Goal: Task Accomplishment & Management: Manage account settings

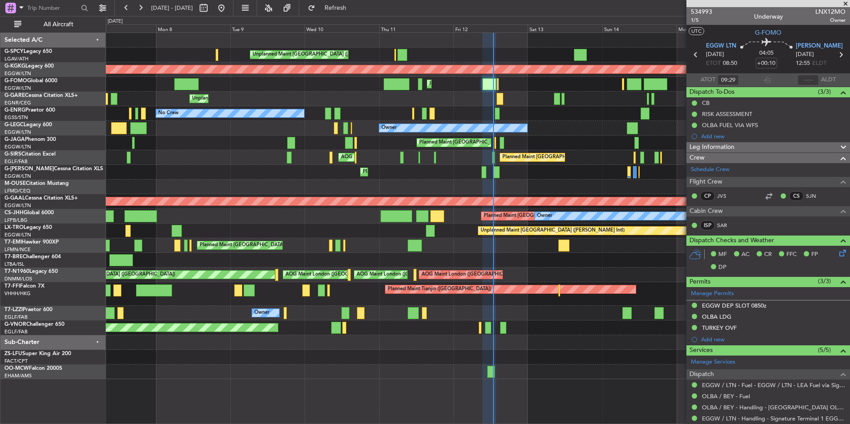
scroll to position [171, 0]
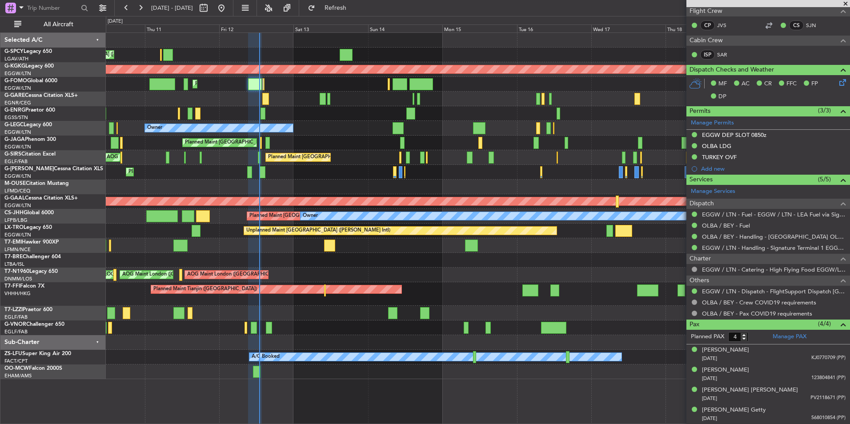
click at [444, 271] on div "Unplanned Maint [GEOGRAPHIC_DATA] ([PERSON_NAME] Intl) AOG Maint [GEOGRAPHIC_DA…" at bounding box center [478, 206] width 744 height 346
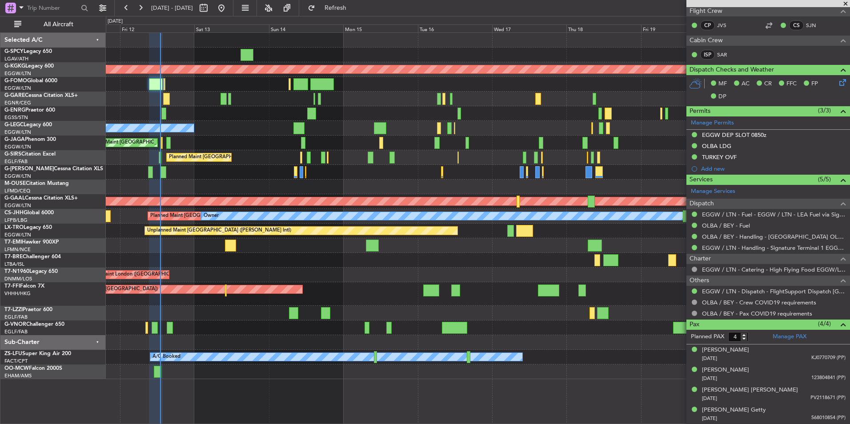
click at [406, 102] on div at bounding box center [478, 99] width 744 height 15
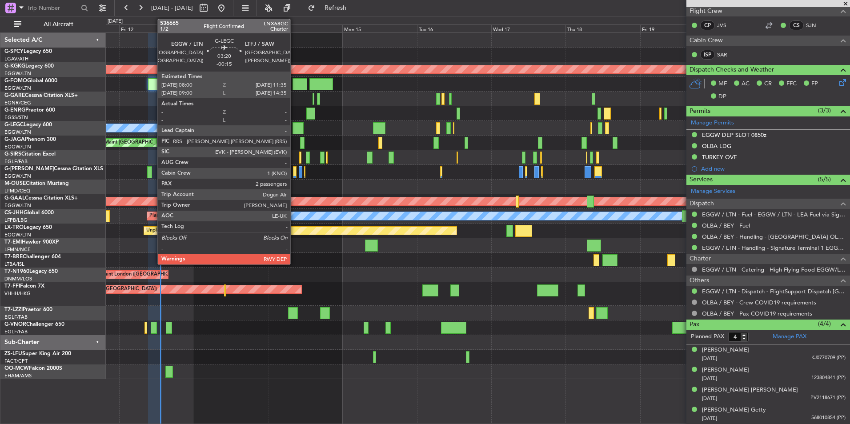
click at [296, 130] on div at bounding box center [298, 128] width 11 height 12
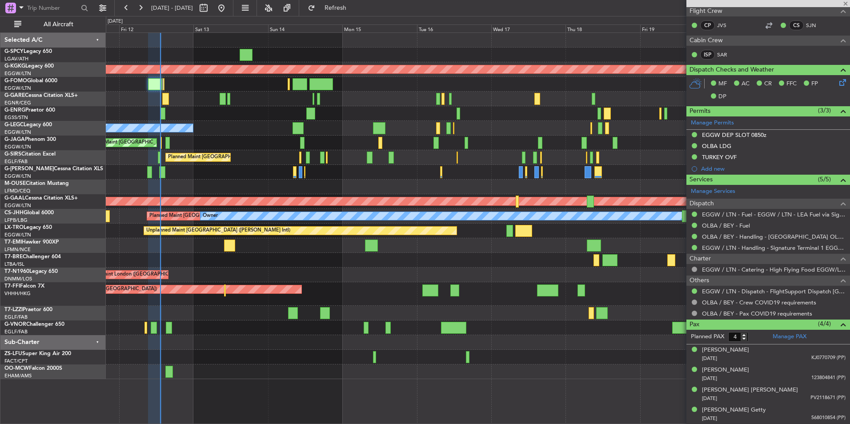
type input "-00:15"
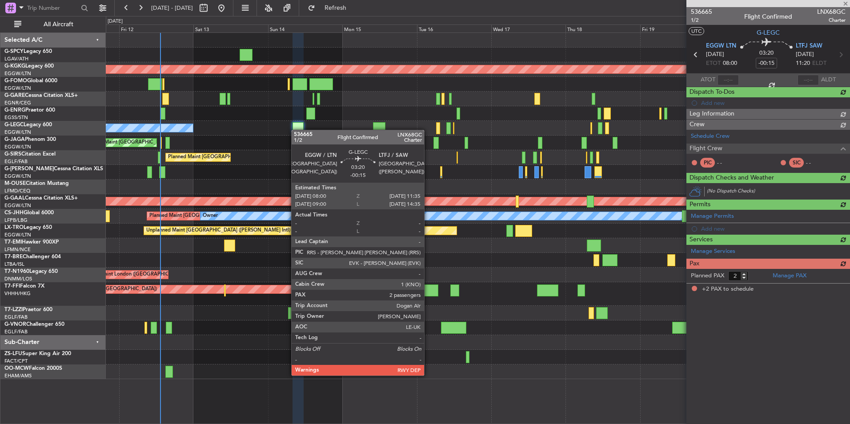
scroll to position [0, 0]
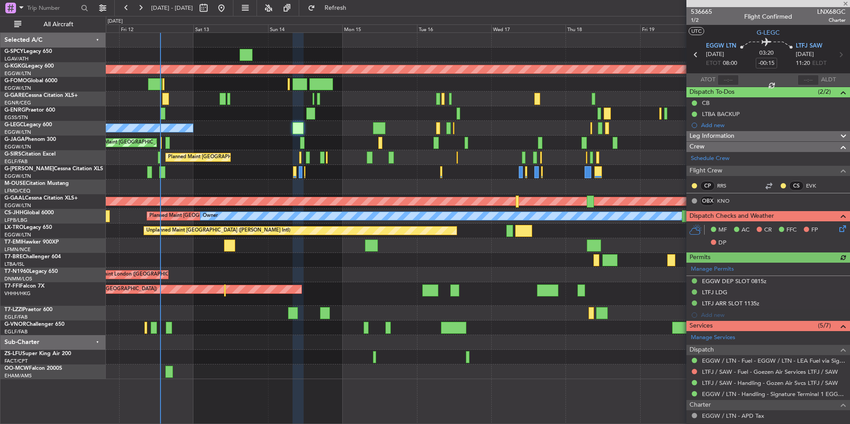
click at [846, 4] on div at bounding box center [769, 3] width 164 height 7
click at [849, 2] on span at bounding box center [846, 4] width 9 height 8
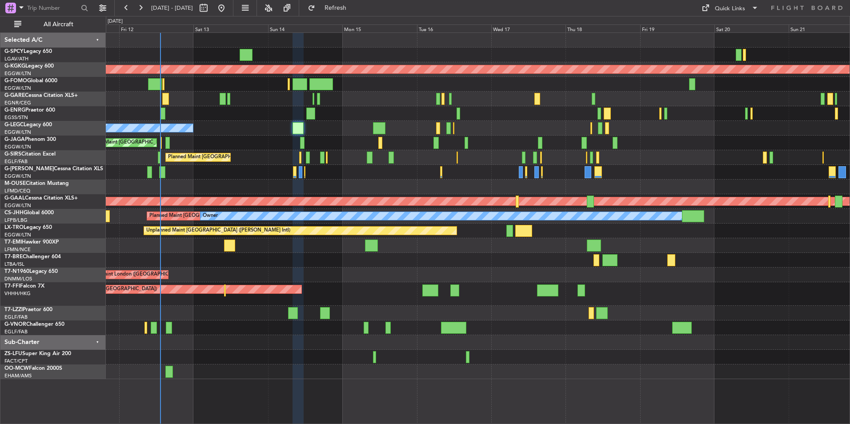
type input "0"
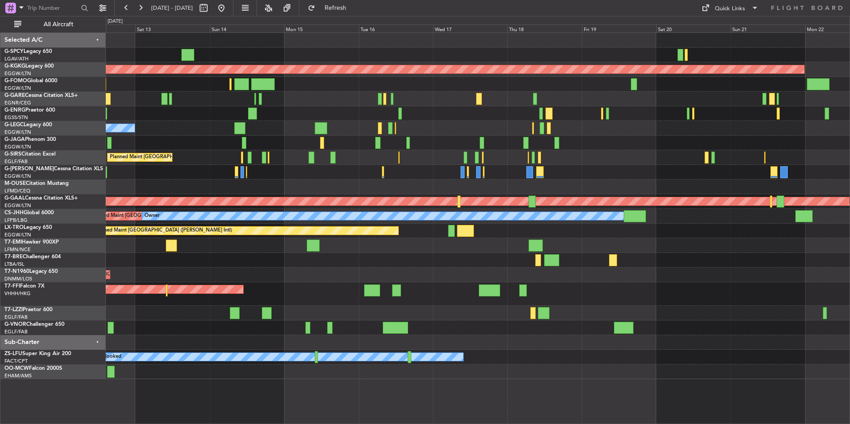
click at [382, 274] on div "AOG Maint London ([GEOGRAPHIC_DATA]) AOG Maint [GEOGRAPHIC_DATA] ([GEOGRAPHIC_D…" at bounding box center [478, 275] width 744 height 15
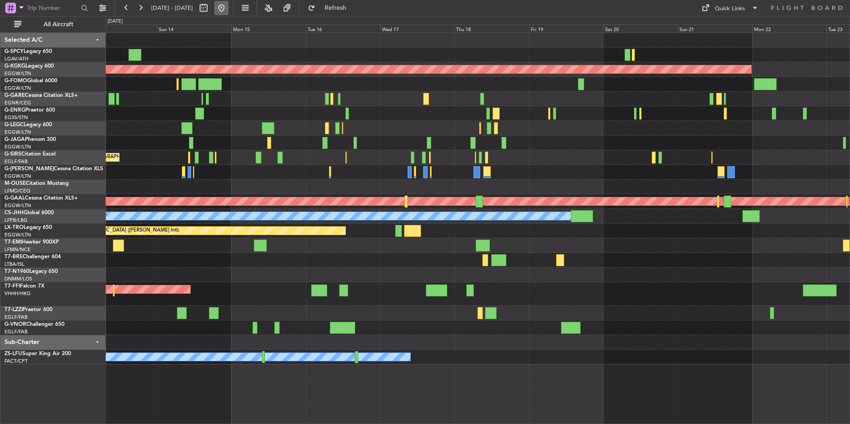
click at [229, 13] on button at bounding box center [221, 8] width 14 height 14
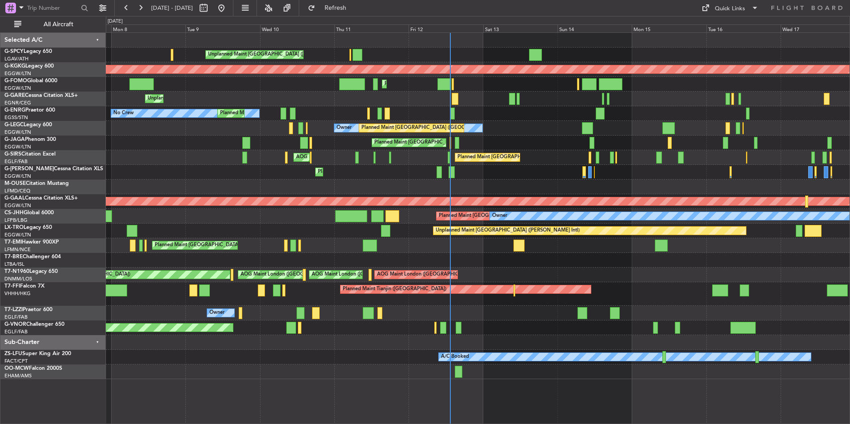
click at [453, 250] on div "Planned Maint [GEOGRAPHIC_DATA] Planned Maint [GEOGRAPHIC_DATA]" at bounding box center [478, 245] width 744 height 15
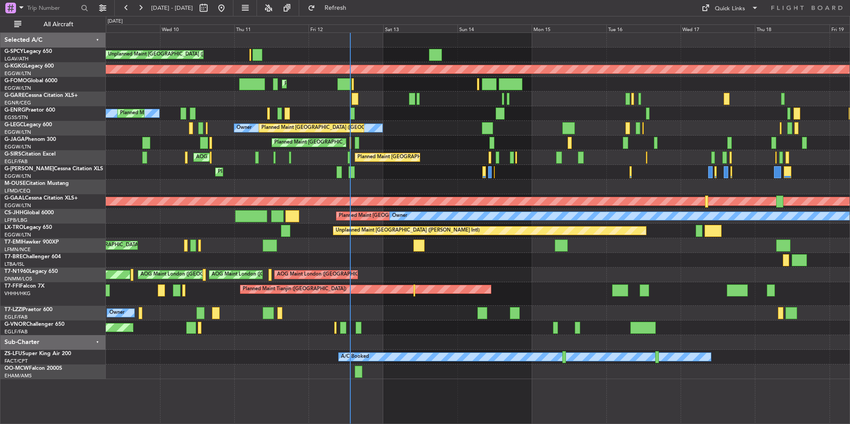
click at [371, 257] on div "Unplanned Maint [GEOGRAPHIC_DATA] ([PERSON_NAME] Intl) AOG Maint [GEOGRAPHIC_DA…" at bounding box center [478, 206] width 744 height 346
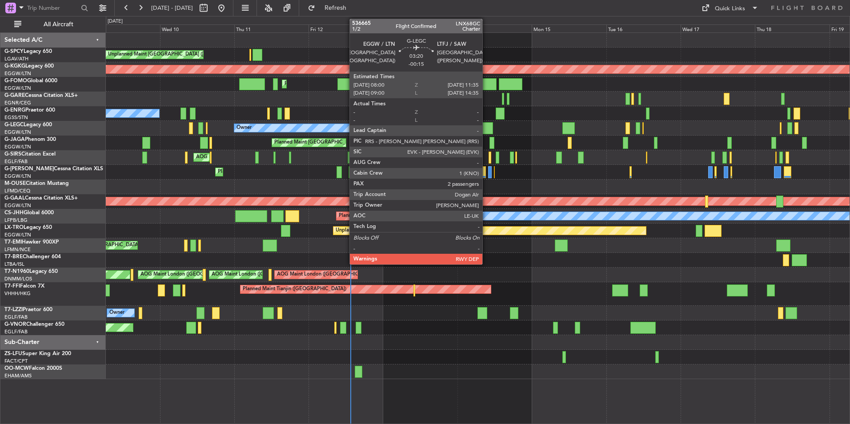
click at [487, 130] on div at bounding box center [487, 128] width 11 height 12
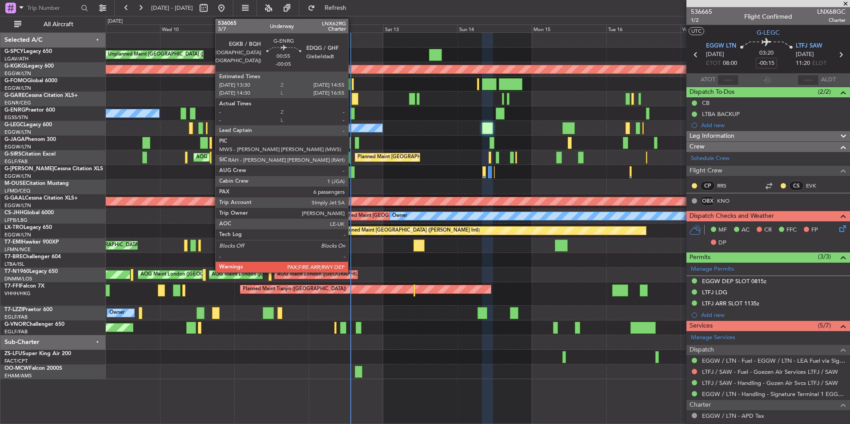
click at [352, 117] on div at bounding box center [352, 114] width 4 height 12
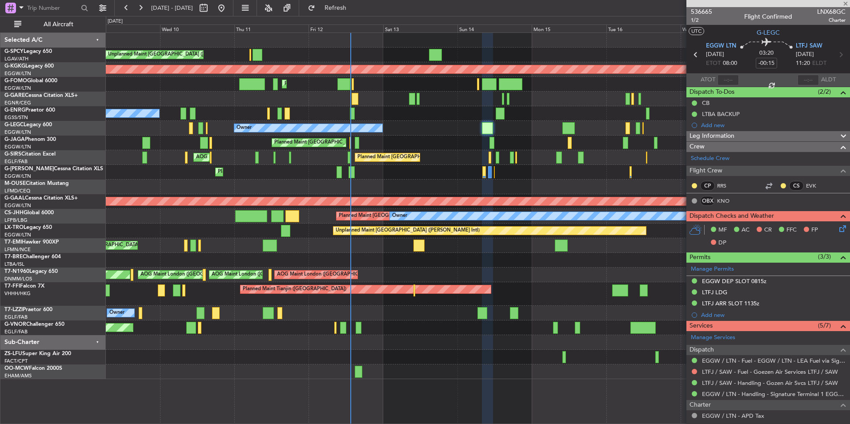
type input "-00:05"
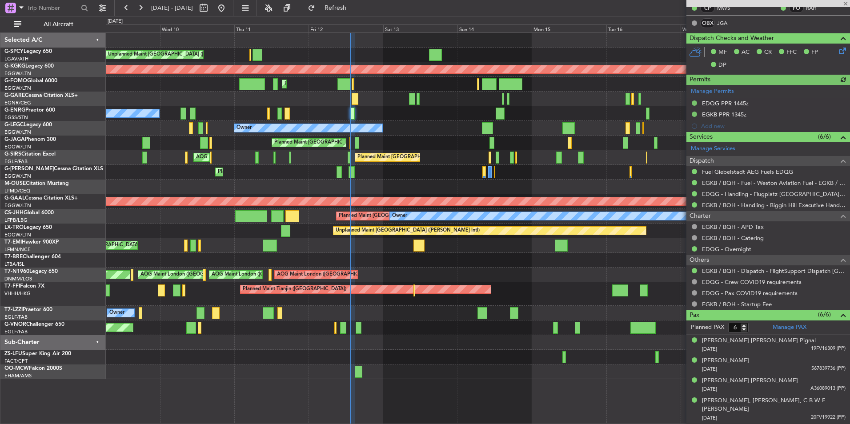
scroll to position [231, 0]
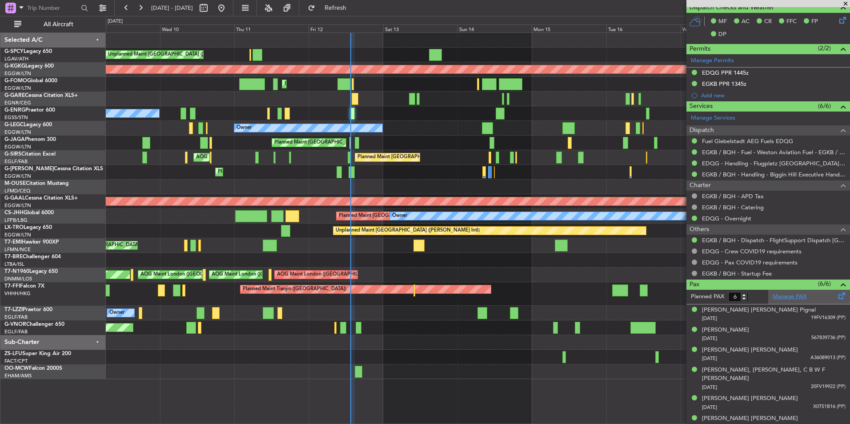
click at [782, 297] on link "Manage PAX" at bounding box center [790, 297] width 34 height 9
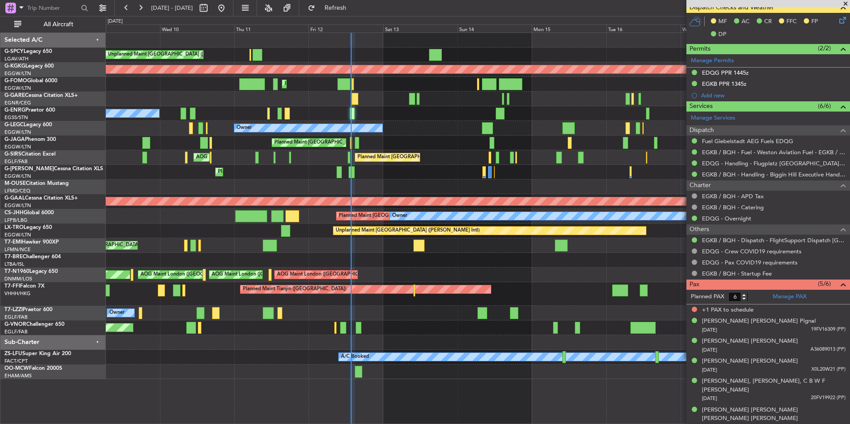
scroll to position [222, 0]
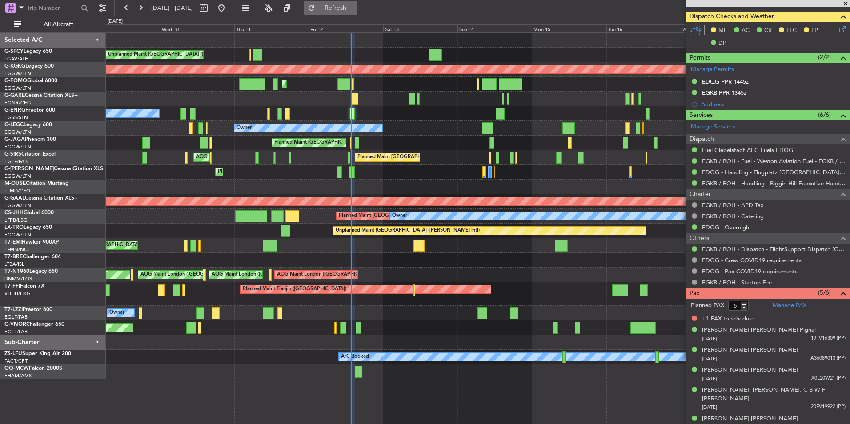
click at [354, 5] on span "Refresh" at bounding box center [335, 8] width 37 height 6
type input "5"
click at [742, 308] on input "5" at bounding box center [739, 306] width 20 height 10
click at [760, 310] on form "Planned PAX 5" at bounding box center [728, 306] width 82 height 14
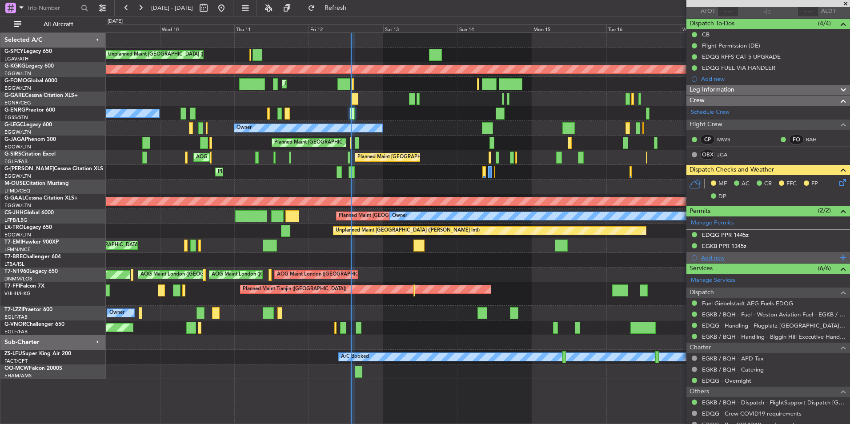
scroll to position [211, 0]
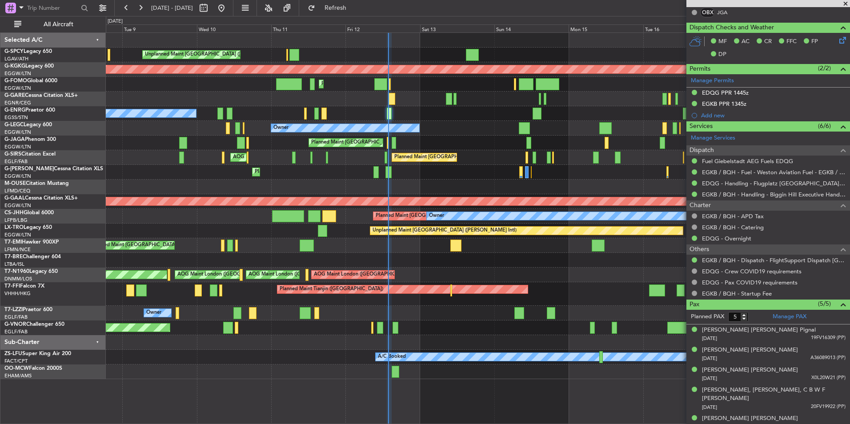
click at [450, 346] on div at bounding box center [478, 342] width 744 height 15
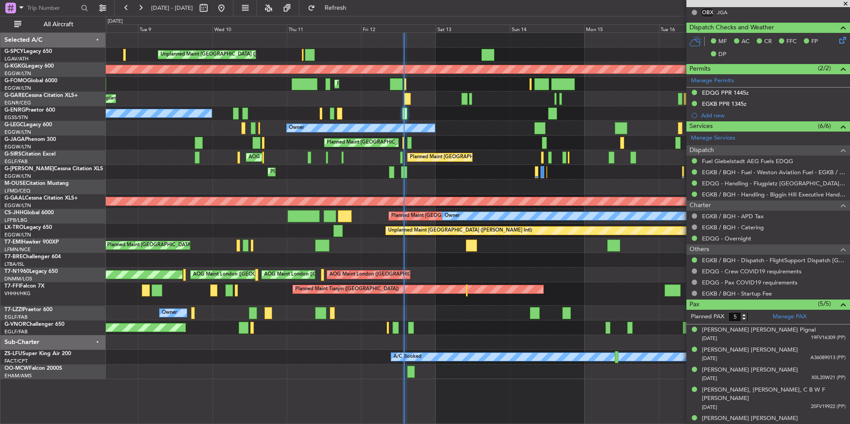
click at [484, 349] on div at bounding box center [478, 342] width 744 height 15
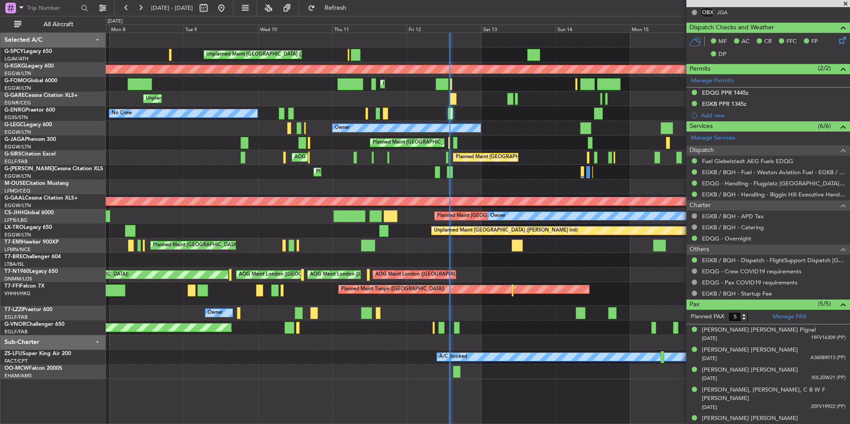
click at [484, 348] on div at bounding box center [478, 342] width 744 height 15
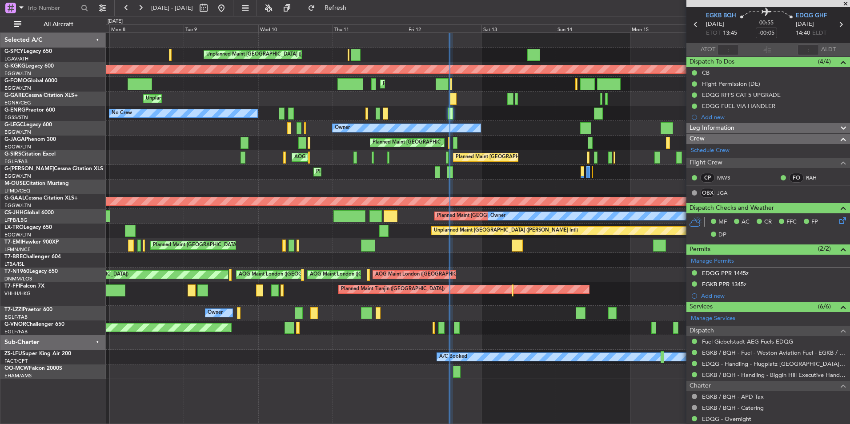
scroll to position [0, 0]
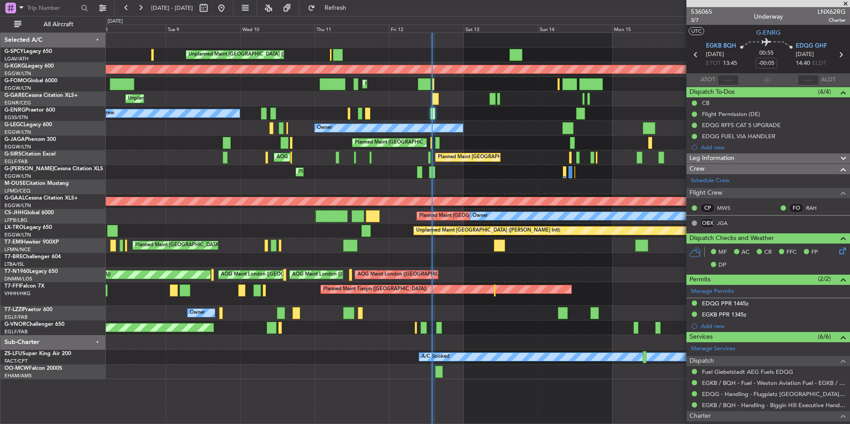
click at [446, 176] on div "Planned Maint [GEOGRAPHIC_DATA] ([GEOGRAPHIC_DATA])" at bounding box center [478, 172] width 744 height 15
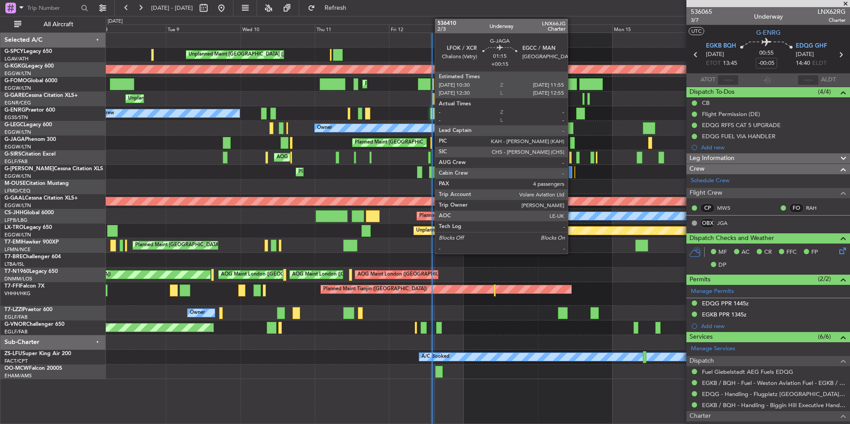
click at [572, 144] on div at bounding box center [572, 143] width 4 height 12
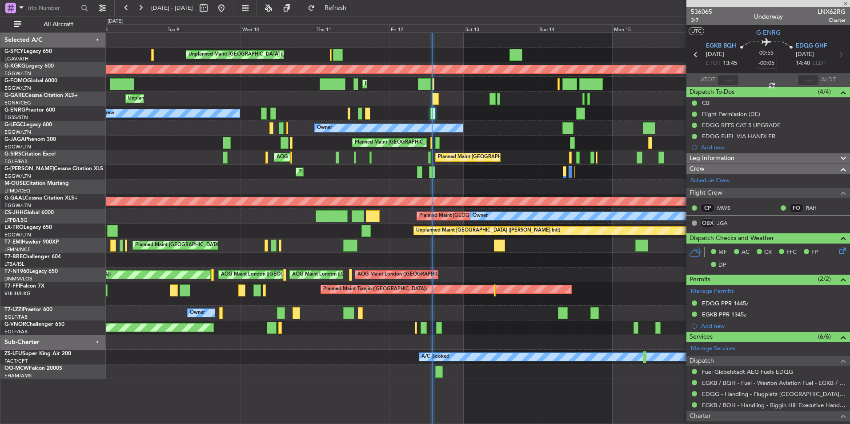
type input "+00:15"
type input "4"
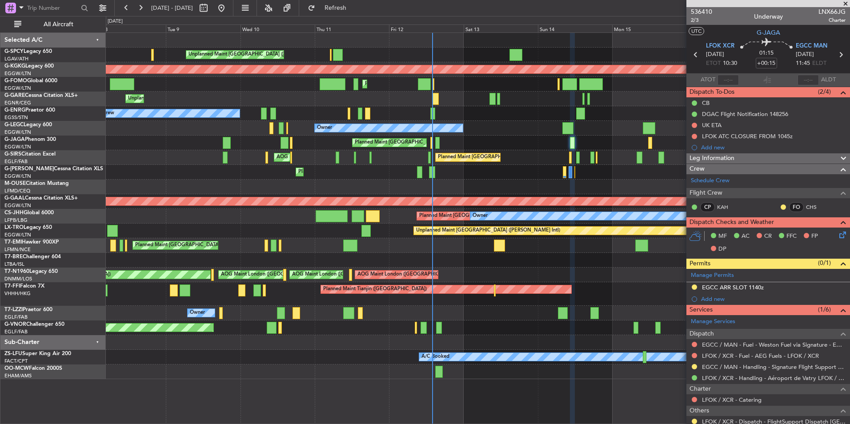
click at [49, 286] on div "Unplanned Maint Athens (Eleftherios Venizelos Intl) AOG Maint Istanbul (Ataturk…" at bounding box center [425, 220] width 850 height 408
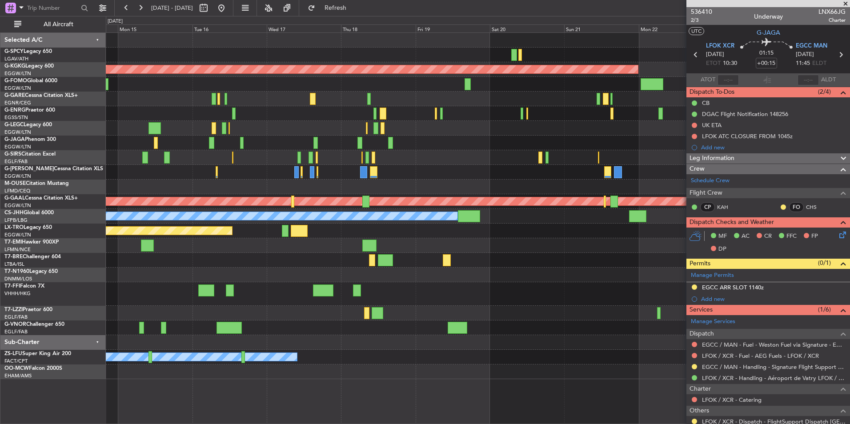
click at [333, 282] on div "AOG Maint London ([GEOGRAPHIC_DATA])" at bounding box center [478, 275] width 744 height 15
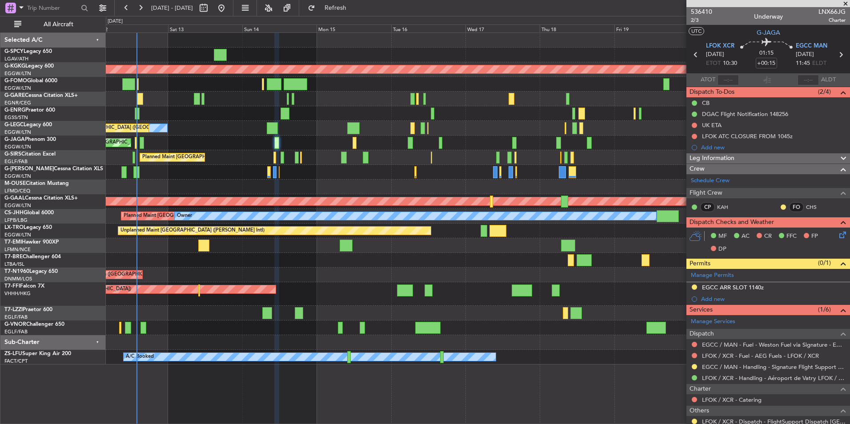
click at [761, 286] on fb-app "16 Sep 2025 - 26 Sep 2025 Refresh Quick Links All Aircraft Unplanned Maint Athe…" at bounding box center [425, 216] width 850 height 418
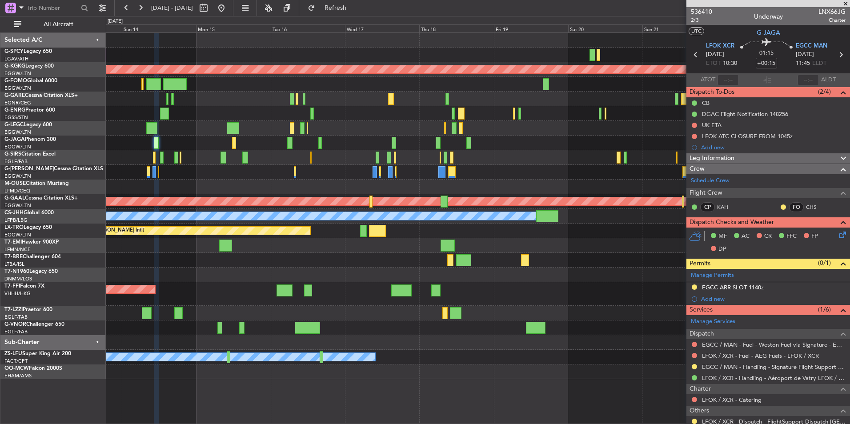
click at [176, 324] on div "AOG Maint Istanbul (Ataturk) Planned Maint London (Luton) A/C Unavailable Londo…" at bounding box center [478, 206] width 744 height 346
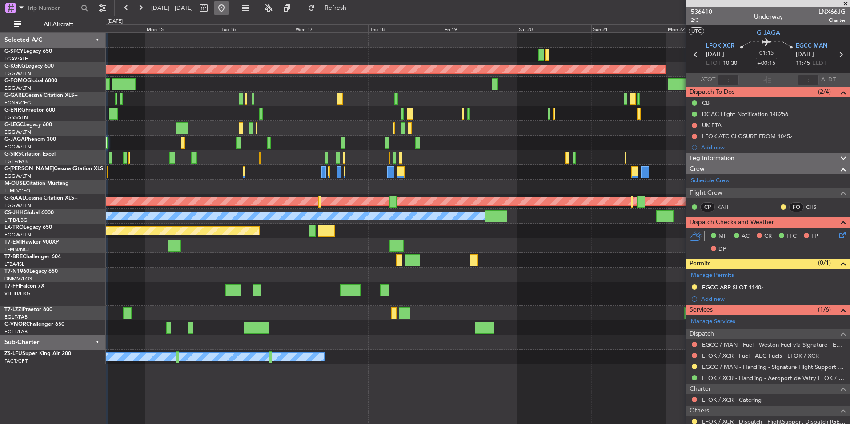
click at [229, 7] on button at bounding box center [221, 8] width 14 height 14
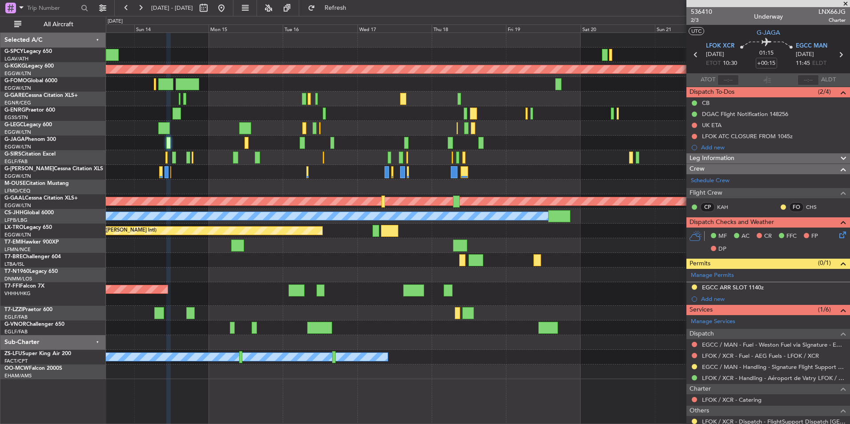
click at [262, 328] on div "AOG Maint Istanbul (Ataturk) Planned Maint London (Luton) A/C Unavailable Londo…" at bounding box center [478, 206] width 744 height 346
click at [234, 344] on div "AOG Maint Istanbul (Ataturk) Planned Maint London (Luton) A/C Unavailable Londo…" at bounding box center [478, 206] width 744 height 346
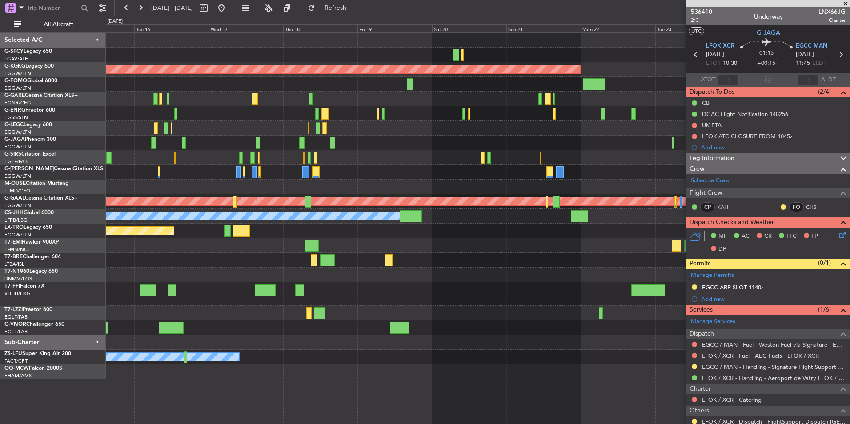
click at [235, 305] on div "AOG Maint Istanbul (Ataturk) A/C Unavailable London (Luton) Planned Maint Londo…" at bounding box center [478, 206] width 744 height 346
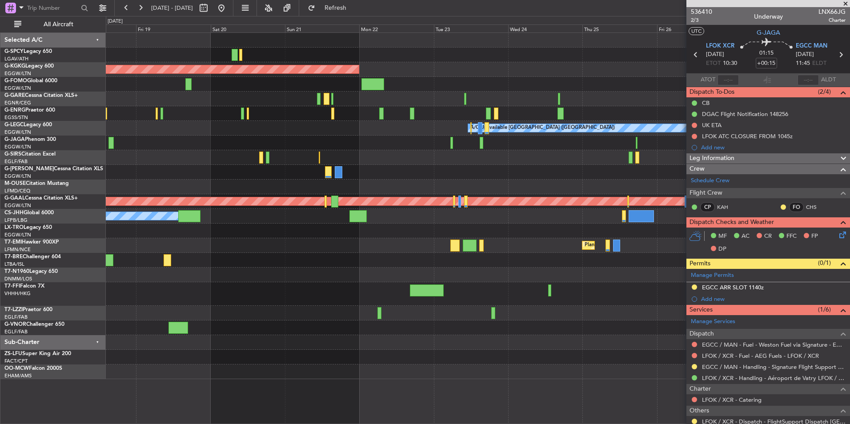
click at [359, 310] on div "AOG Maint Istanbul (Ataturk) A/C Unavailable London (Luton) Planned Maint Dusse…" at bounding box center [478, 206] width 744 height 346
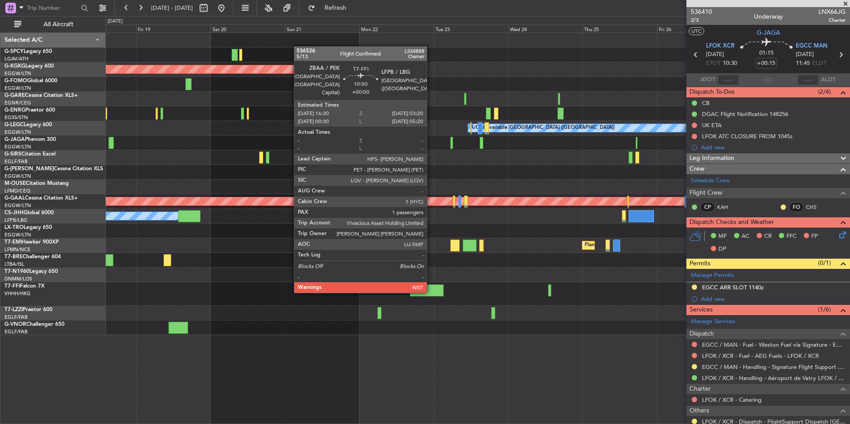
click at [431, 291] on div at bounding box center [427, 291] width 34 height 12
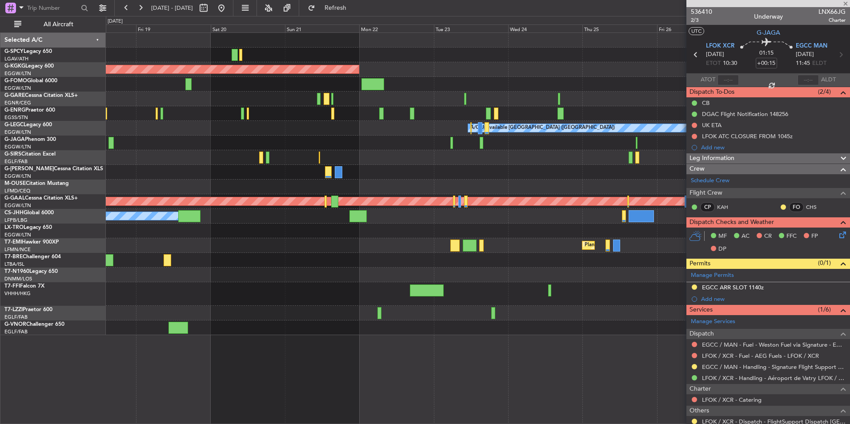
type input "1"
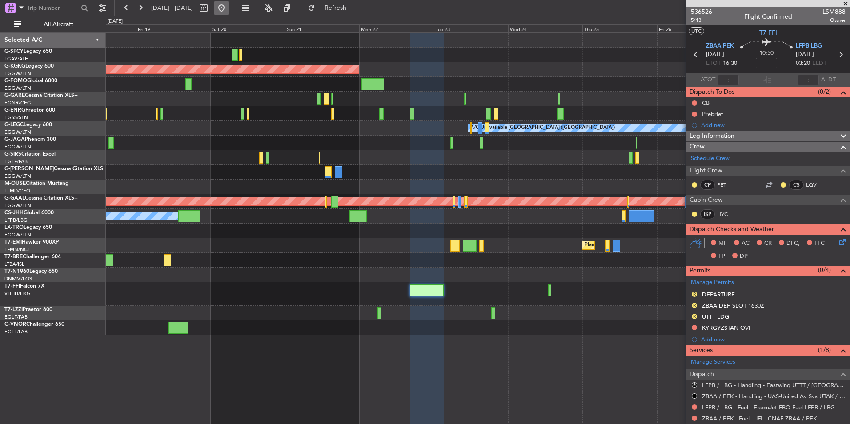
click at [229, 10] on button at bounding box center [221, 8] width 14 height 14
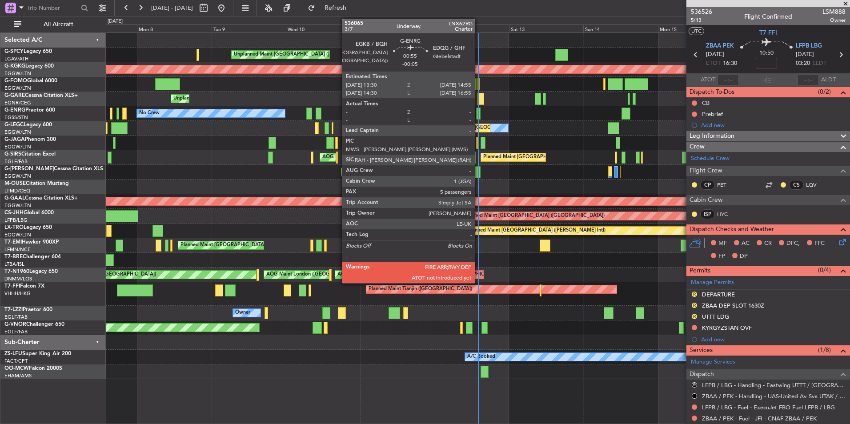
click at [479, 115] on div at bounding box center [478, 114] width 4 height 12
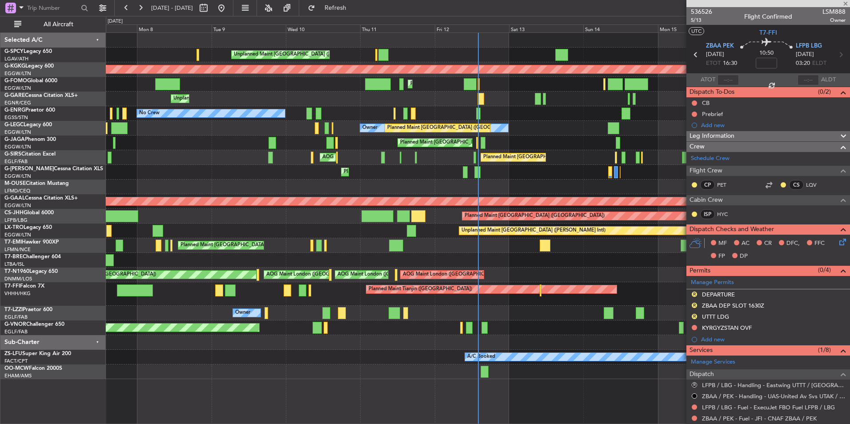
type input "-00:05"
type input "5"
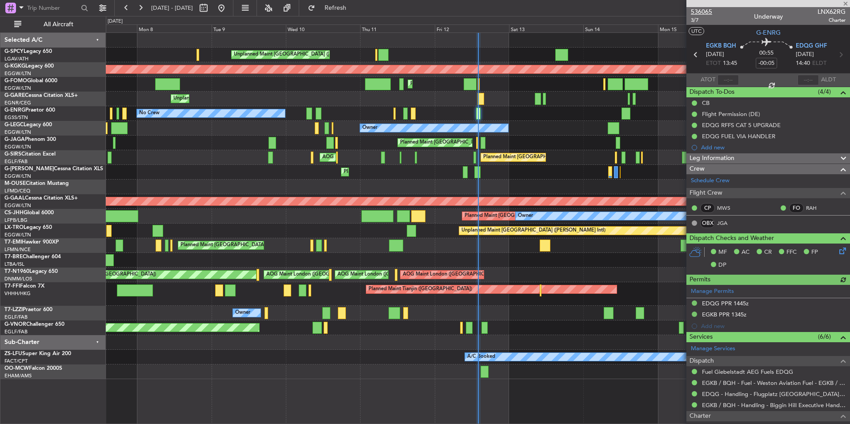
click at [706, 12] on span "536065" at bounding box center [701, 11] width 21 height 9
click at [441, 314] on div "Owner" at bounding box center [478, 313] width 744 height 15
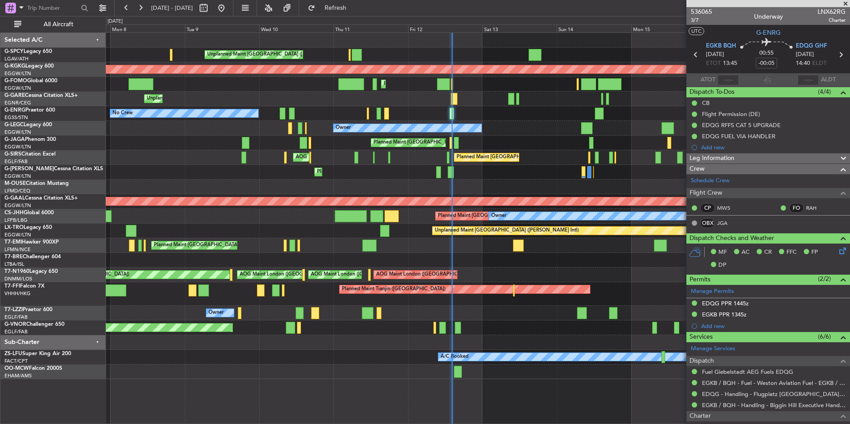
click at [311, 304] on div "Unplanned Maint Athens (Eleftherios Venizelos Intl) AOG Maint Istanbul (Ataturk…" at bounding box center [478, 206] width 744 height 346
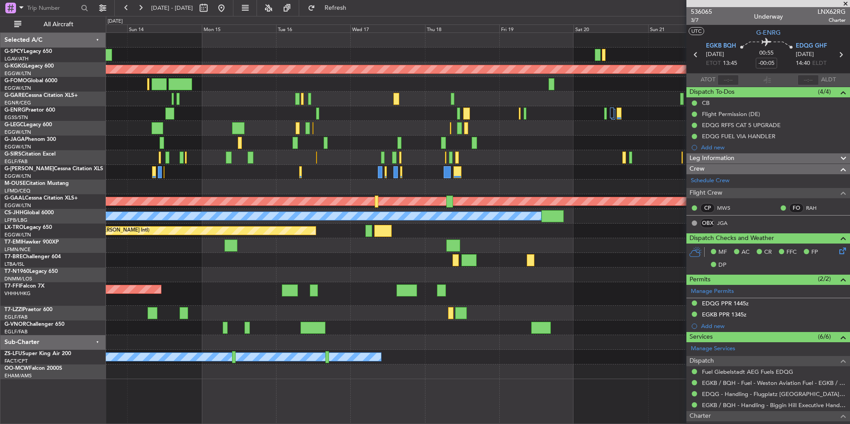
click at [407, 304] on div "AOG Maint Istanbul (Ataturk) Planned Maint London (Luton) A/C Unavailable Londo…" at bounding box center [478, 206] width 744 height 346
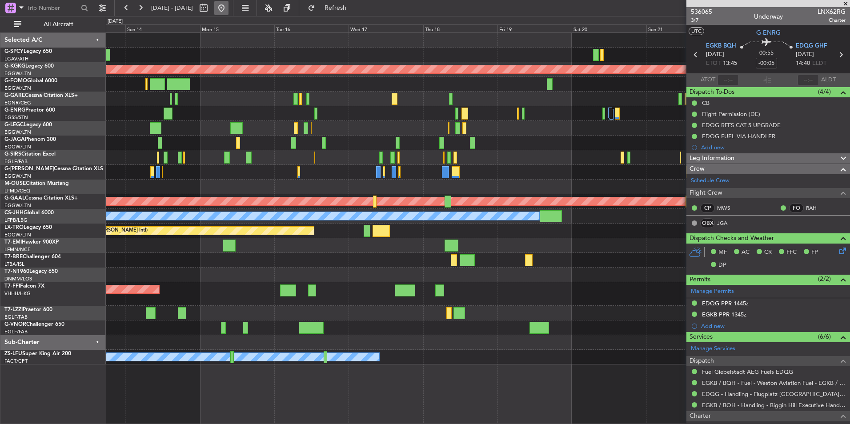
click at [229, 11] on button at bounding box center [221, 8] width 14 height 14
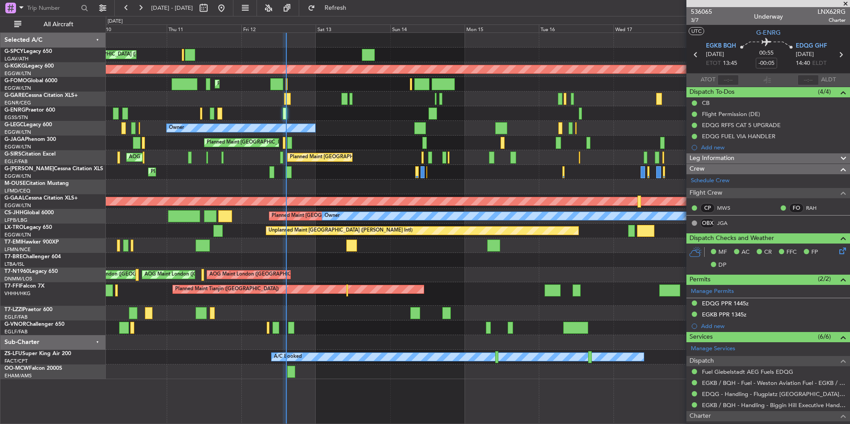
click at [334, 168] on div "Unplanned Maint Athens (Eleftherios Venizelos Intl) AOG Maint Istanbul (Ataturk…" at bounding box center [478, 206] width 744 height 346
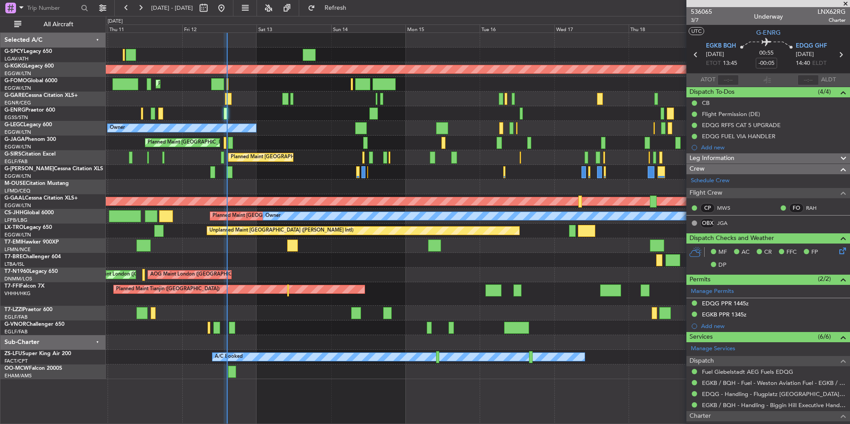
click at [443, 155] on div "Unplanned Maint Athens (Eleftherios Venizelos Intl) AOG Maint Istanbul (Ataturk…" at bounding box center [478, 206] width 744 height 346
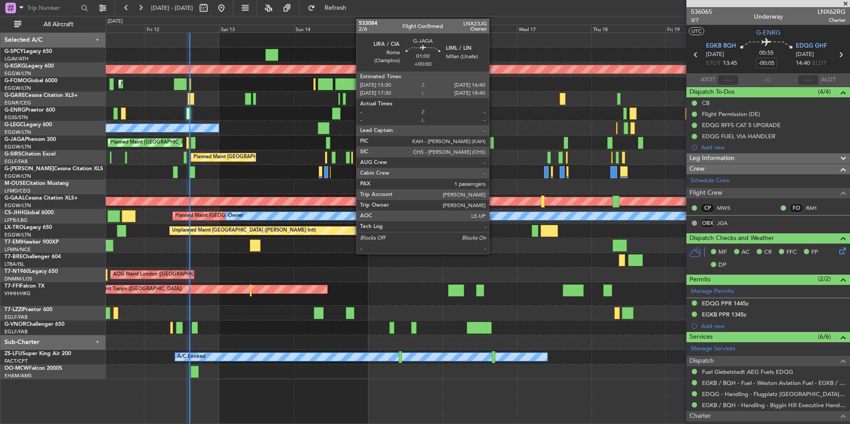
click at [493, 143] on div at bounding box center [492, 143] width 4 height 12
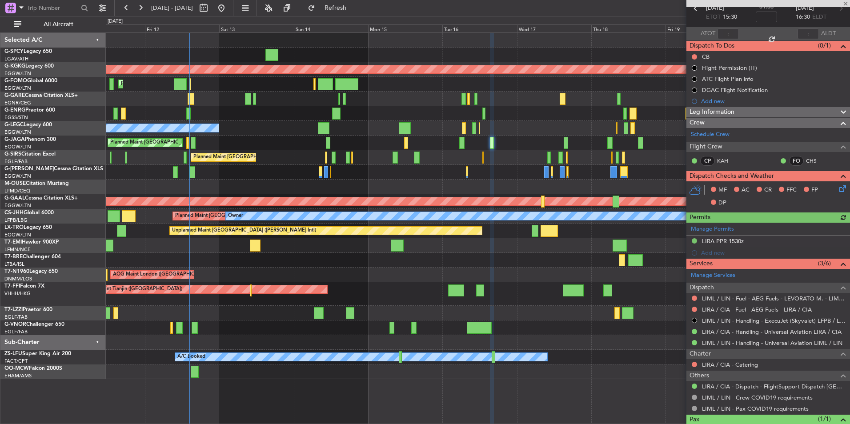
scroll to position [81, 0]
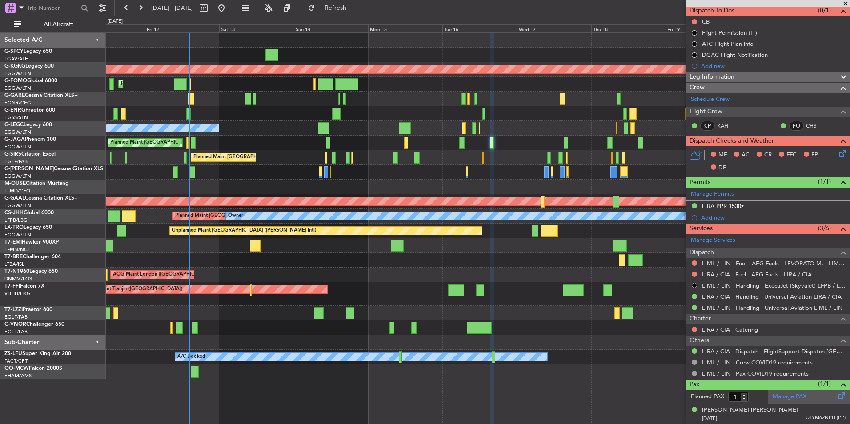
click at [792, 395] on link "Manage PAX" at bounding box center [790, 397] width 34 height 9
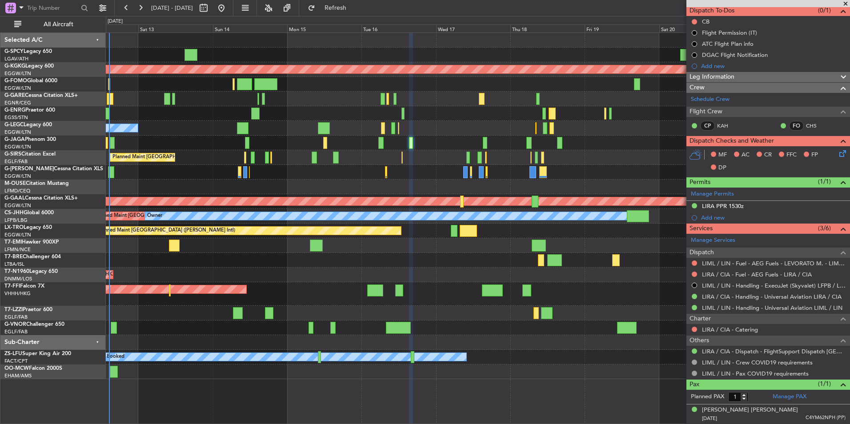
click at [451, 304] on div "Planned Maint Tianjin ([GEOGRAPHIC_DATA])" at bounding box center [478, 294] width 744 height 24
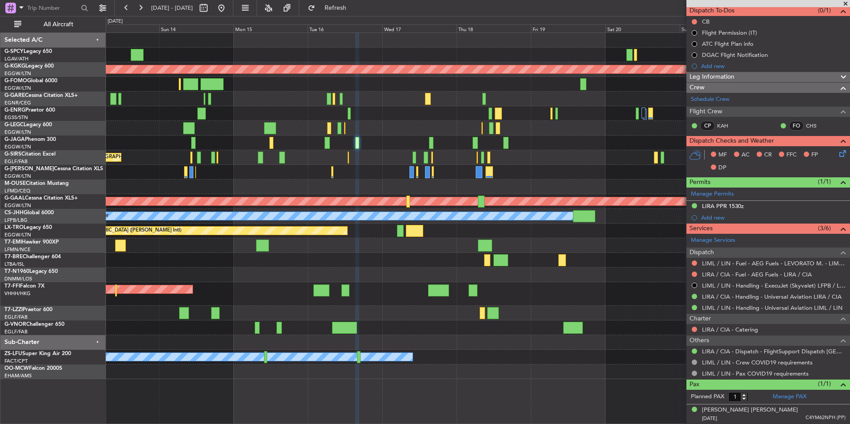
click at [433, 308] on div "AOG Maint Istanbul (Ataturk) Planned Maint London (Luton) Planned Maint London …" at bounding box center [478, 206] width 744 height 346
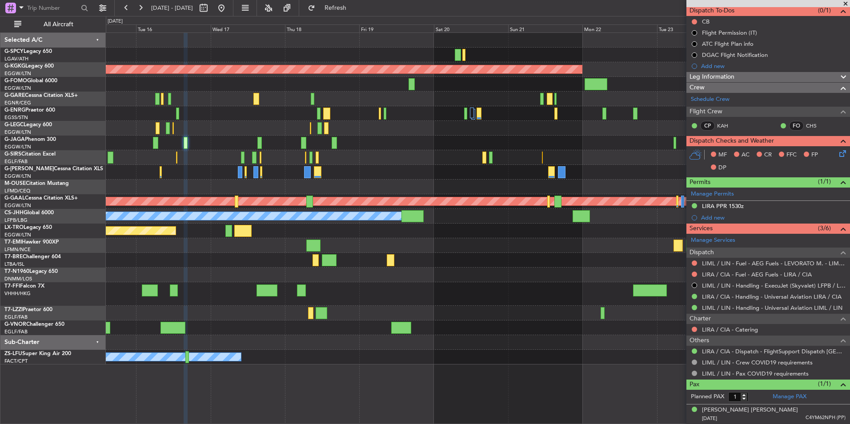
click at [336, 295] on div "Planned Maint Tianjin ([GEOGRAPHIC_DATA])" at bounding box center [478, 294] width 744 height 24
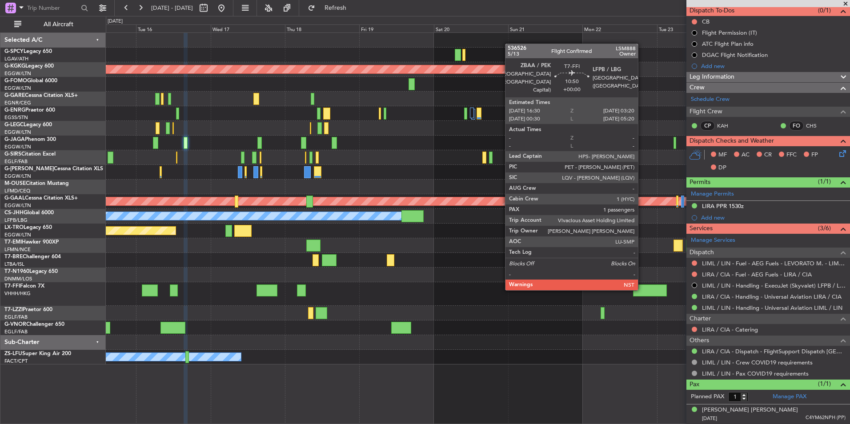
click at [642, 289] on div at bounding box center [650, 291] width 34 height 12
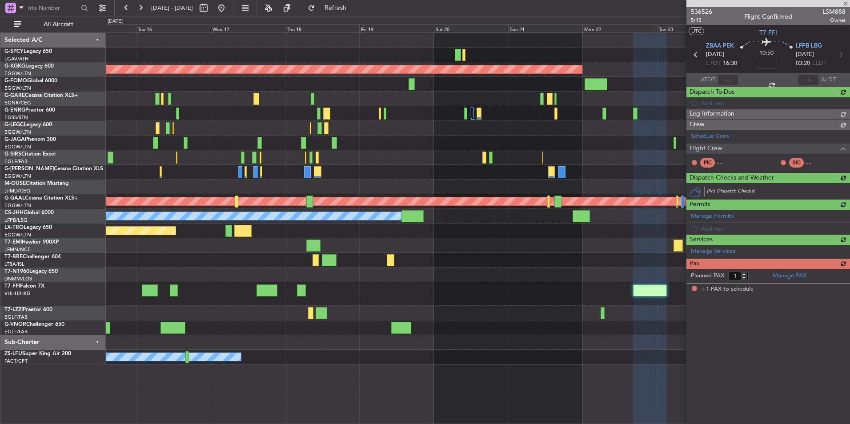
scroll to position [0, 0]
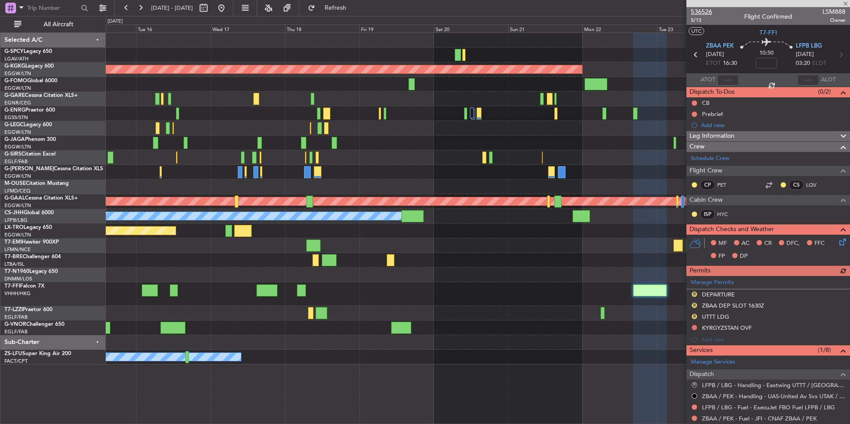
click at [706, 15] on span "536526" at bounding box center [701, 11] width 21 height 9
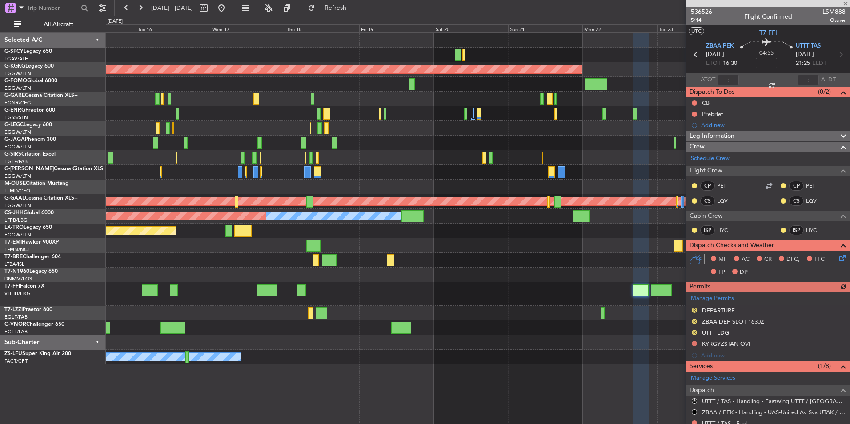
click at [383, 260] on div "AOG Maint Istanbul (Ataturk) A/C Unavailable London (Luton) Planned Maint Londo…" at bounding box center [478, 199] width 744 height 332
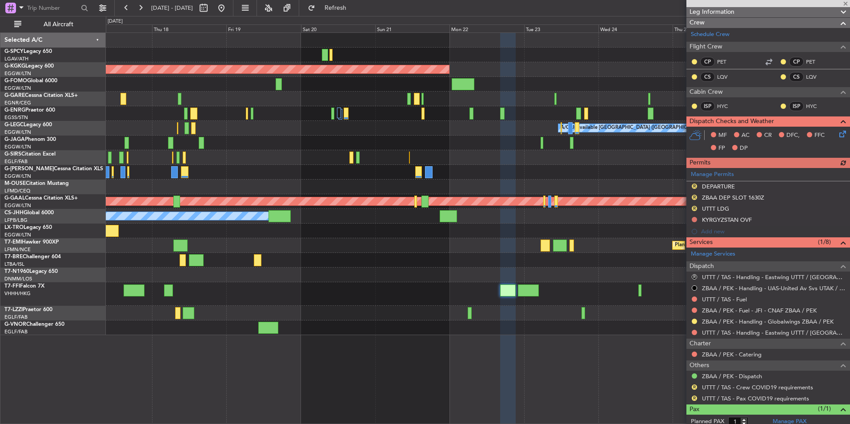
scroll to position [133, 0]
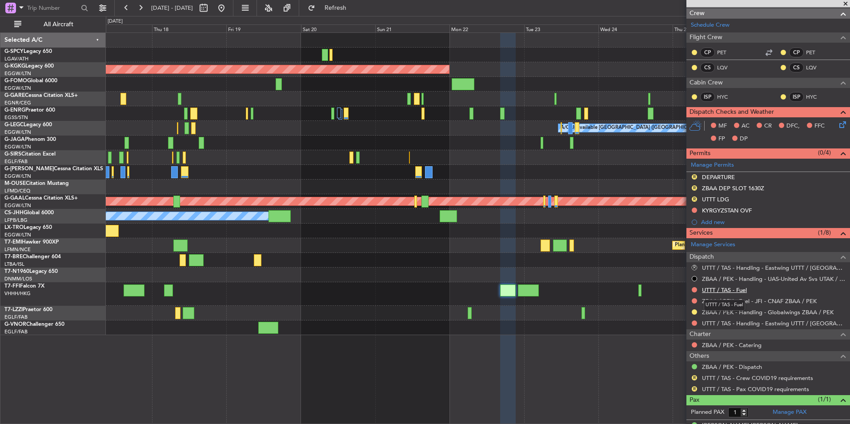
click at [738, 288] on link "UTTT / TAS - Fuel" at bounding box center [724, 290] width 45 height 8
click at [357, 12] on button "Refresh" at bounding box center [330, 8] width 53 height 14
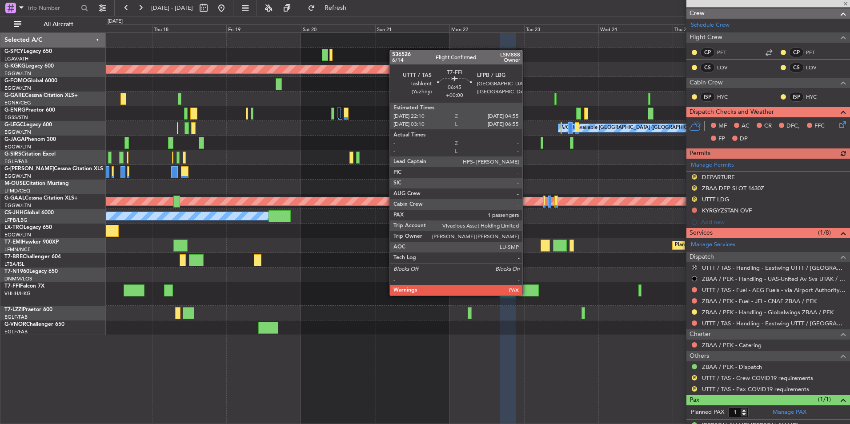
click at [527, 295] on div at bounding box center [478, 294] width 744 height 24
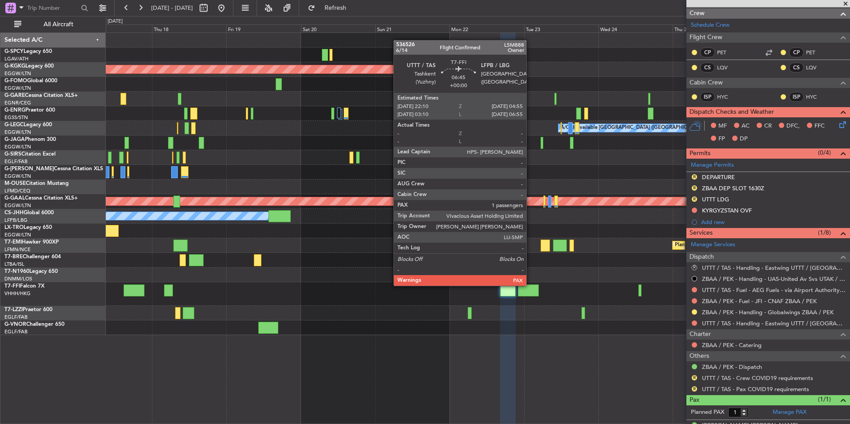
click at [531, 285] on div at bounding box center [528, 291] width 21 height 12
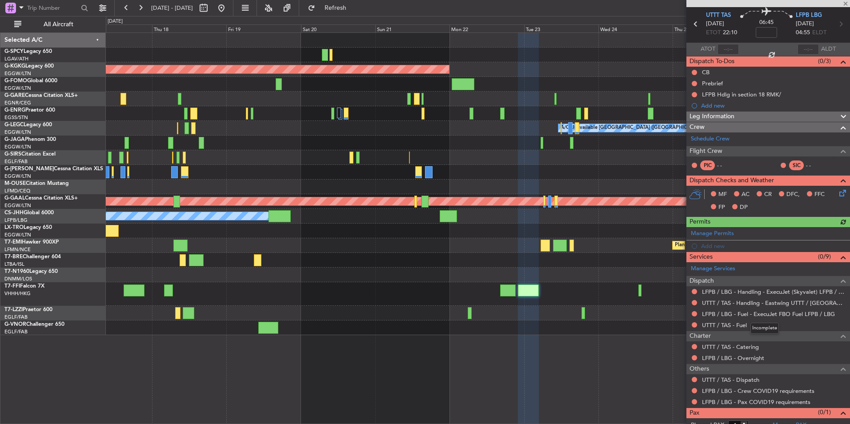
scroll to position [44, 0]
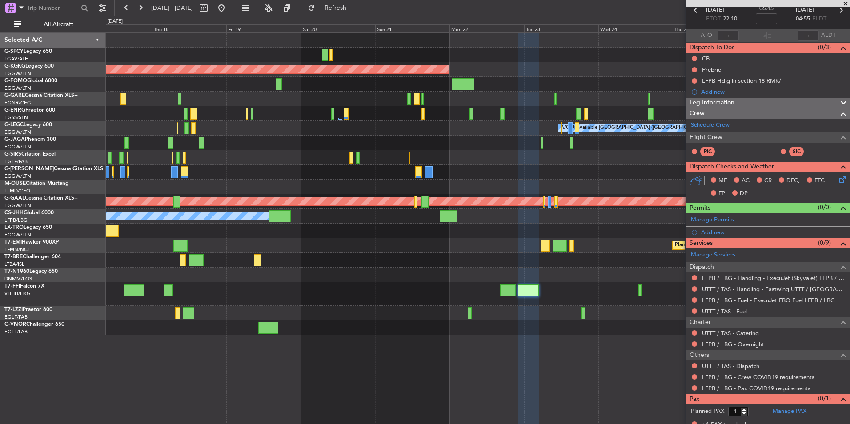
click at [732, 315] on div "UTTT / TAS - Fuel" at bounding box center [769, 311] width 164 height 11
click at [733, 313] on link "UTTT / TAS - Fuel" at bounding box center [724, 312] width 45 height 8
click at [354, 9] on span "Refresh" at bounding box center [335, 8] width 37 height 6
click at [710, 128] on link "Schedule Crew" at bounding box center [710, 125] width 39 height 9
click at [354, 5] on span "Refresh" at bounding box center [335, 8] width 37 height 6
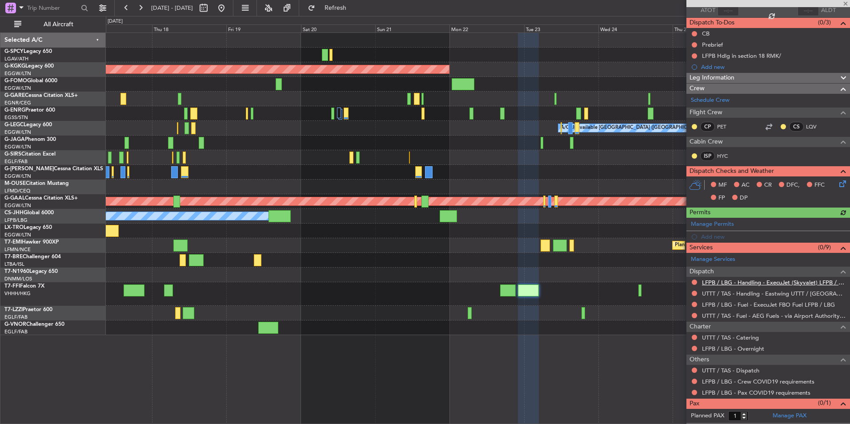
scroll to position [80, 0]
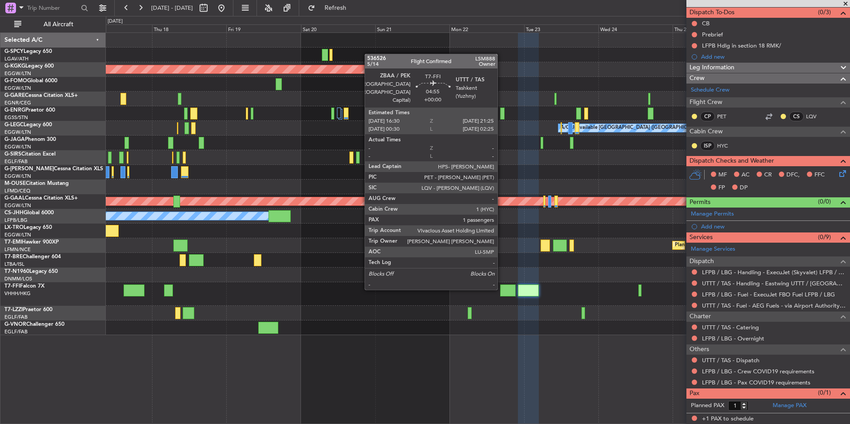
click at [502, 288] on div at bounding box center [508, 291] width 16 height 12
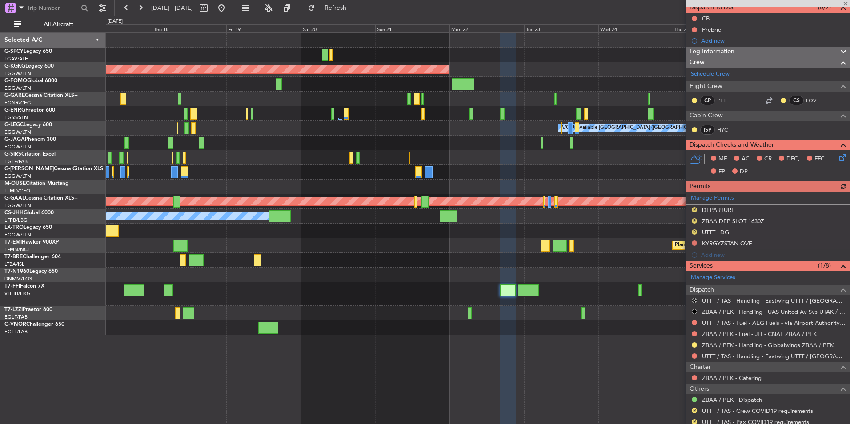
scroll to position [133, 0]
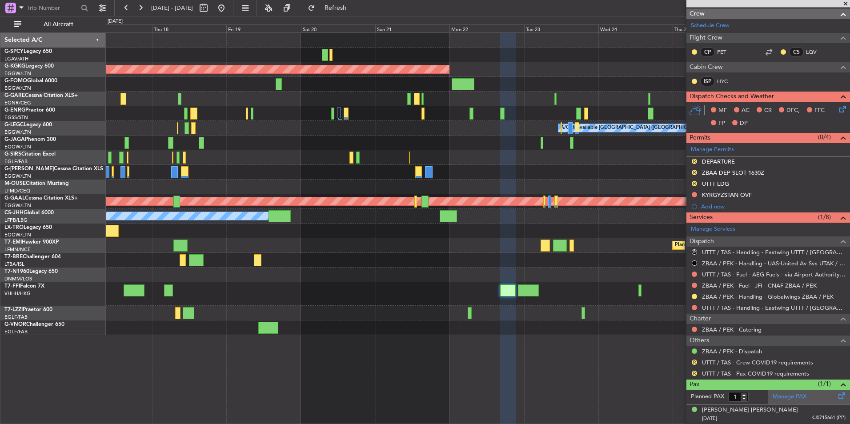
click at [783, 395] on link "Manage PAX" at bounding box center [790, 397] width 34 height 9
click at [354, 2] on button "Refresh" at bounding box center [330, 8] width 53 height 14
click at [757, 353] on link "ZBAA / PEK - Dispatch" at bounding box center [732, 352] width 60 height 8
click at [344, 7] on button "Refresh" at bounding box center [330, 8] width 53 height 14
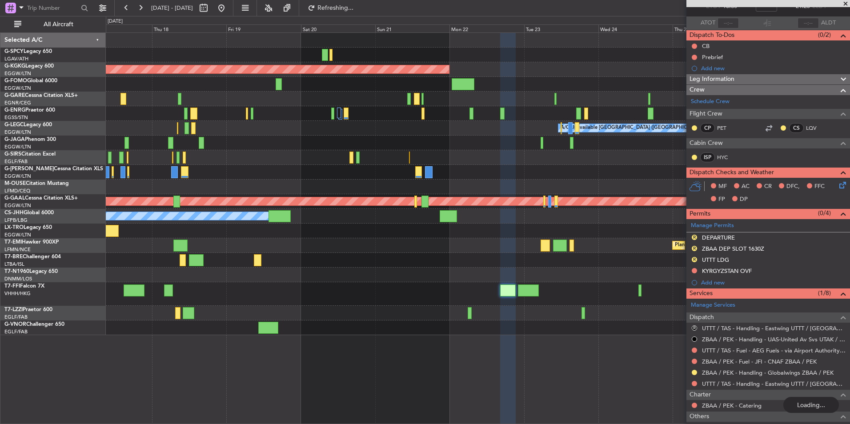
scroll to position [0, 0]
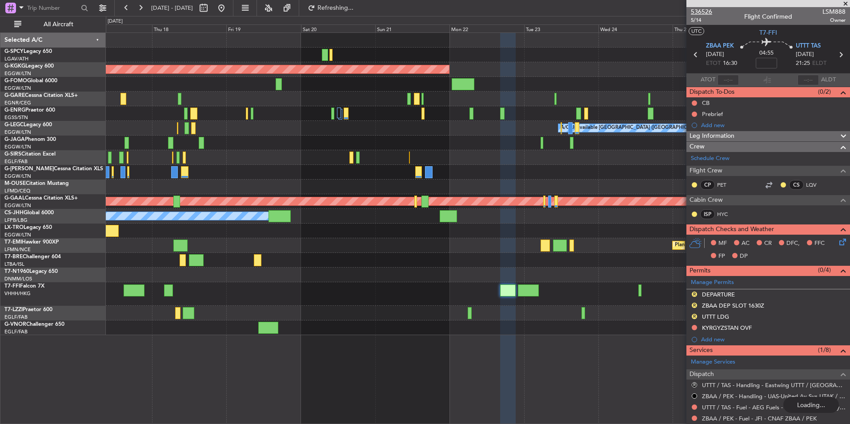
click at [702, 13] on span "536526" at bounding box center [701, 11] width 21 height 9
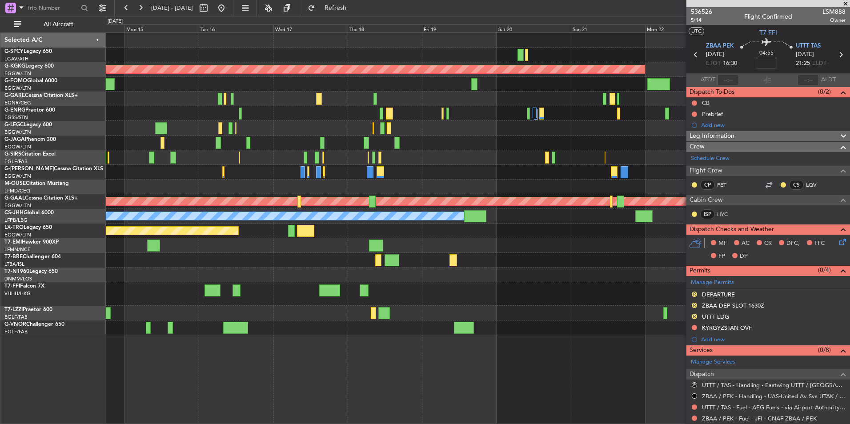
click at [684, 137] on div "AOG Maint Istanbul (Ataturk) A/C Unavailable London (Luton) Owner Planned Maint…" at bounding box center [478, 184] width 744 height 302
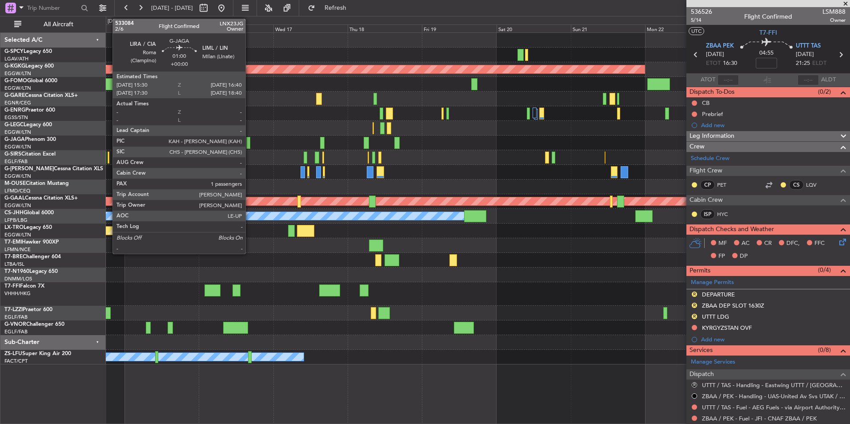
click at [250, 141] on div at bounding box center [248, 143] width 4 height 12
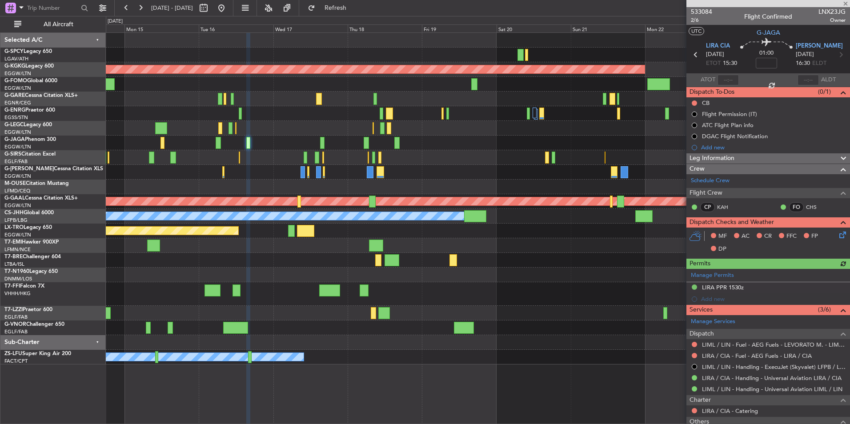
scroll to position [81, 0]
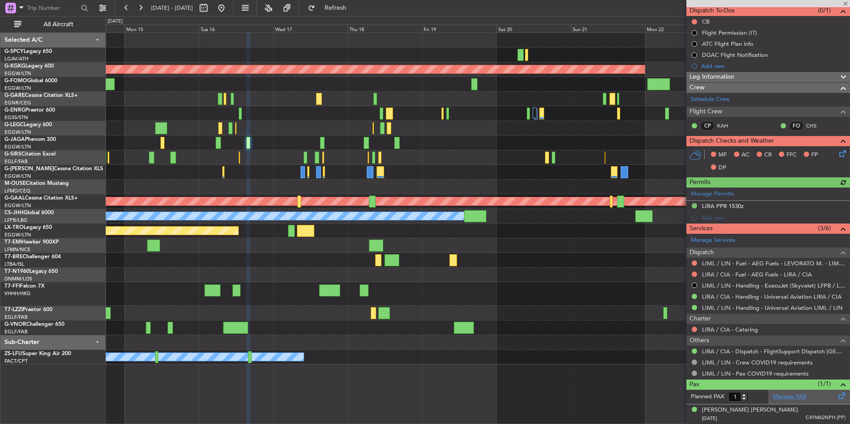
click at [785, 397] on link "Manage PAX" at bounding box center [790, 397] width 34 height 9
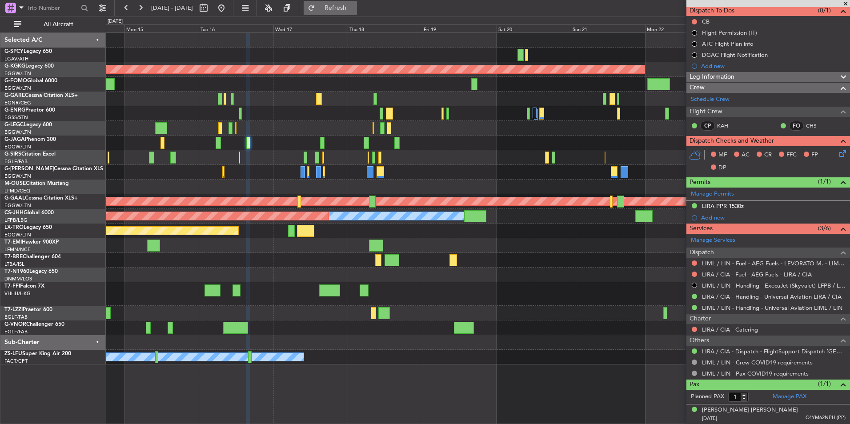
click at [354, 10] on span "Refresh" at bounding box center [335, 8] width 37 height 6
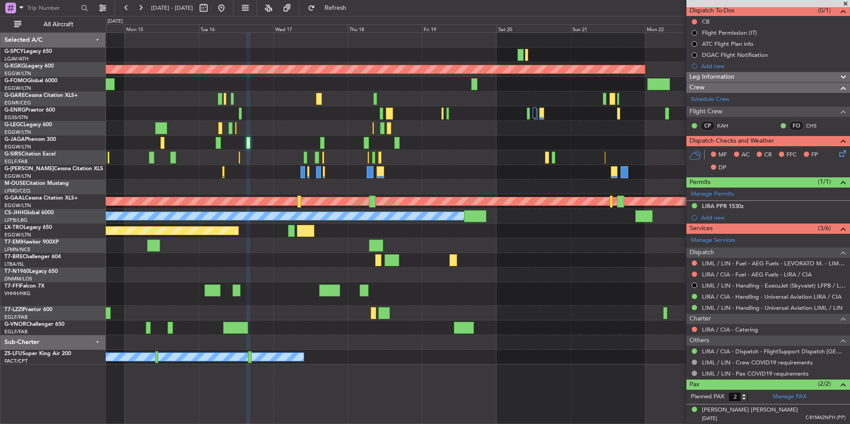
scroll to position [101, 0]
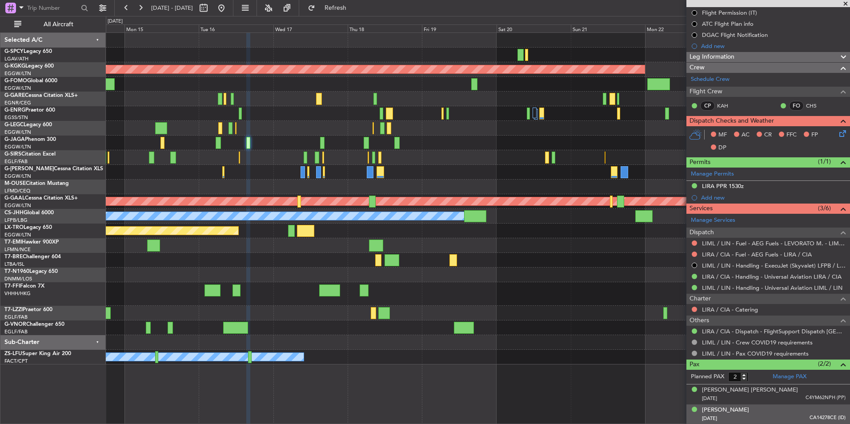
click at [776, 410] on div "Luca Bucelli 03/05/1980 CA14278CE (ID)" at bounding box center [774, 414] width 144 height 17
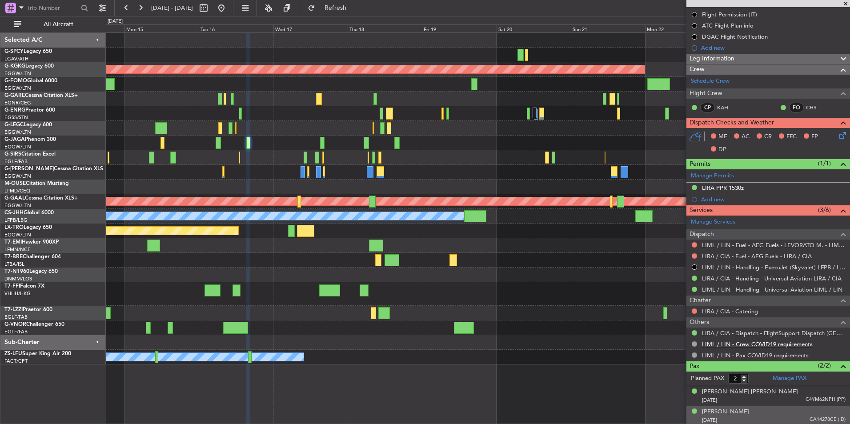
scroll to position [79, 0]
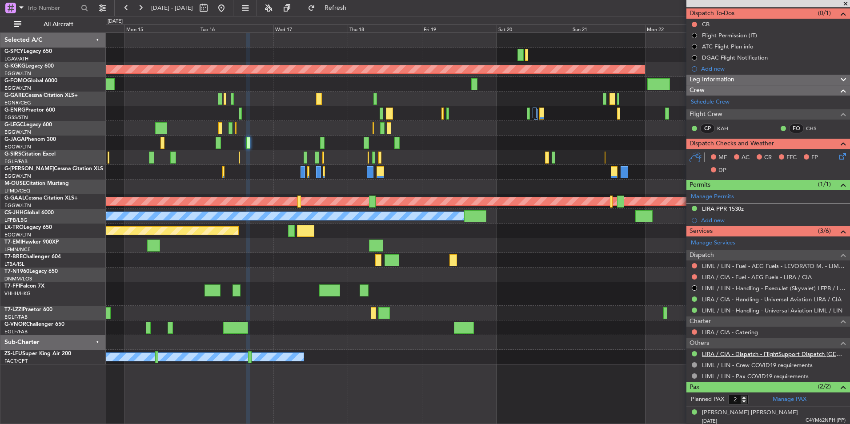
click at [765, 352] on link "LIRA / CIA - Dispatch - FlightSupport Dispatch UK" at bounding box center [774, 354] width 144 height 8
click at [357, 12] on button "Refresh" at bounding box center [330, 8] width 53 height 14
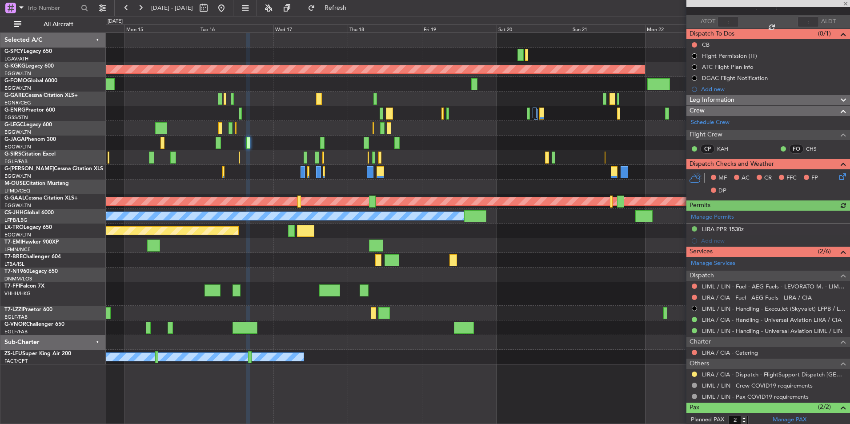
scroll to position [0, 0]
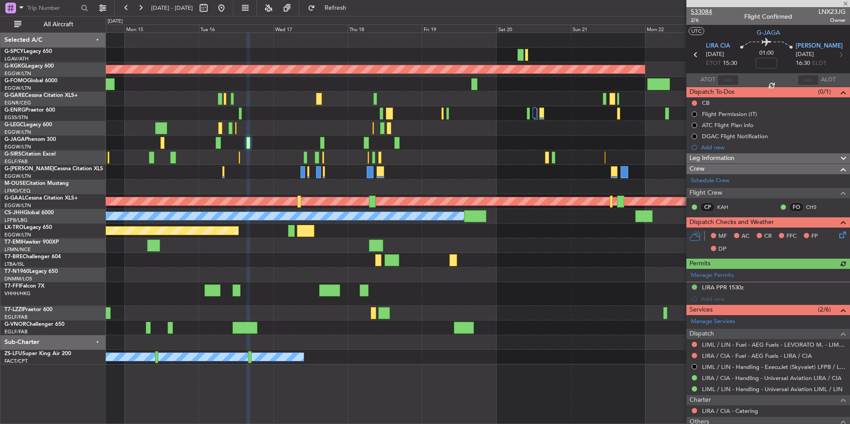
click at [709, 12] on span "533084" at bounding box center [701, 11] width 21 height 9
click at [705, 13] on span "533084" at bounding box center [701, 11] width 21 height 9
click at [252, 15] on mat-tooltip-component "Date Selector" at bounding box center [232, 27] width 46 height 24
click at [229, 9] on button at bounding box center [221, 8] width 14 height 14
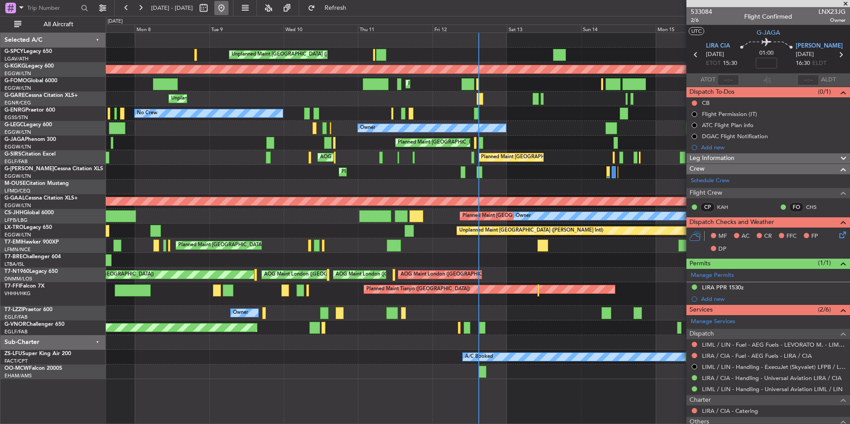
click at [229, 6] on button at bounding box center [221, 8] width 14 height 14
click at [846, 6] on span at bounding box center [846, 4] width 9 height 8
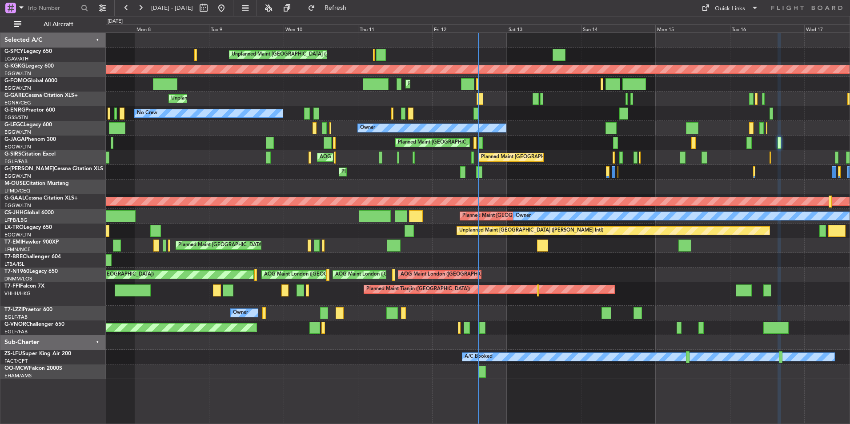
type input "0"
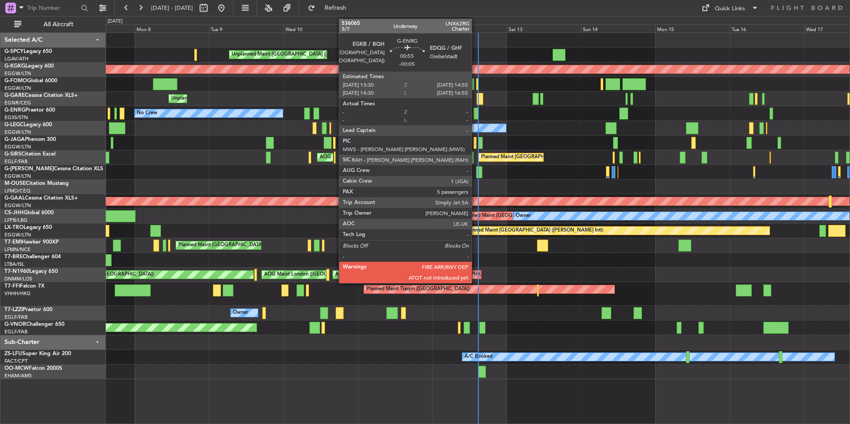
click at [476, 117] on div at bounding box center [476, 114] width 4 height 12
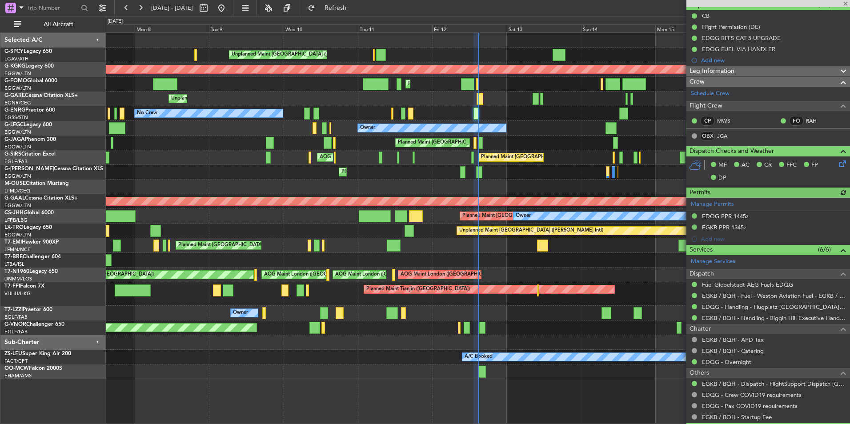
scroll to position [89, 0]
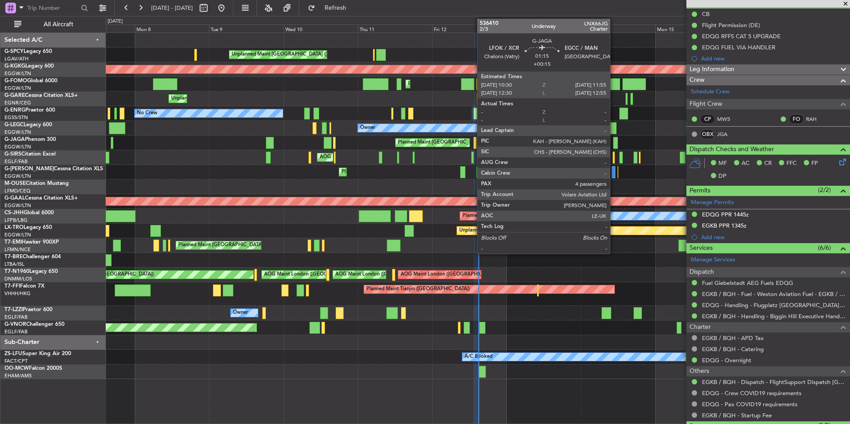
click at [614, 143] on div at bounding box center [615, 143] width 4 height 12
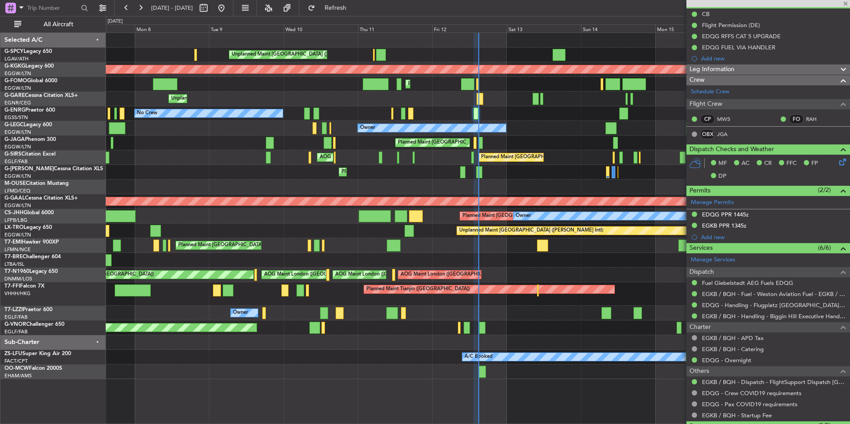
type input "+00:15"
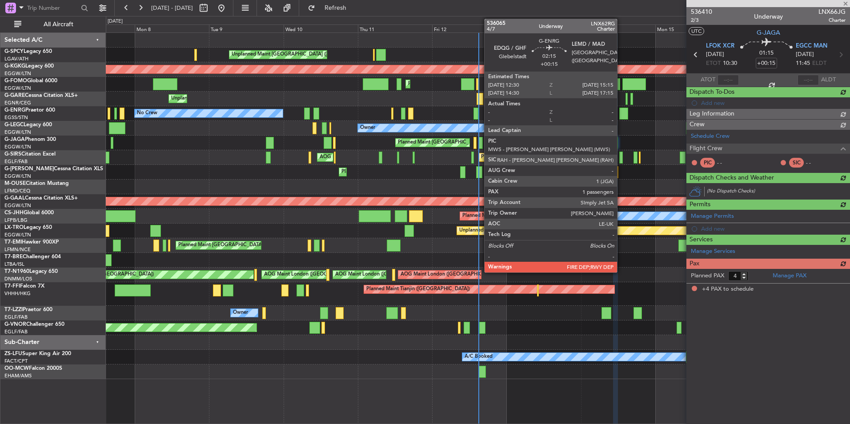
scroll to position [0, 0]
click at [621, 111] on div at bounding box center [624, 114] width 9 height 12
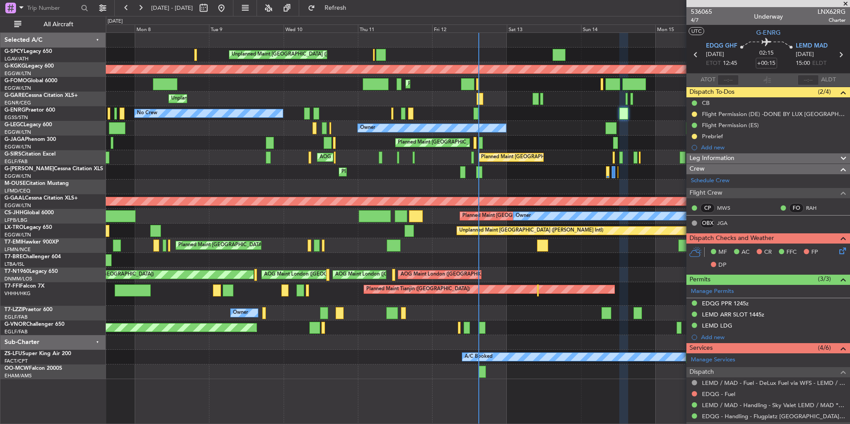
click at [845, 4] on span at bounding box center [846, 4] width 9 height 8
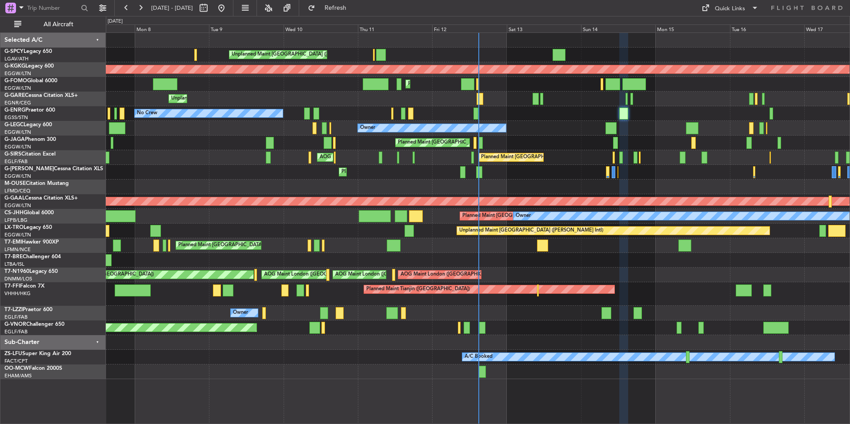
type input "0"
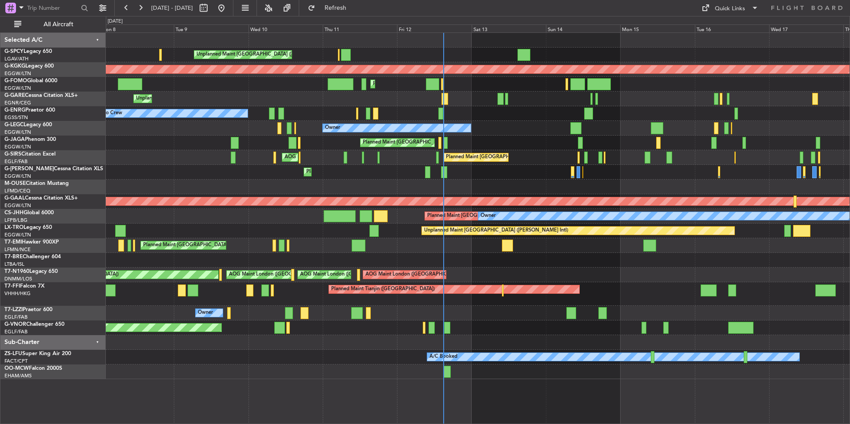
click at [468, 112] on div "Unplanned Maint Athens (Eleftherios Venizelos Intl) AOG Maint Istanbul (Ataturk…" at bounding box center [478, 206] width 744 height 346
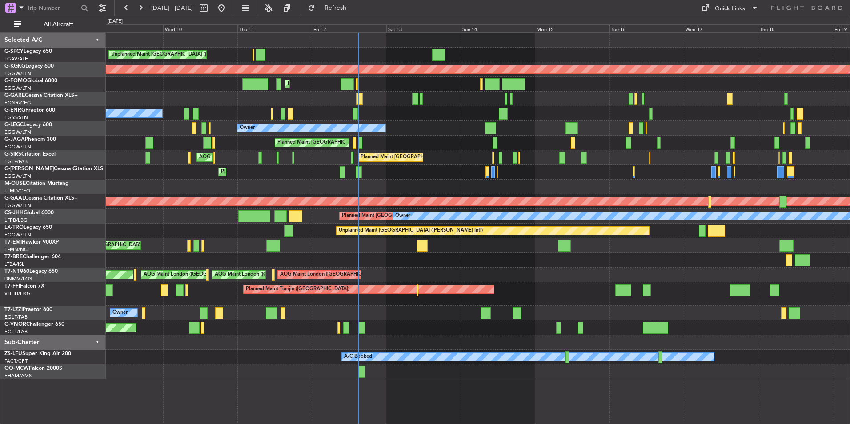
click at [380, 117] on div "Planned Maint [GEOGRAPHIC_DATA] ([GEOGRAPHIC_DATA]) No Crew" at bounding box center [478, 113] width 744 height 15
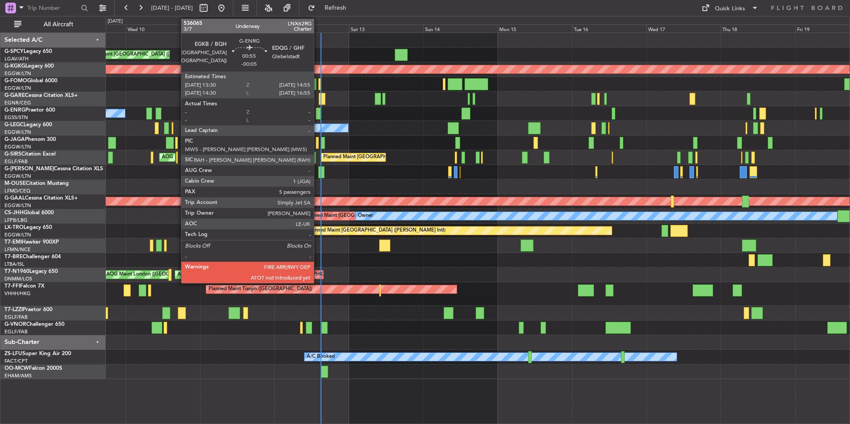
click at [318, 117] on div at bounding box center [318, 114] width 4 height 12
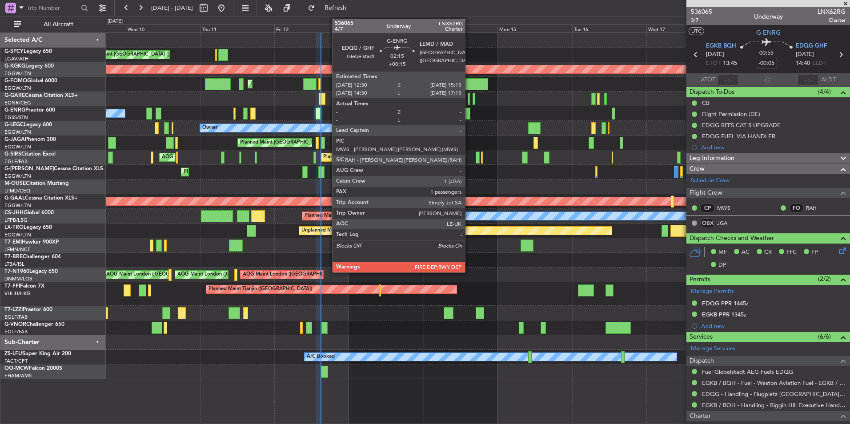
click at [469, 114] on div at bounding box center [466, 114] width 9 height 12
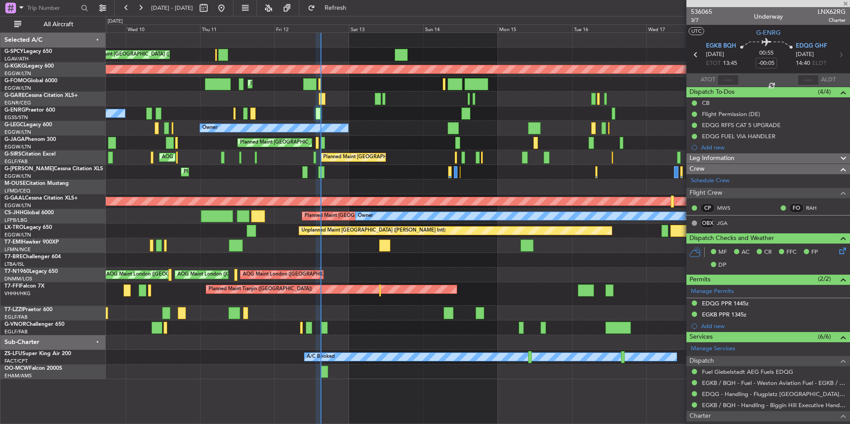
type input "+00:15"
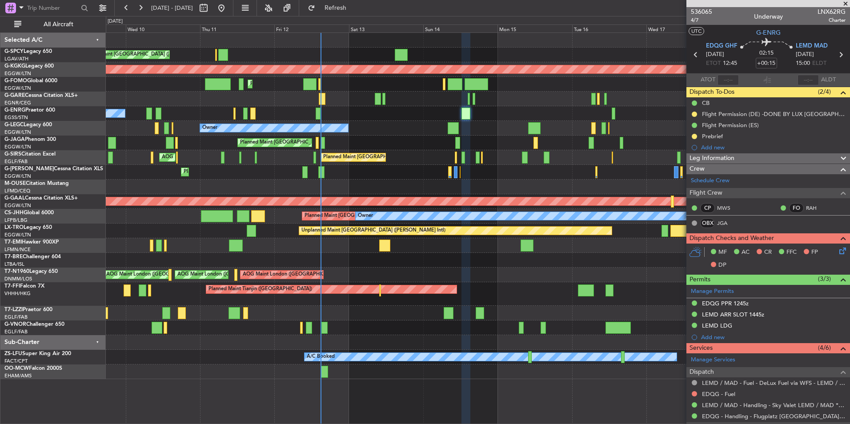
click at [842, 5] on span at bounding box center [846, 4] width 9 height 8
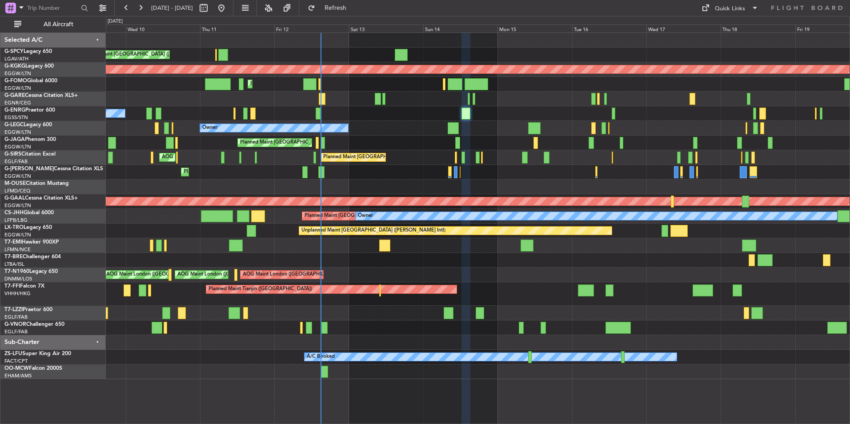
type input "0"
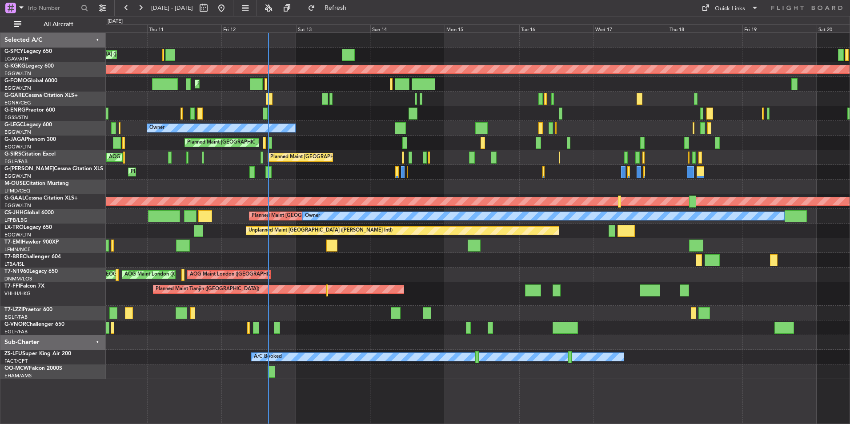
click at [371, 175] on div "Planned Maint [GEOGRAPHIC_DATA] ([GEOGRAPHIC_DATA])" at bounding box center [478, 172] width 744 height 15
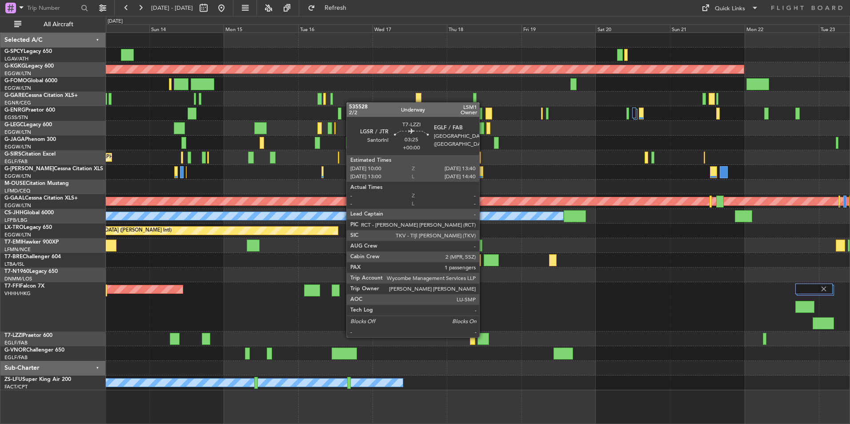
click at [483, 337] on div at bounding box center [484, 339] width 12 height 12
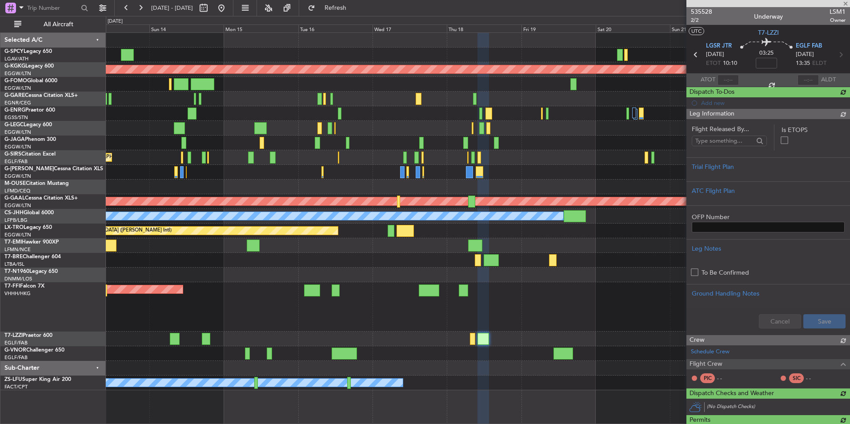
click at [710, 10] on span "535528" at bounding box center [701, 11] width 21 height 9
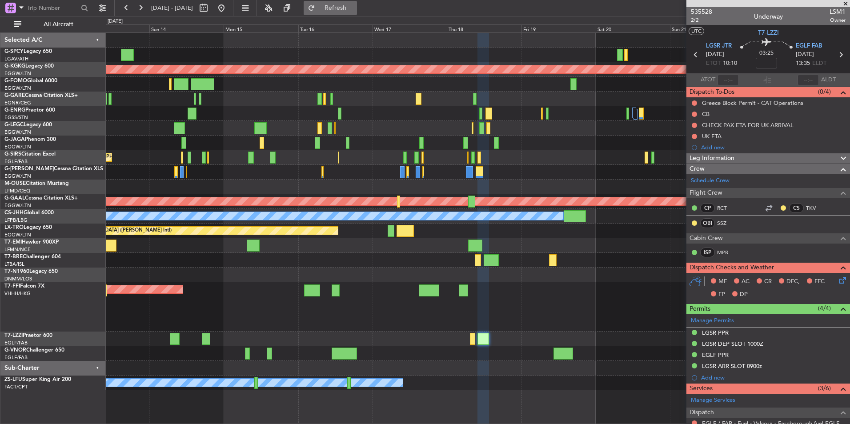
click at [354, 8] on span "Refresh" at bounding box center [335, 8] width 37 height 6
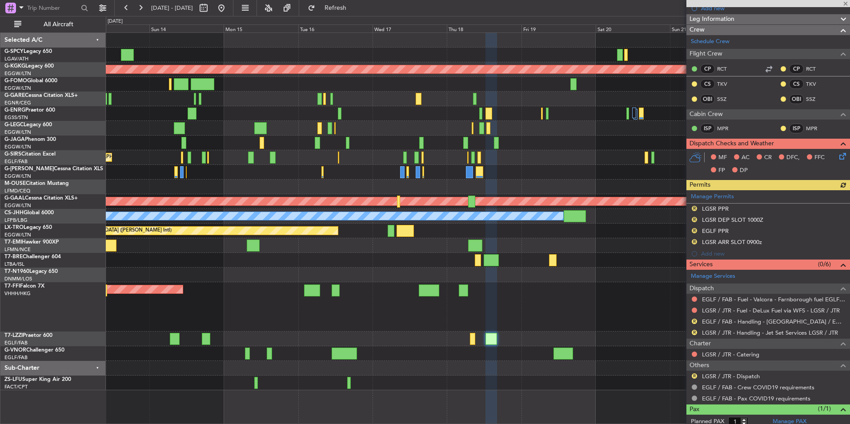
scroll to position [164, 0]
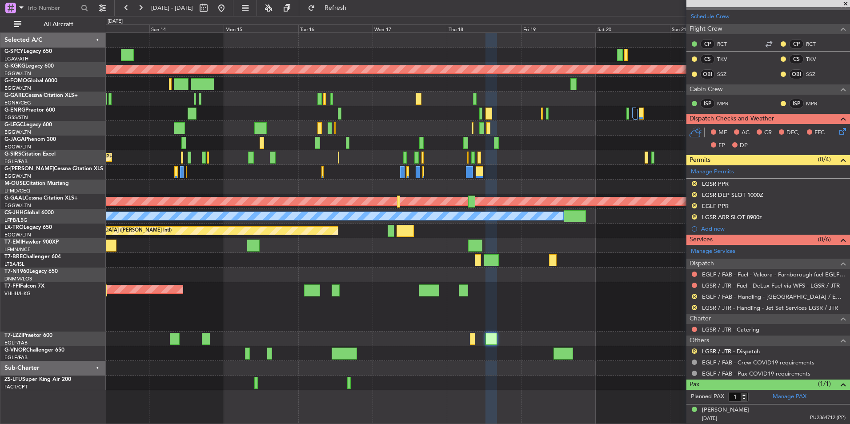
click at [737, 349] on link "LGSR / JTR - Dispatch" at bounding box center [731, 352] width 58 height 8
click at [354, 8] on span "Refresh" at bounding box center [335, 8] width 37 height 6
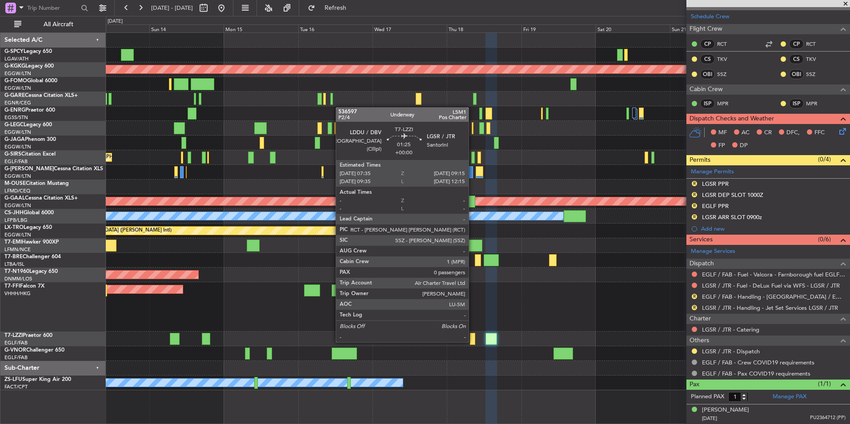
click at [473, 342] on div at bounding box center [472, 339] width 5 height 12
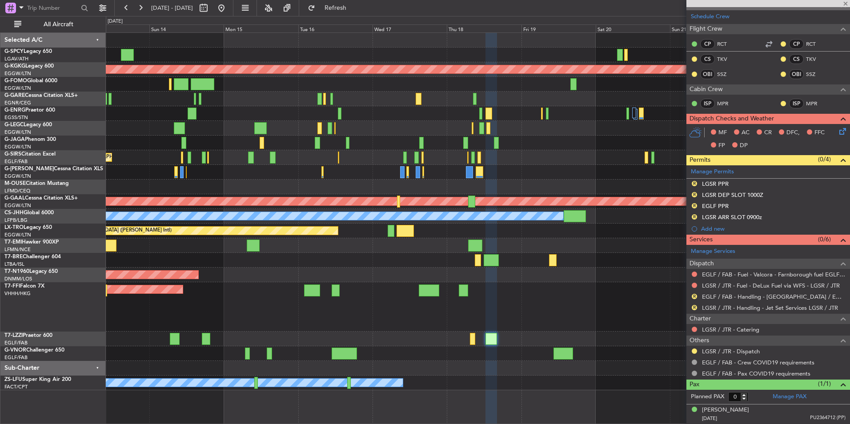
scroll to position [0, 0]
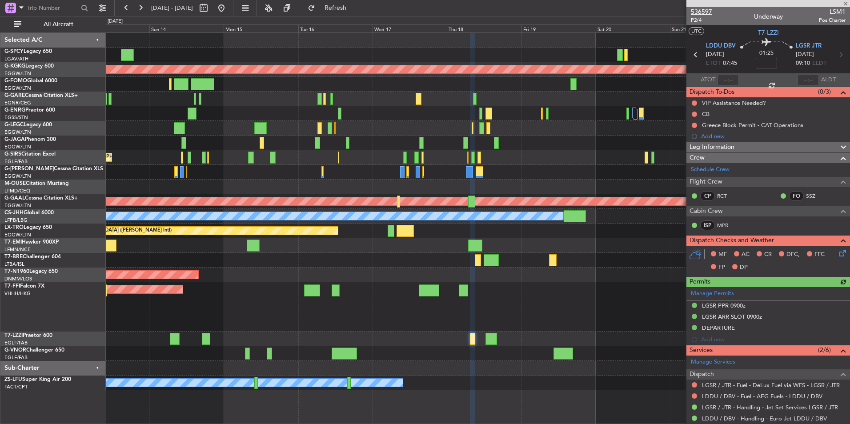
click at [709, 9] on span "536597" at bounding box center [701, 11] width 21 height 9
click at [354, 6] on span "Refresh" at bounding box center [335, 8] width 37 height 6
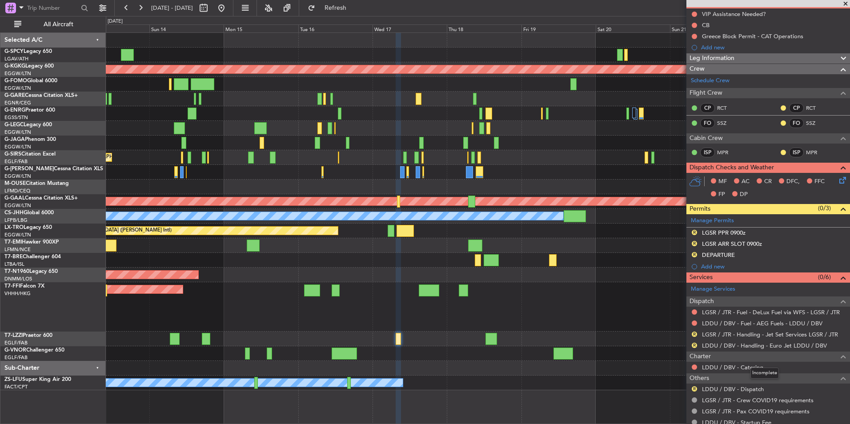
scroll to position [118, 0]
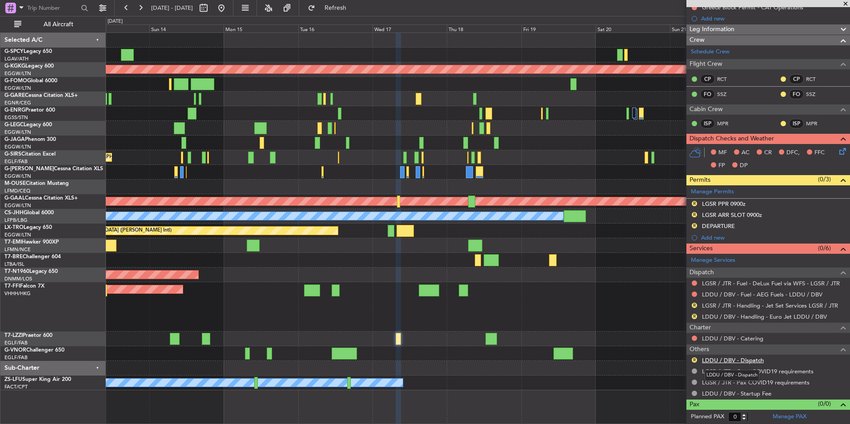
click at [741, 357] on link "LDDU / DBV - Dispatch" at bounding box center [733, 361] width 62 height 8
click at [351, 8] on span "Refresh" at bounding box center [335, 8] width 37 height 6
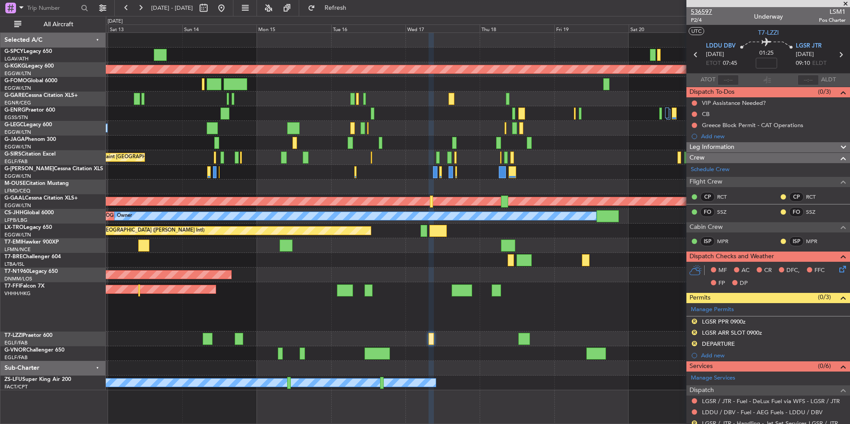
click at [705, 15] on span "536597" at bounding box center [701, 11] width 21 height 9
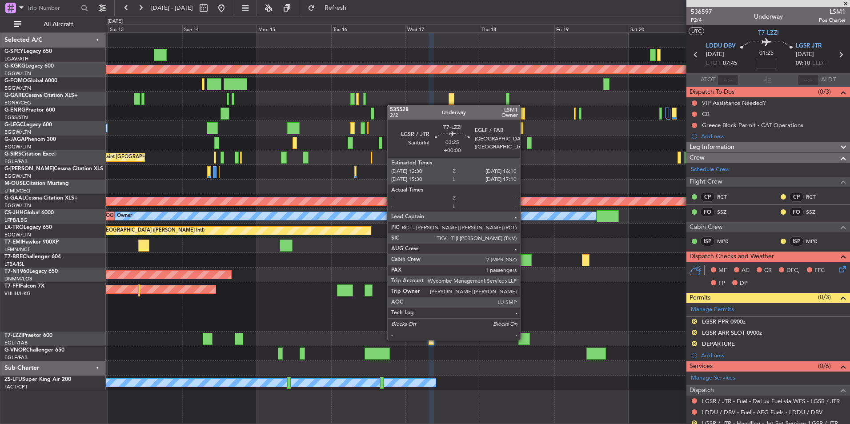
click at [524, 339] on div at bounding box center [525, 339] width 12 height 12
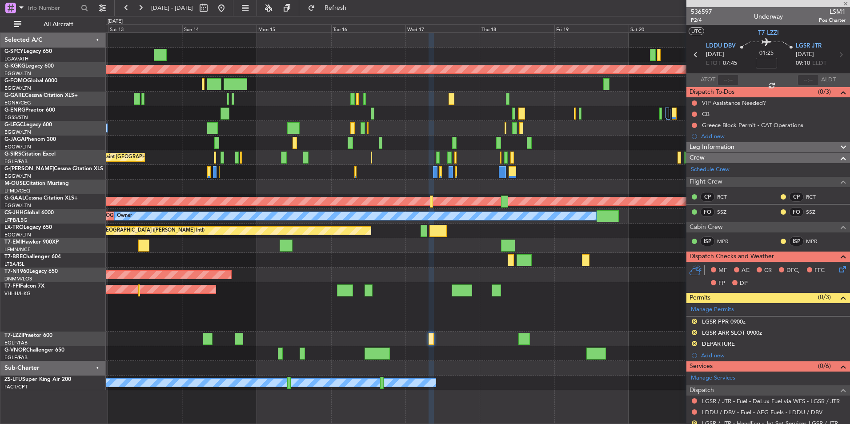
type input "1"
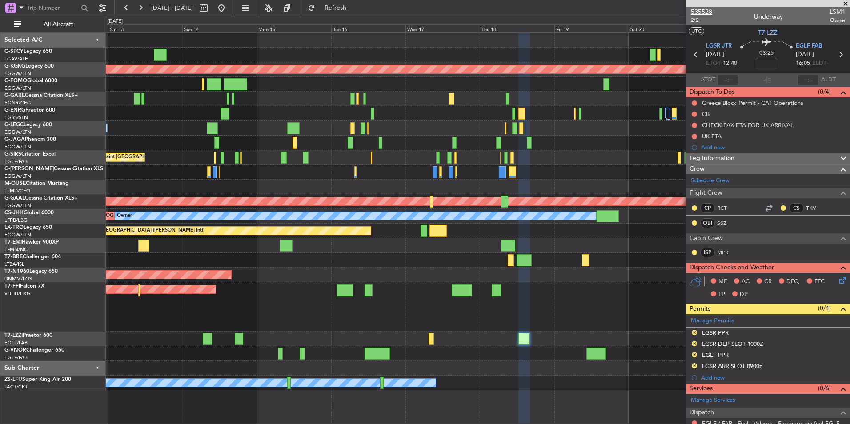
click at [697, 12] on span "535528" at bounding box center [701, 11] width 21 height 9
click at [372, 297] on div "Unplanned Maint Athens (Eleftherios Venizelos Intl) AOG Maint Istanbul (Ataturk…" at bounding box center [478, 212] width 744 height 358
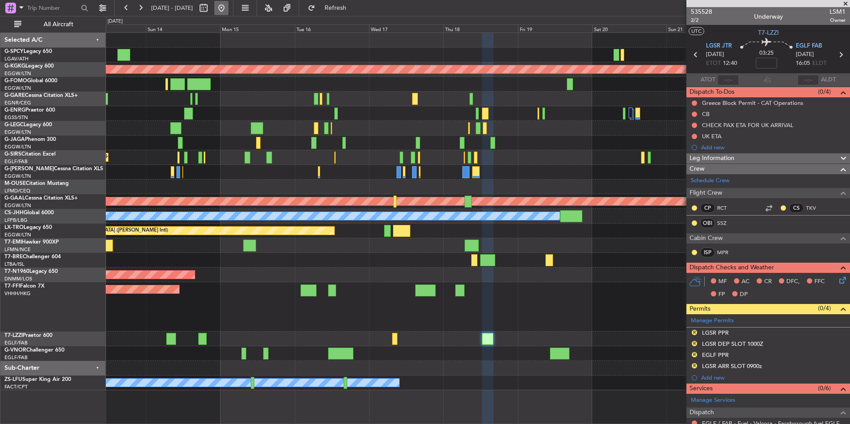
click at [229, 10] on button at bounding box center [221, 8] width 14 height 14
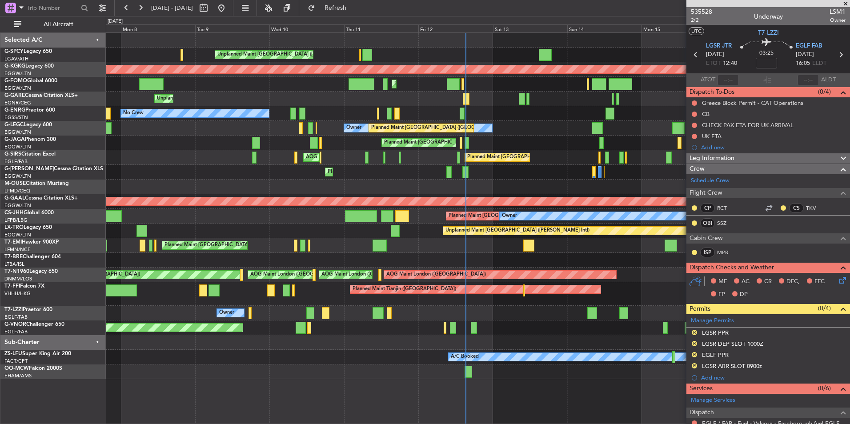
click at [411, 118] on div "Planned Maint [GEOGRAPHIC_DATA] ([GEOGRAPHIC_DATA]) No Crew" at bounding box center [478, 113] width 744 height 15
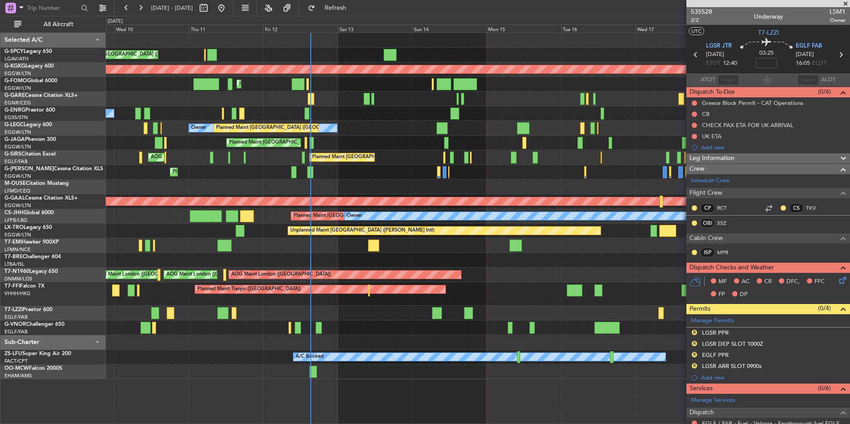
click at [401, 121] on div "Unplanned Maint Athens (Eleftherios Venizelos Intl) AOG Maint Istanbul (Ataturk…" at bounding box center [478, 206] width 744 height 346
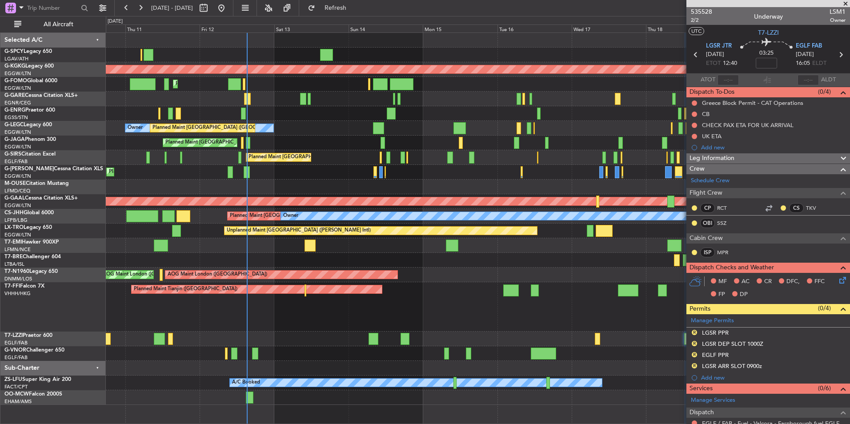
click at [435, 115] on div "Planned Maint [GEOGRAPHIC_DATA] ([GEOGRAPHIC_DATA]) No Crew" at bounding box center [478, 113] width 744 height 15
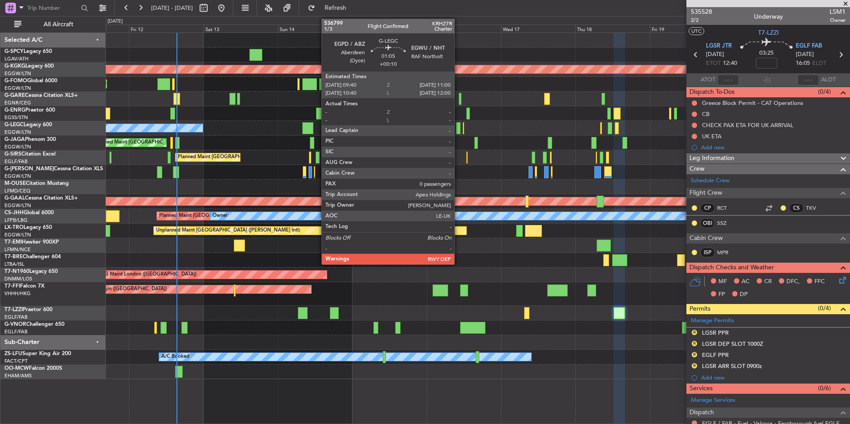
click at [459, 130] on div at bounding box center [458, 128] width 4 height 12
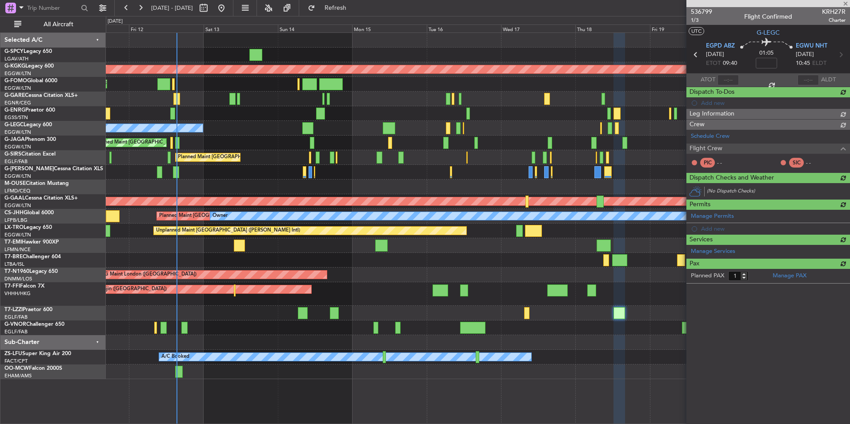
type input "+00:10"
type input "0"
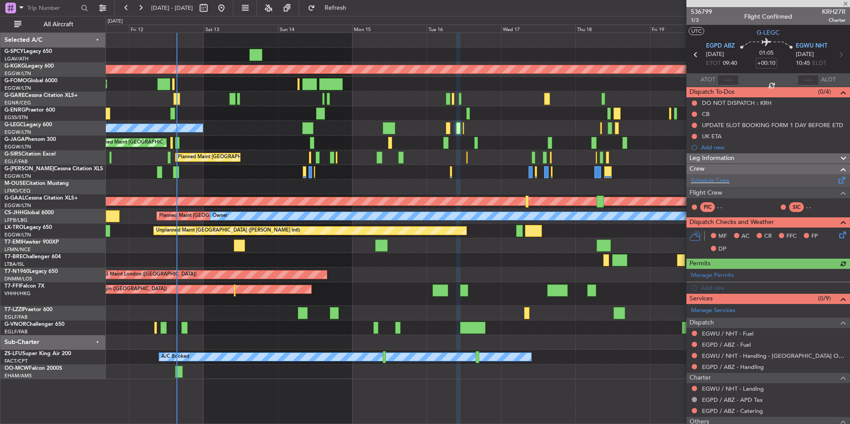
click at [709, 186] on div "Schedule Crew" at bounding box center [769, 180] width 164 height 13
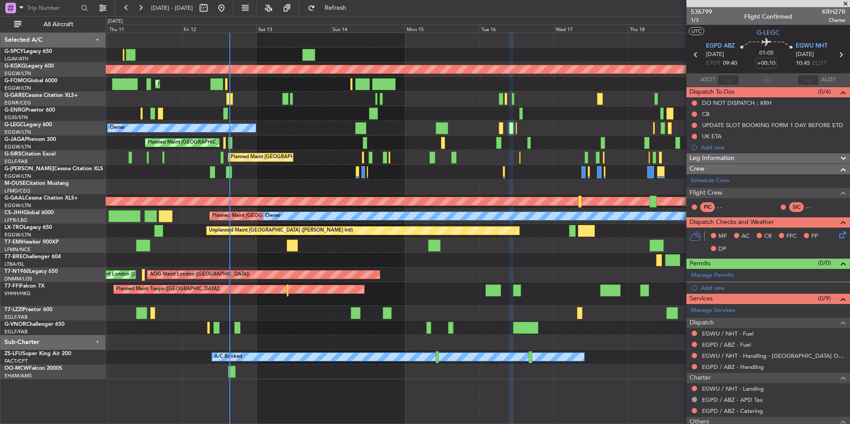
click at [601, 186] on div at bounding box center [478, 187] width 744 height 15
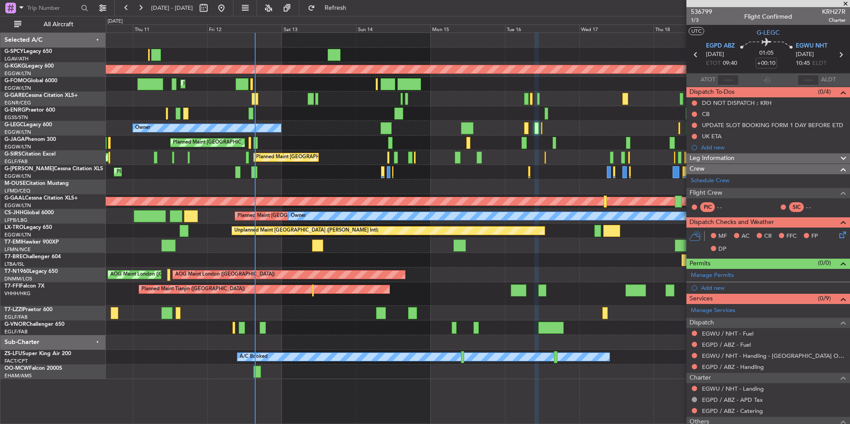
click at [395, 130] on div "Planned Maint London (Luton) Owner" at bounding box center [478, 128] width 744 height 15
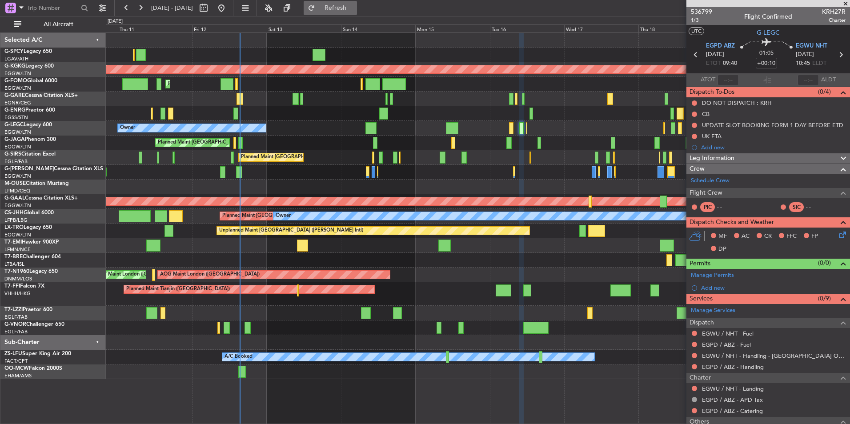
click at [354, 5] on span "Refresh" at bounding box center [335, 8] width 37 height 6
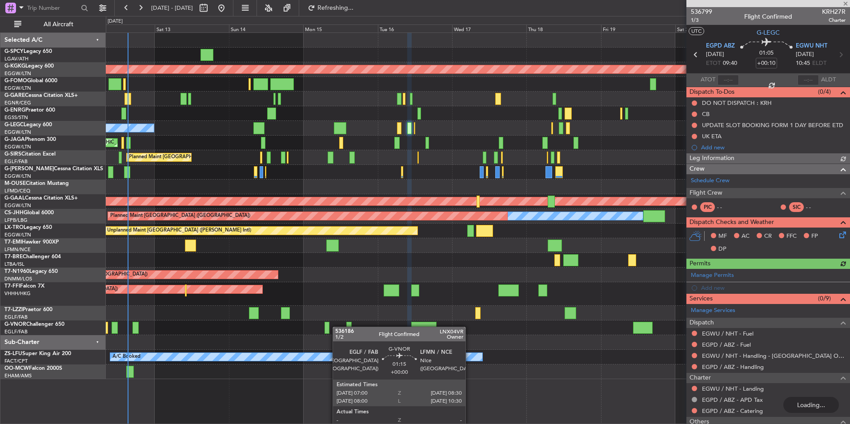
click at [331, 327] on div at bounding box center [478, 328] width 744 height 15
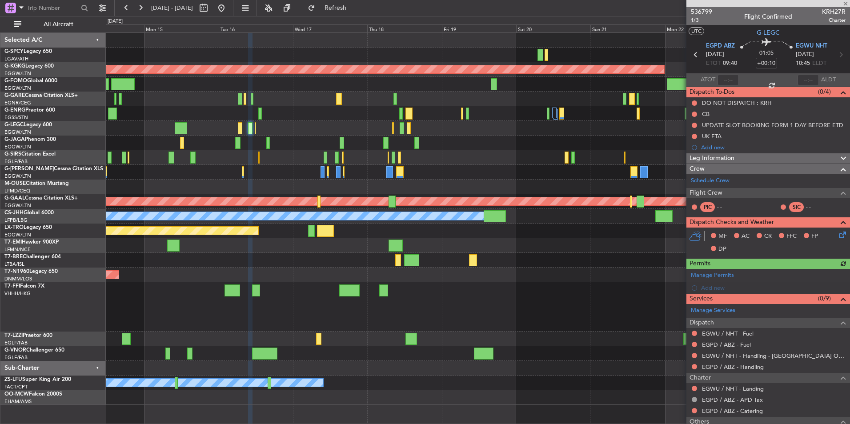
click at [302, 317] on div "Planned Maint Tianjin ([GEOGRAPHIC_DATA])" at bounding box center [478, 306] width 744 height 49
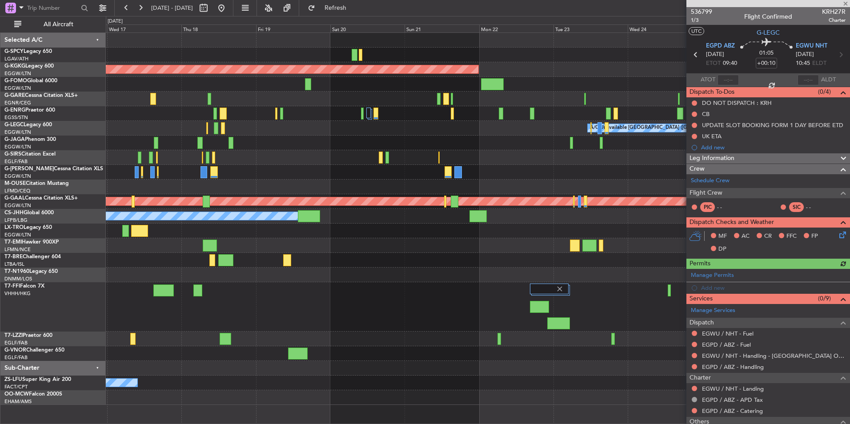
click at [236, 317] on div at bounding box center [478, 306] width 744 height 49
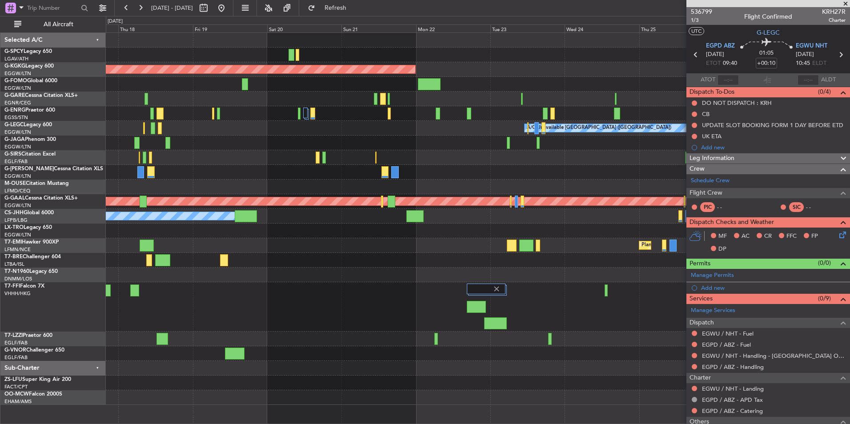
click at [395, 310] on div at bounding box center [478, 306] width 744 height 49
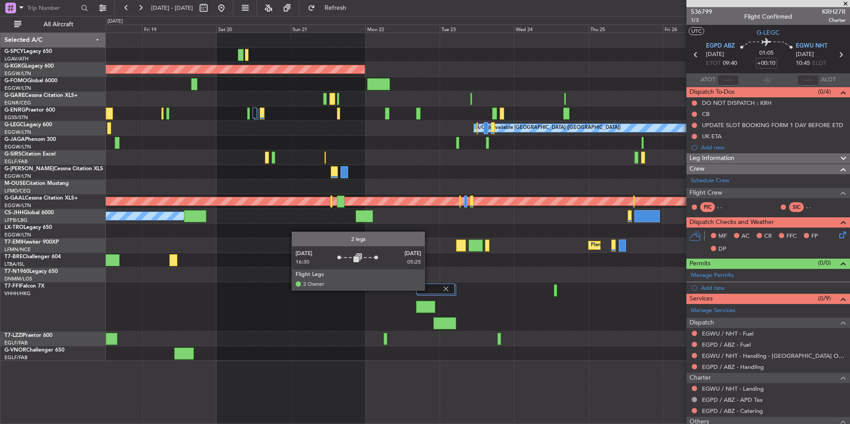
click at [429, 290] on div at bounding box center [435, 289] width 39 height 11
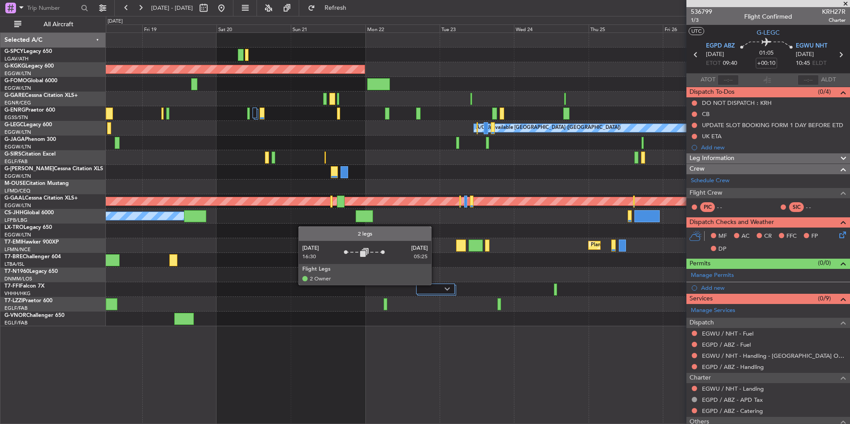
click at [435, 285] on div at bounding box center [435, 289] width 39 height 11
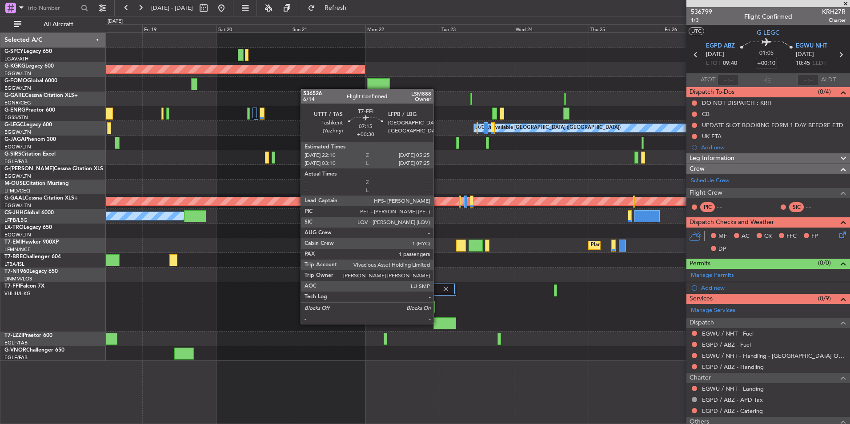
click at [438, 323] on div at bounding box center [445, 324] width 23 height 12
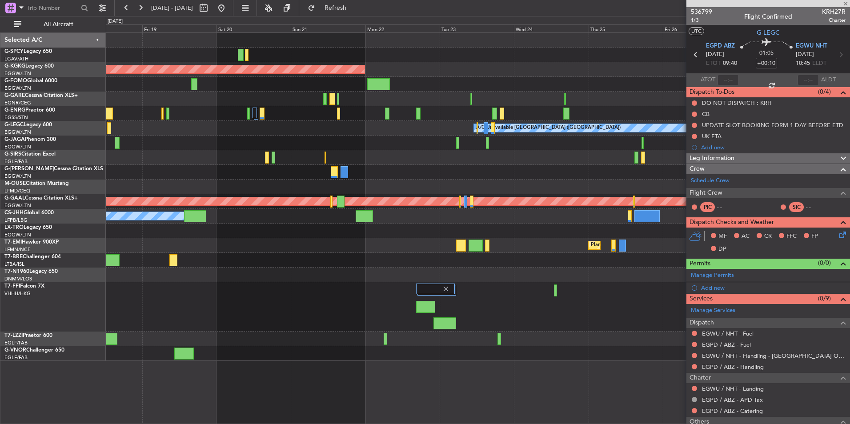
type input "+00:30"
type input "1"
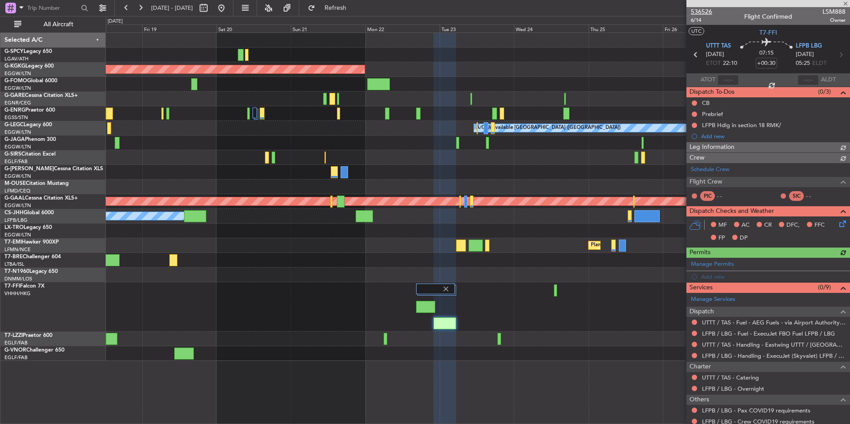
click at [701, 8] on span "536526" at bounding box center [701, 11] width 21 height 9
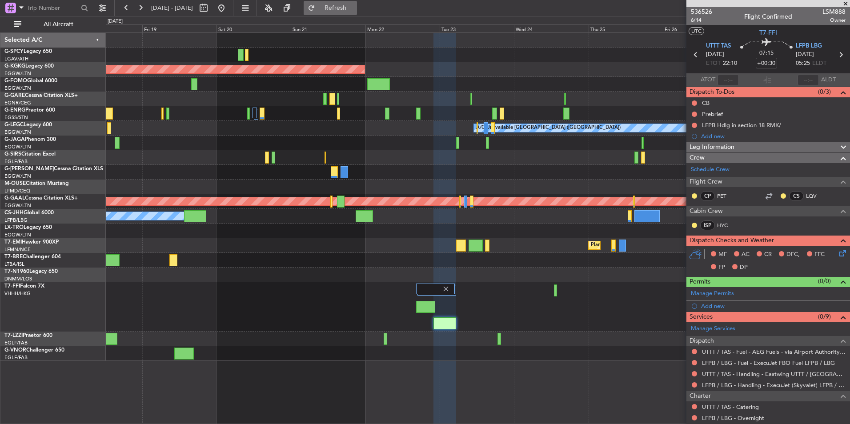
click at [350, 2] on button "Refresh" at bounding box center [330, 8] width 53 height 14
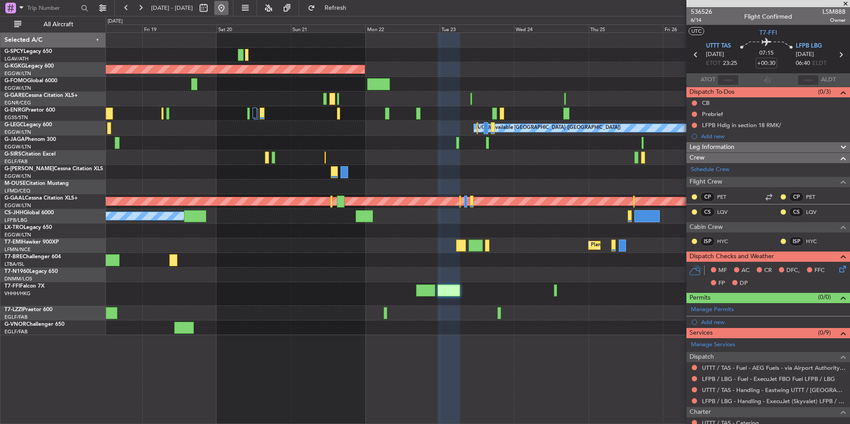
click at [229, 10] on button at bounding box center [221, 8] width 14 height 14
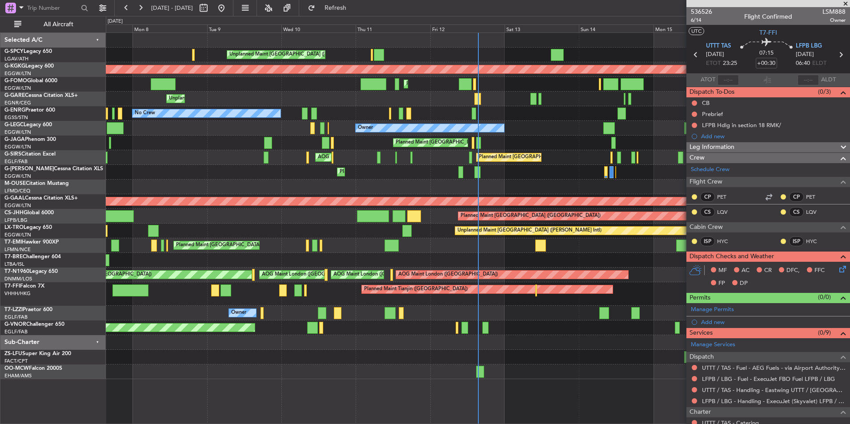
click at [446, 116] on div "Planned Maint London (Stansted) No Crew" at bounding box center [478, 113] width 744 height 15
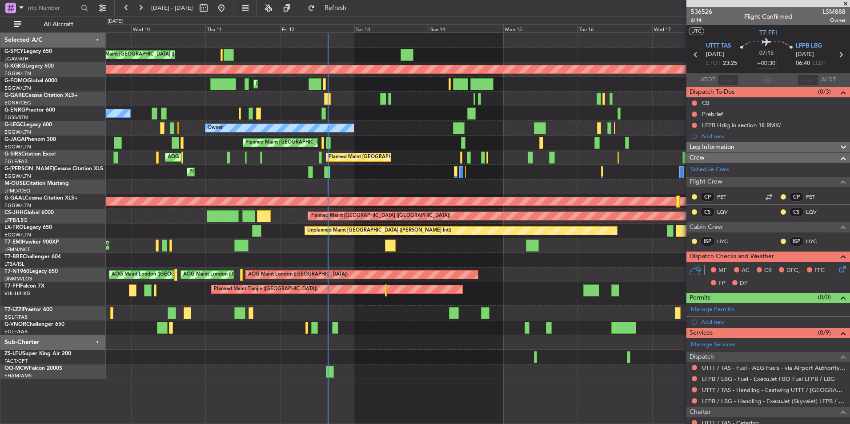
click at [479, 117] on div "Planned Maint London (Stansted) No Crew" at bounding box center [478, 113] width 744 height 15
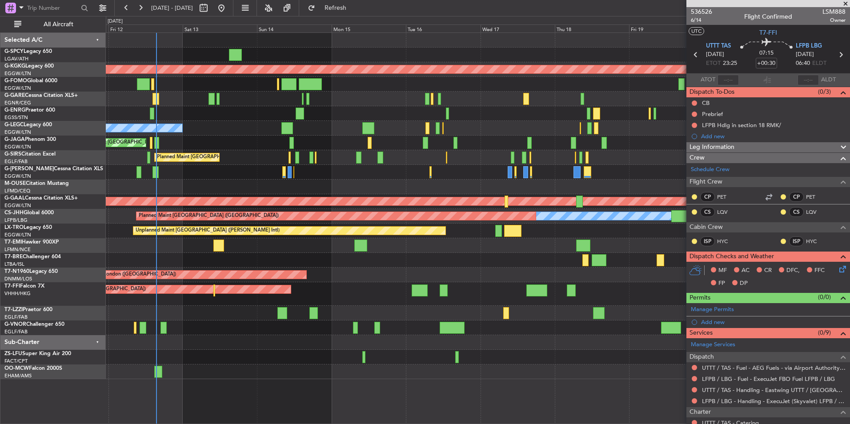
click at [462, 115] on div "No Crew Planned Maint London (Stansted)" at bounding box center [478, 113] width 744 height 15
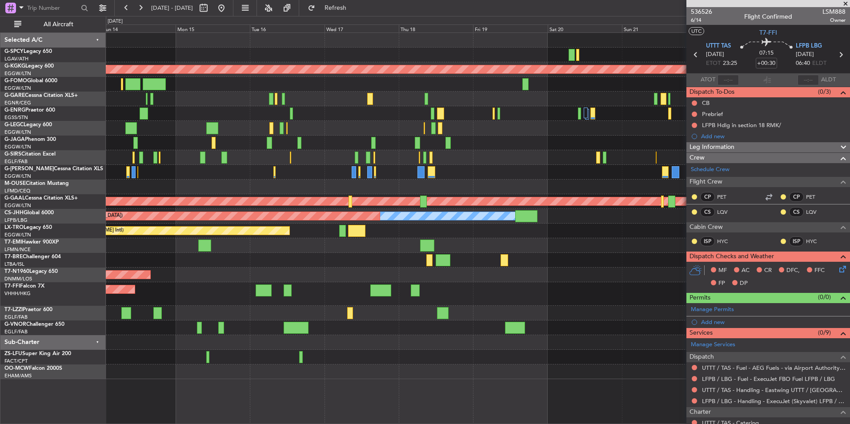
click at [421, 121] on div at bounding box center [478, 113] width 744 height 15
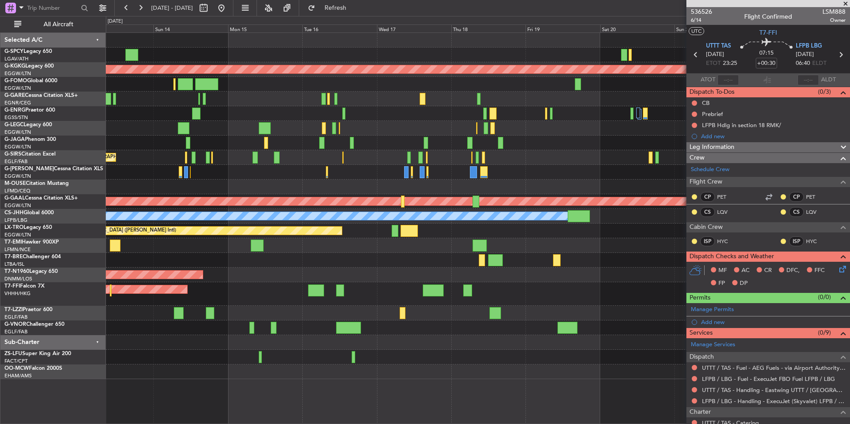
click at [280, 311] on div at bounding box center [478, 313] width 744 height 15
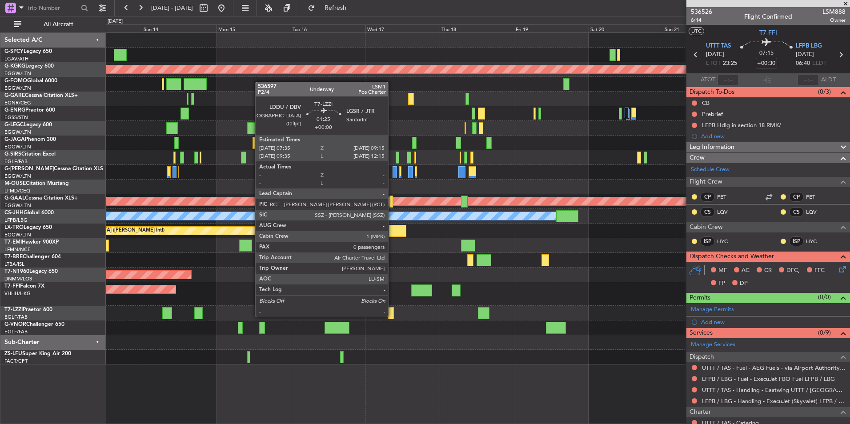
click at [392, 316] on div at bounding box center [390, 313] width 5 height 12
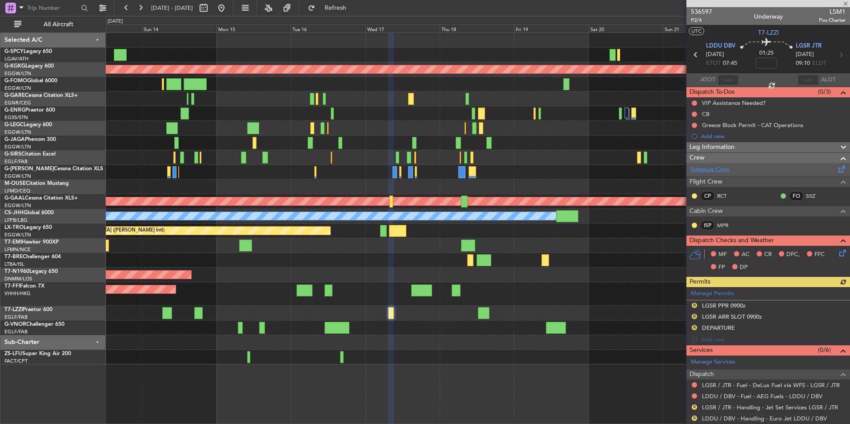
click at [721, 169] on link "Schedule Crew" at bounding box center [710, 169] width 39 height 9
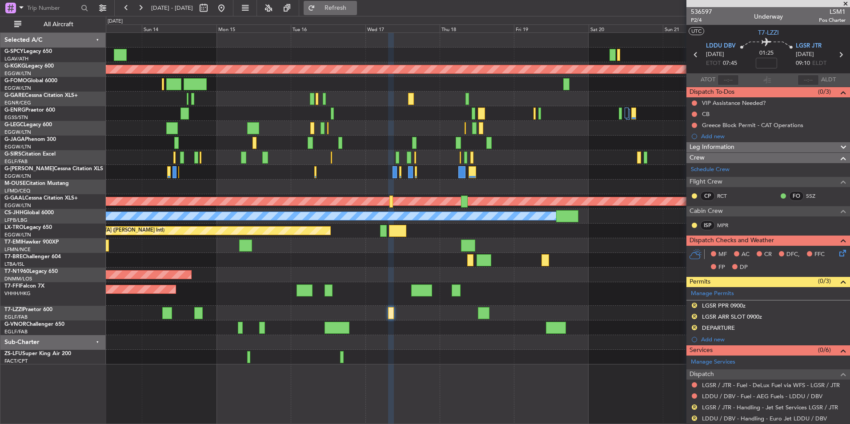
click at [354, 10] on span "Refresh" at bounding box center [335, 8] width 37 height 6
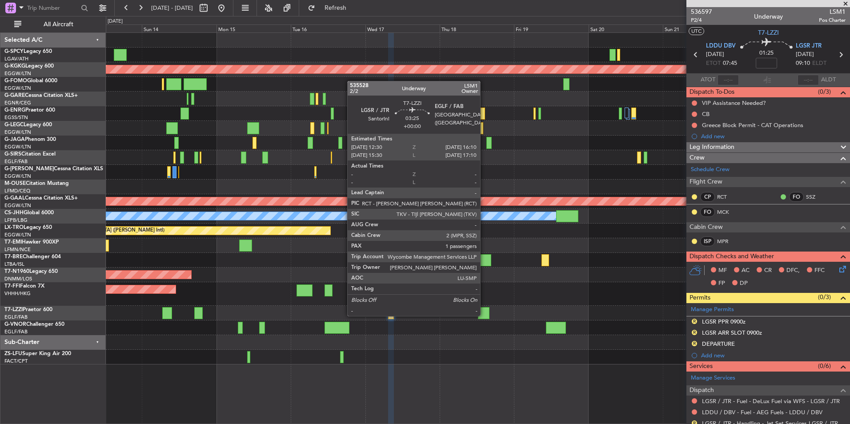
click at [484, 315] on div at bounding box center [484, 313] width 12 height 12
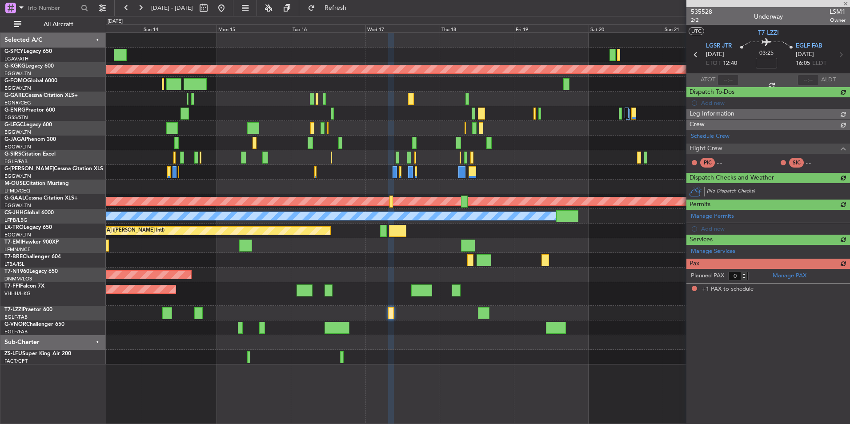
type input "1"
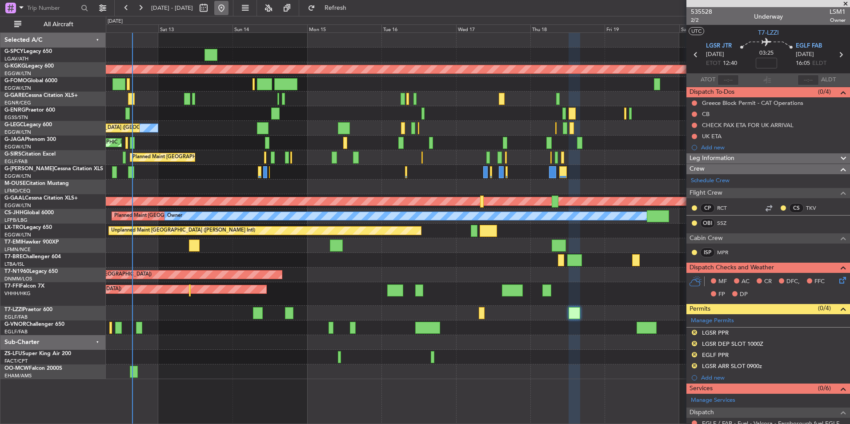
click at [229, 8] on button at bounding box center [221, 8] width 14 height 14
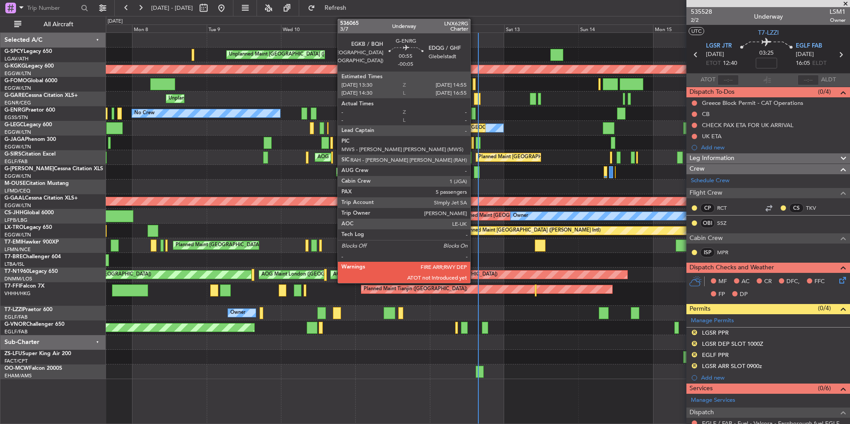
click at [475, 115] on div at bounding box center [473, 114] width 4 height 12
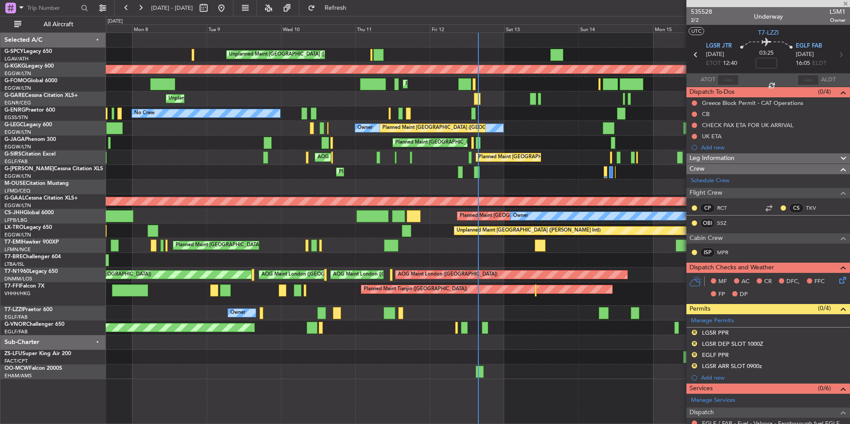
type input "-00:05"
type input "5"
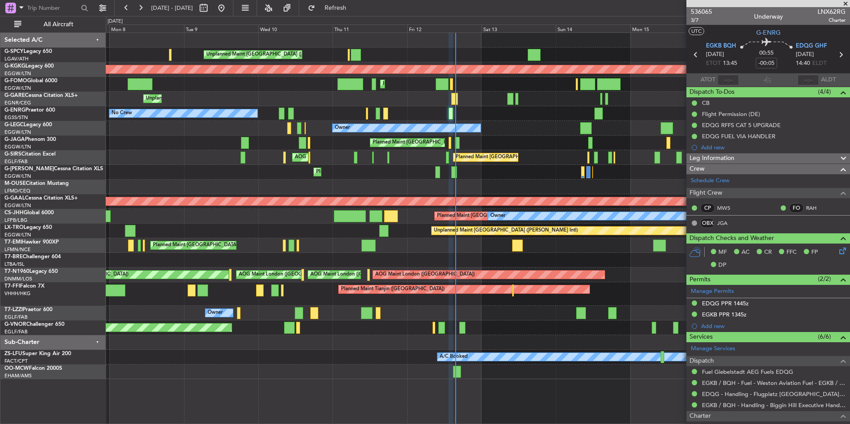
click at [521, 185] on div "Unplanned Maint [GEOGRAPHIC_DATA] ([PERSON_NAME] Intl) AOG Maint [GEOGRAPHIC_DA…" at bounding box center [478, 206] width 744 height 346
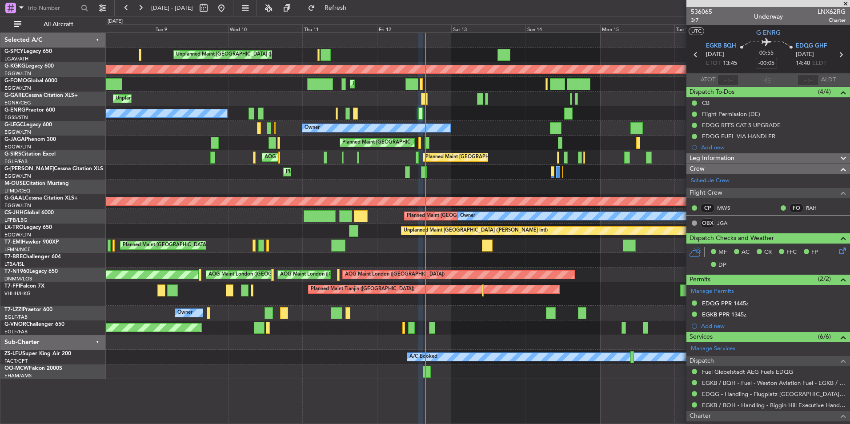
click at [487, 191] on div at bounding box center [478, 187] width 744 height 15
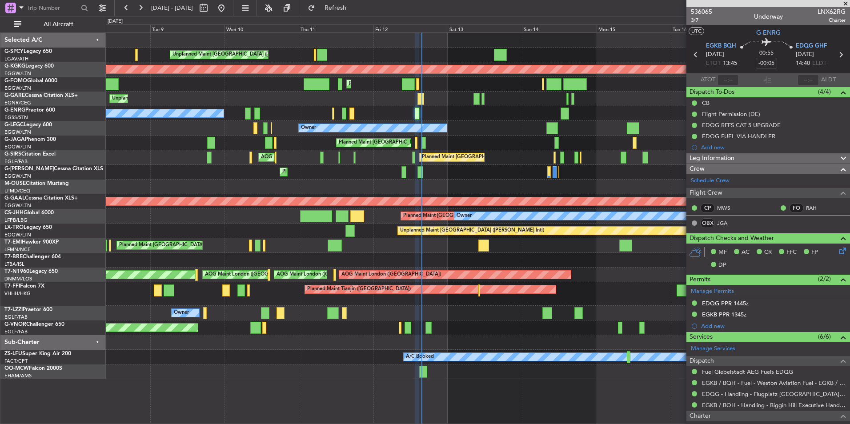
click at [461, 141] on div "Planned Maint [GEOGRAPHIC_DATA] ([GEOGRAPHIC_DATA])" at bounding box center [478, 143] width 744 height 15
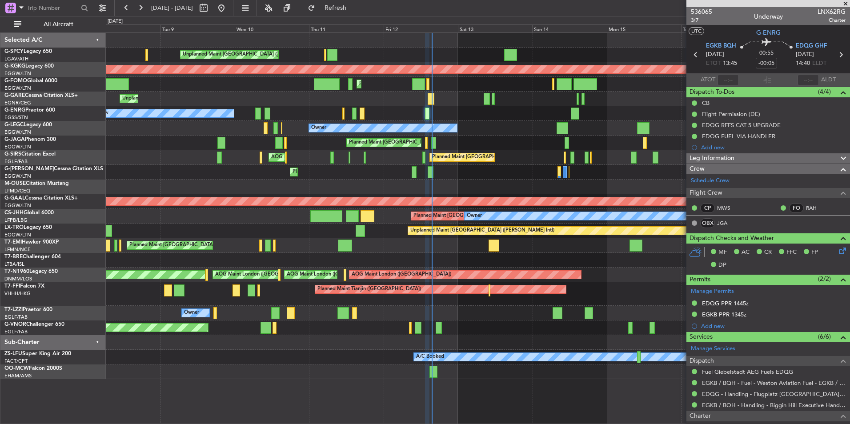
click at [471, 140] on div "Planned Maint [GEOGRAPHIC_DATA] ([GEOGRAPHIC_DATA])" at bounding box center [478, 143] width 744 height 15
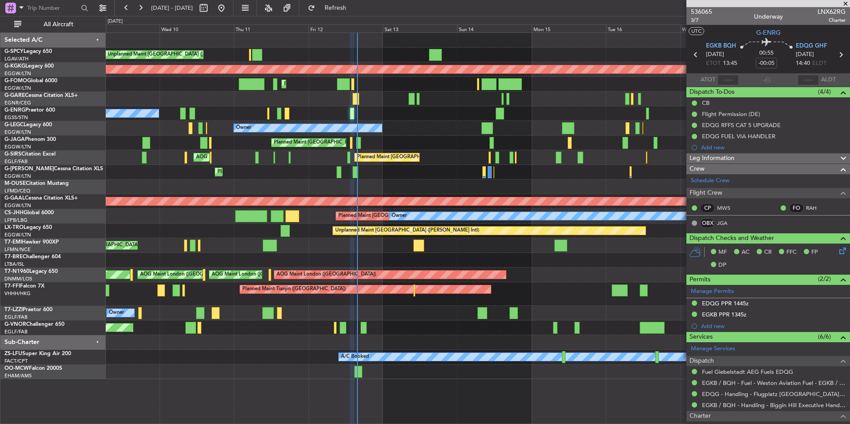
click at [398, 337] on div "Unplanned Maint Athens (Eleftherios Venizelos Intl) AOG Maint Istanbul (Ataturk…" at bounding box center [478, 206] width 744 height 346
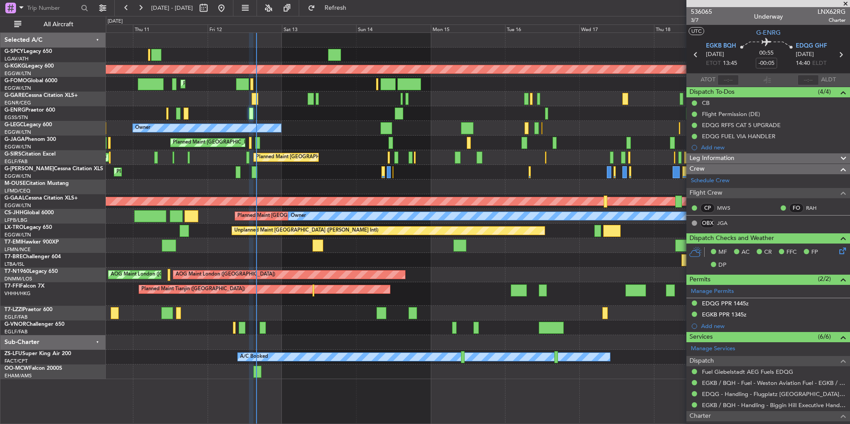
click at [370, 335] on div at bounding box center [478, 342] width 744 height 15
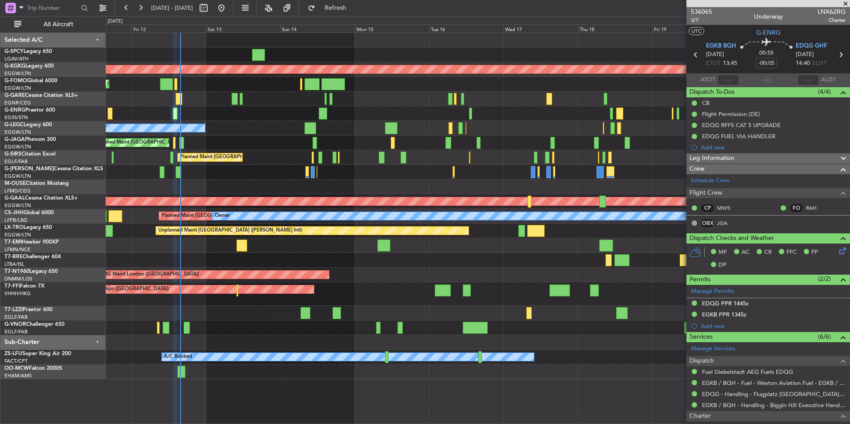
click at [311, 336] on div "Unplanned Maint Athens (Eleftherios Venizelos Intl) AOG Maint Istanbul (Ataturk…" at bounding box center [478, 206] width 744 height 346
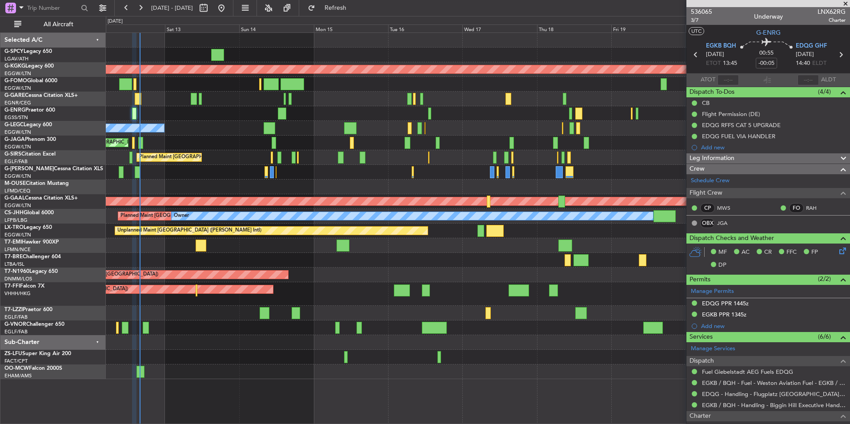
click at [395, 297] on div "Planned Maint Tianjin ([GEOGRAPHIC_DATA])" at bounding box center [478, 294] width 744 height 24
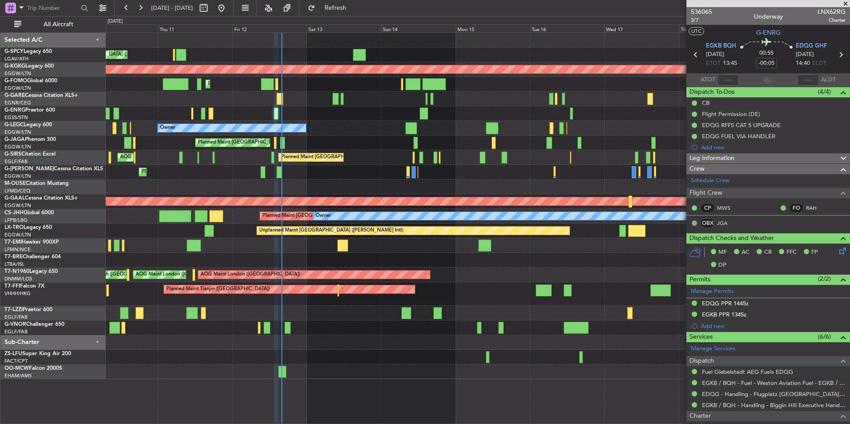
click at [535, 357] on div "Unplanned Maint Athens (Eleftherios Venizelos Intl) AOG Maint Istanbul (Ataturk…" at bounding box center [478, 206] width 744 height 346
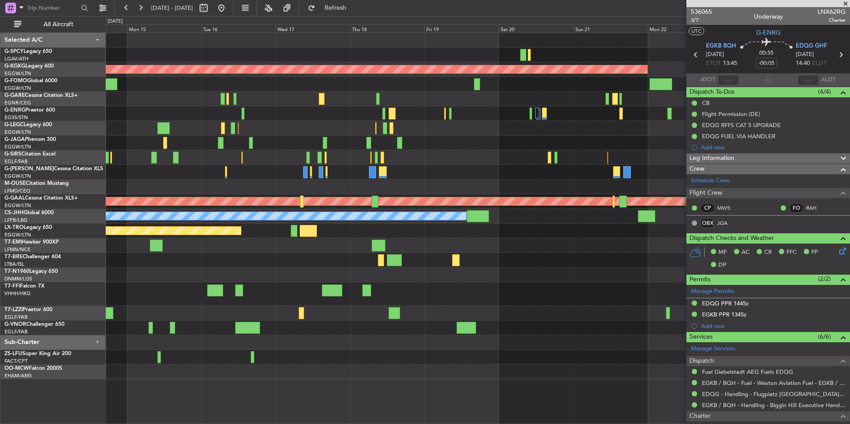
click at [359, 315] on div "AOG Maint Istanbul (Ataturk) A/C Unavailable London (Luton) Owner Planned Maint…" at bounding box center [478, 206] width 744 height 346
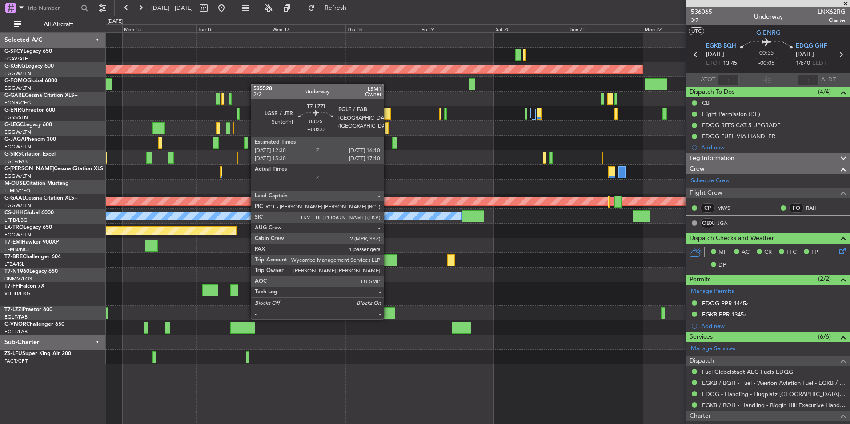
click at [388, 318] on div at bounding box center [390, 313] width 12 height 12
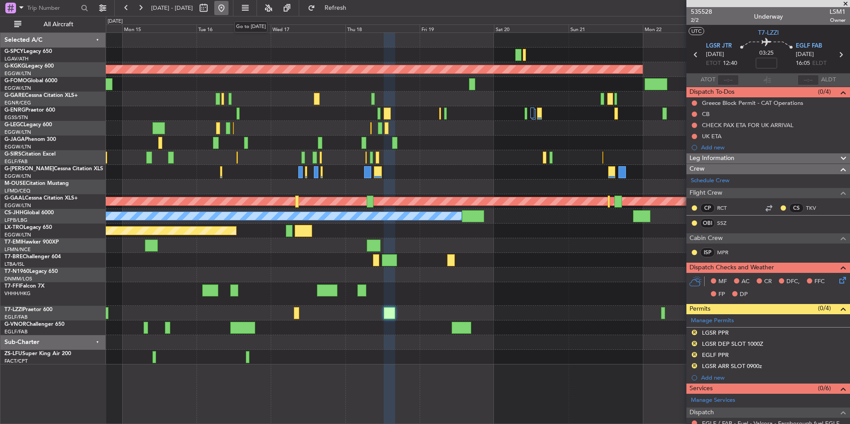
click at [229, 11] on button at bounding box center [221, 8] width 14 height 14
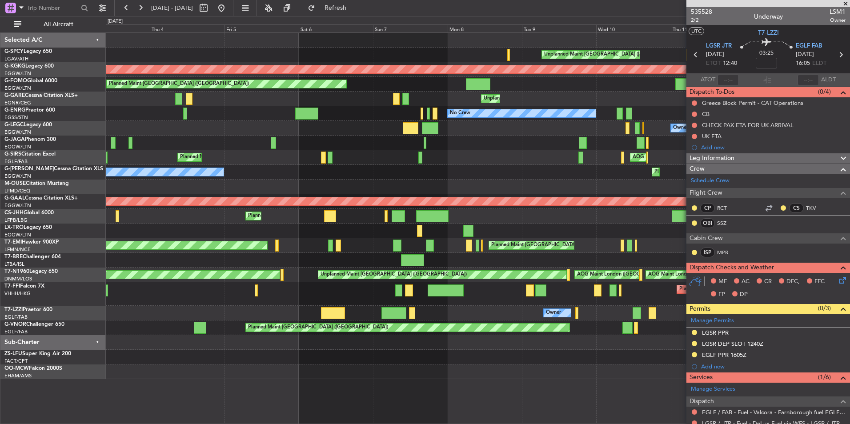
click at [609, 122] on div "Planned Maint London (Luton) Owner Owner" at bounding box center [478, 128] width 744 height 15
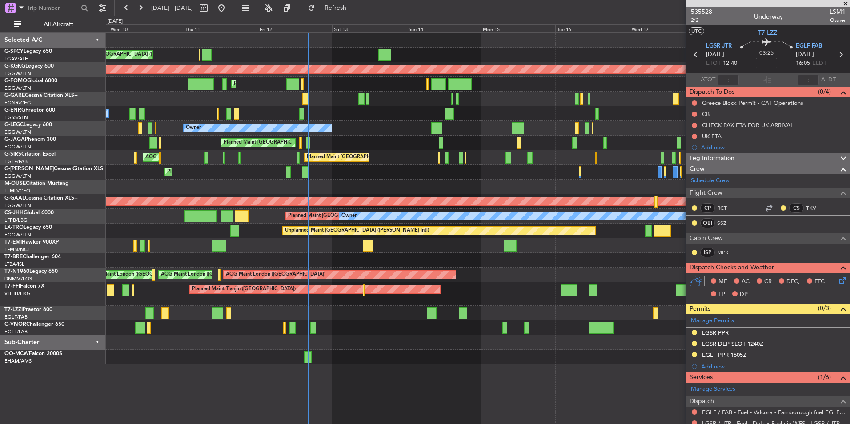
click at [0, 112] on html "03 Sep 2025 - 13 Sep 2025 Refresh Quick Links All Aircraft Unplanned Maint Athe…" at bounding box center [425, 212] width 850 height 424
click at [75, 124] on div "Unplanned Maint Athens (Eleftherios Venizelos Intl) AOG Maint Istanbul (Ataturk…" at bounding box center [425, 220] width 850 height 408
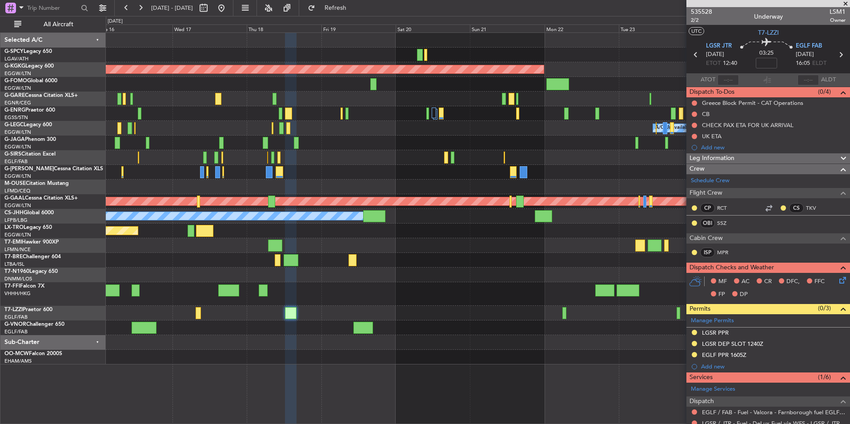
click at [130, 126] on div "A/C Unavailable [GEOGRAPHIC_DATA] ([GEOGRAPHIC_DATA])" at bounding box center [478, 128] width 744 height 15
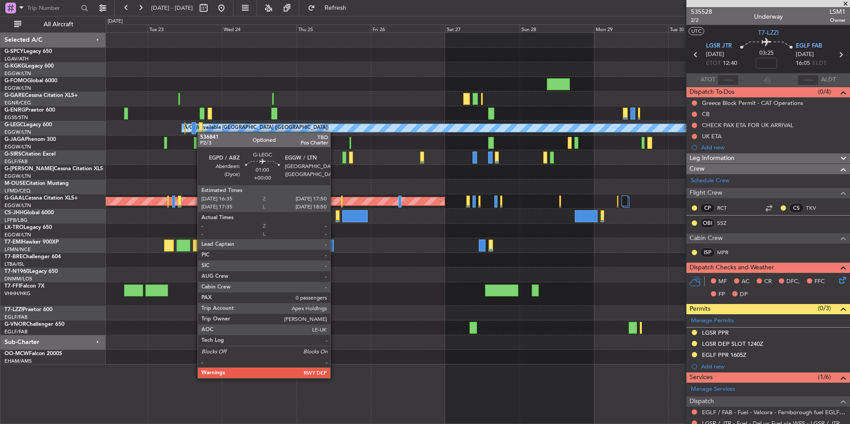
click at [202, 133] on div at bounding box center [201, 128] width 4 height 12
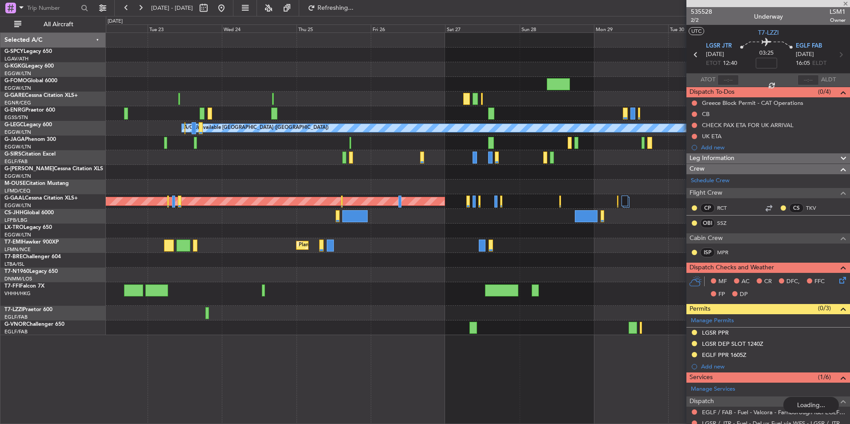
type input "0"
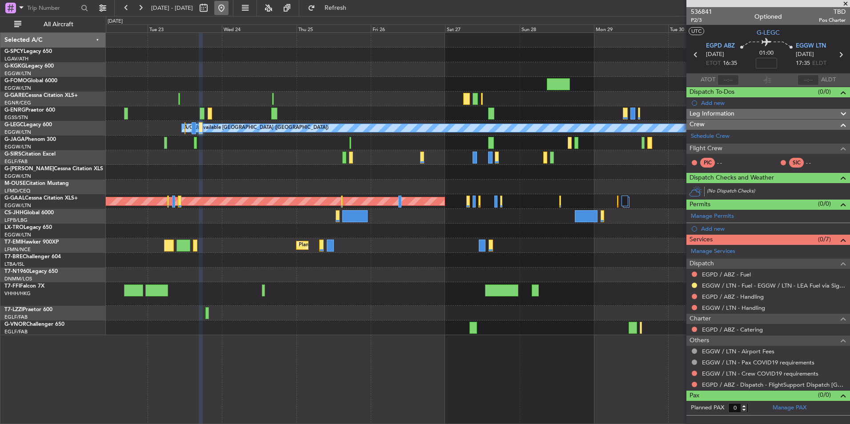
click at [229, 11] on button at bounding box center [221, 8] width 14 height 14
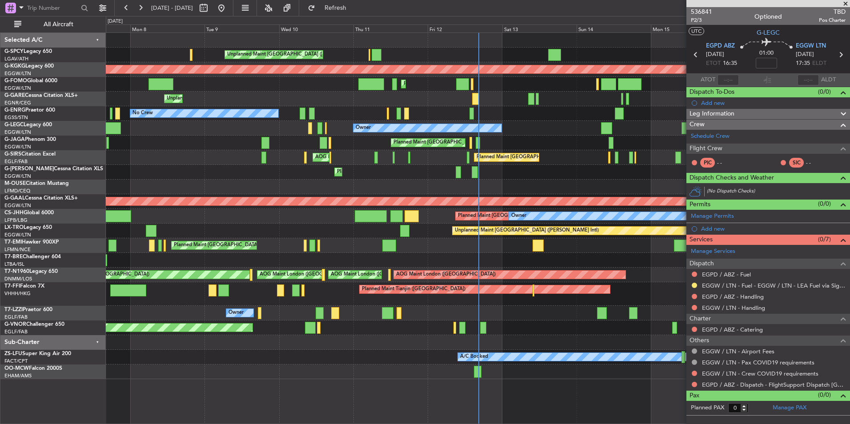
drag, startPoint x: 845, startPoint y: 3, endPoint x: 838, endPoint y: 8, distance: 8.5
click at [845, 3] on span at bounding box center [846, 4] width 9 height 8
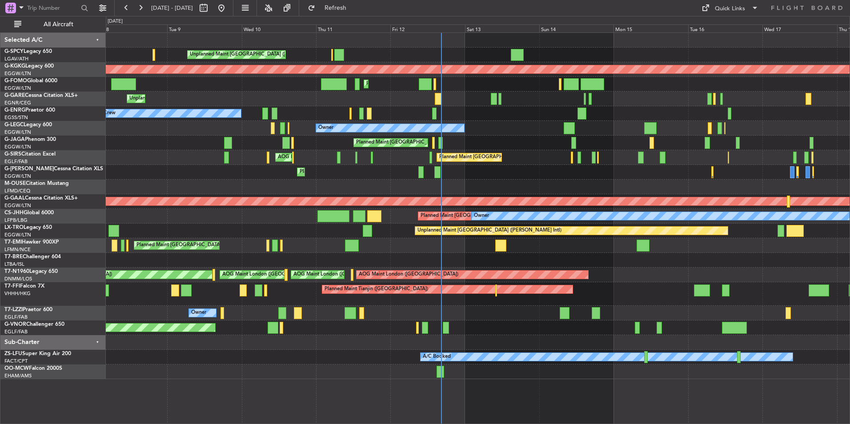
click at [468, 145] on div "Planned Maint [GEOGRAPHIC_DATA] ([GEOGRAPHIC_DATA])" at bounding box center [478, 143] width 744 height 15
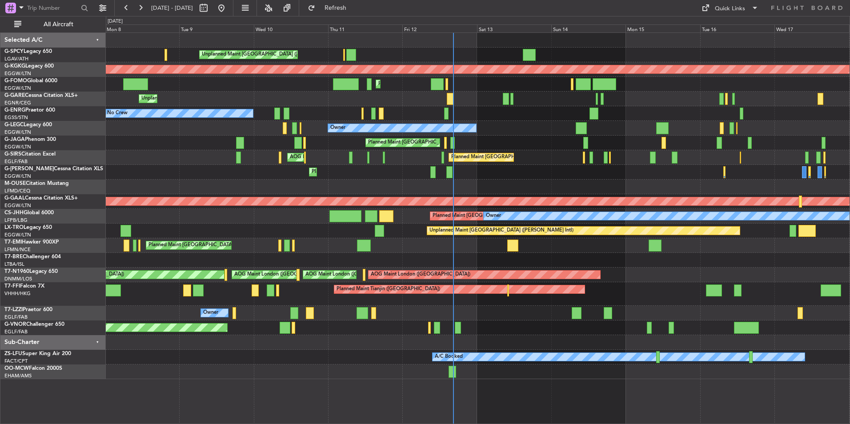
click at [459, 181] on div at bounding box center [478, 187] width 744 height 15
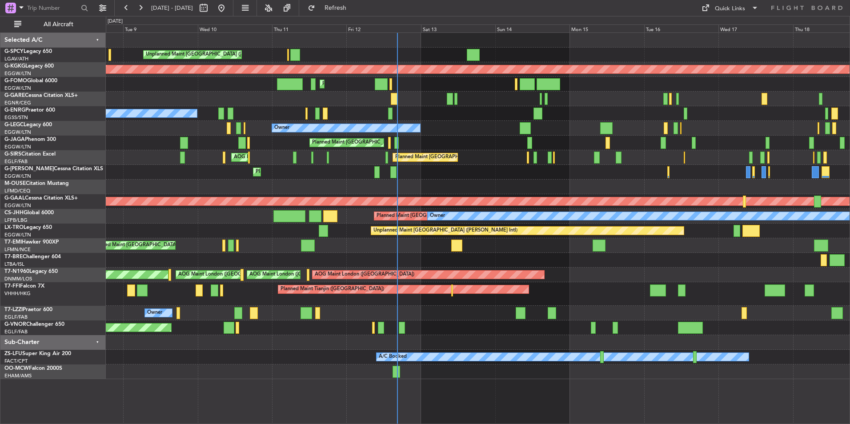
click at [408, 120] on div "Planned Maint London (Stansted) No Crew" at bounding box center [478, 113] width 744 height 15
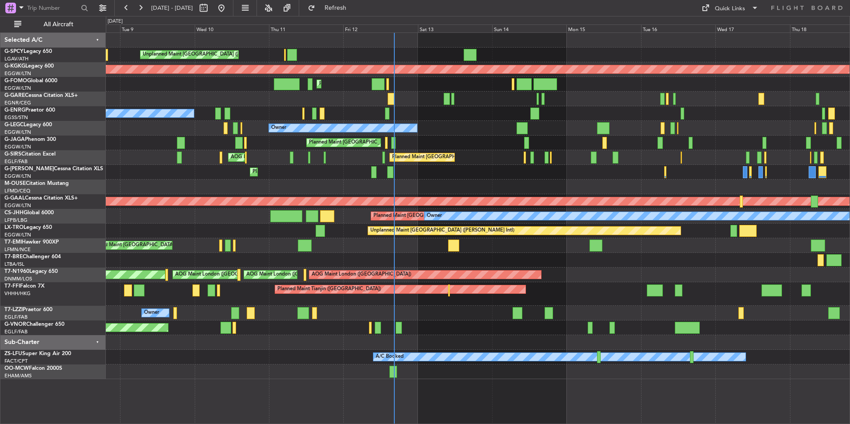
click at [419, 136] on div "Unplanned Maint Athens (Eleftherios Venizelos Intl) AOG Maint Istanbul (Ataturk…" at bounding box center [478, 206] width 744 height 346
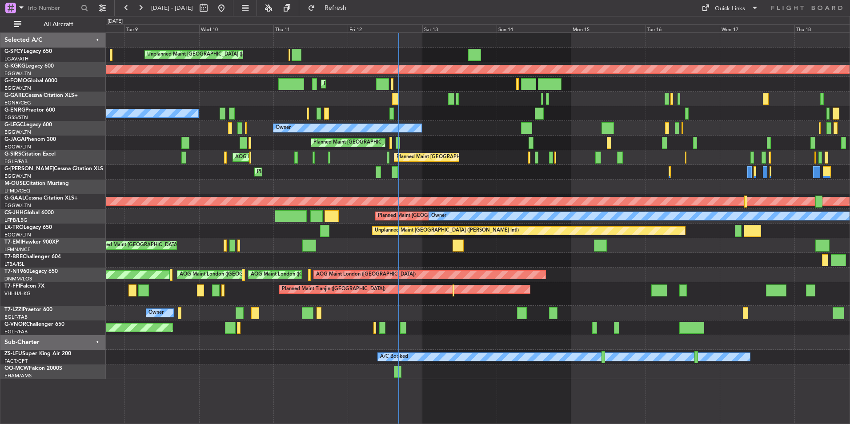
click at [492, 137] on div "Planned Maint [GEOGRAPHIC_DATA] ([GEOGRAPHIC_DATA])" at bounding box center [478, 143] width 744 height 15
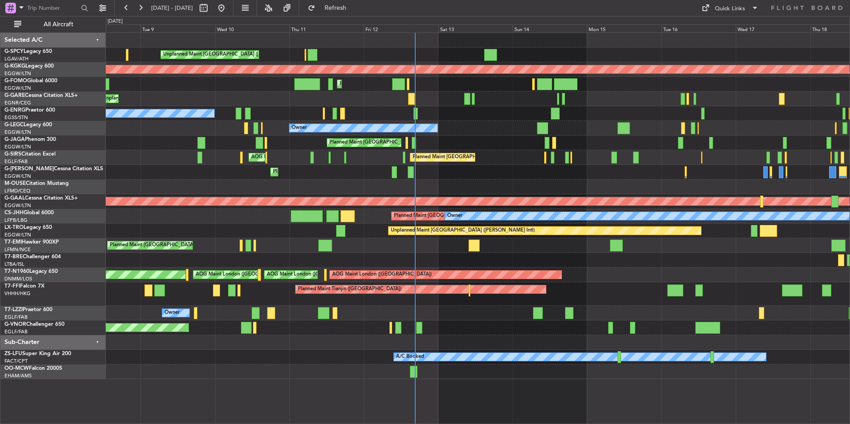
click at [397, 261] on div at bounding box center [478, 260] width 744 height 15
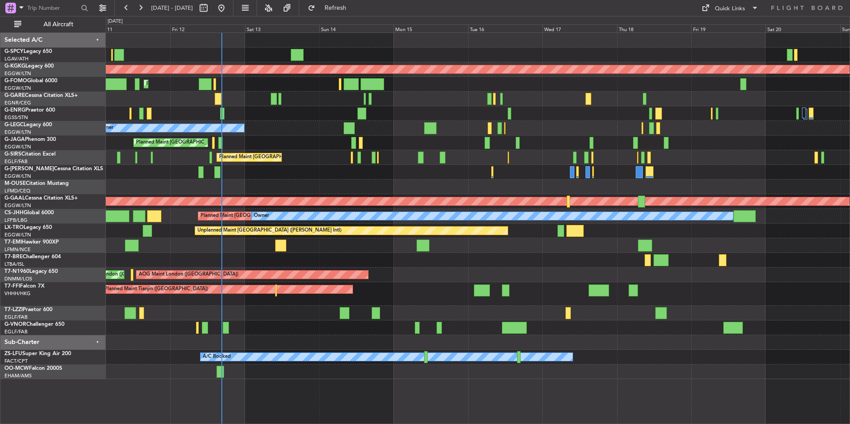
click at [299, 270] on div "Unplanned Maint Athens (Eleftherios Venizelos Intl) AOG Maint Istanbul (Ataturk…" at bounding box center [478, 206] width 744 height 346
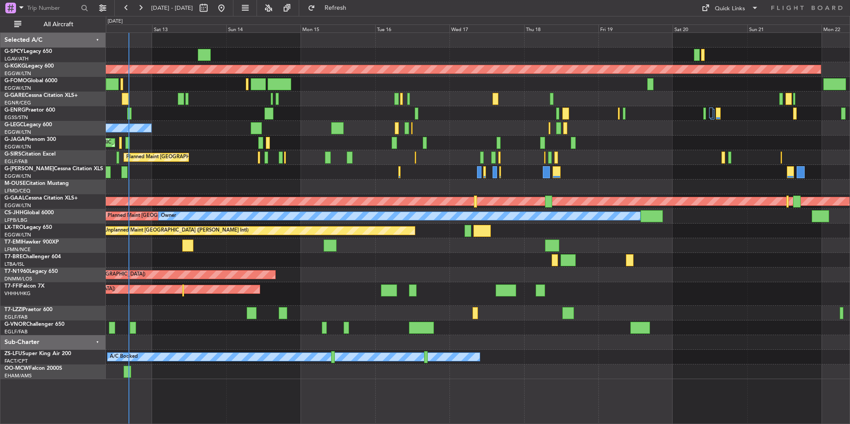
click at [525, 275] on div "Unplanned Maint Athens (Eleftherios Venizelos Intl) AOG Maint Istanbul (Ataturk…" at bounding box center [478, 206] width 744 height 346
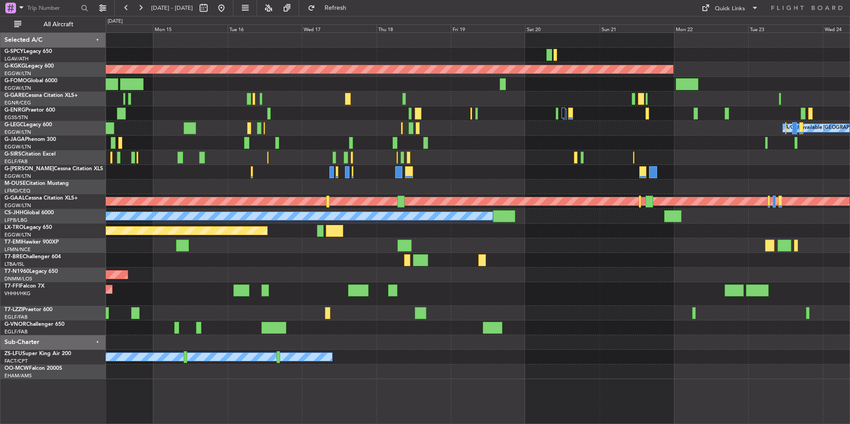
click at [490, 274] on div "AOG Maint Istanbul (Ataturk) A/C Unavailable London (Luton) Owner Planned Maint…" at bounding box center [478, 206] width 744 height 346
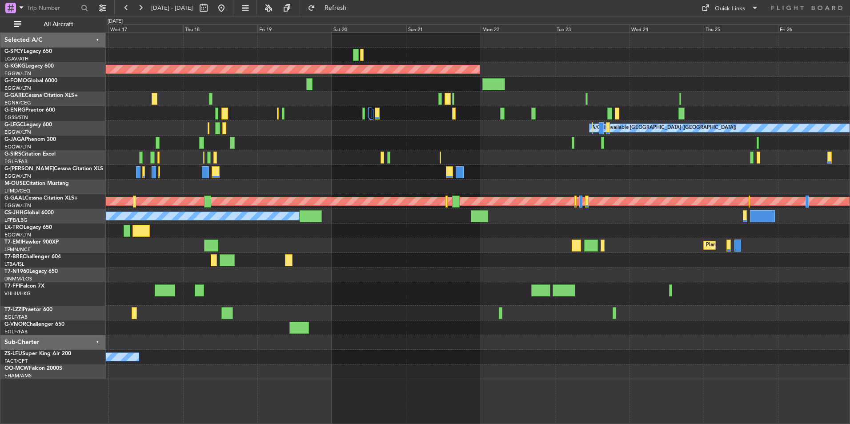
click at [415, 257] on div at bounding box center [478, 260] width 744 height 15
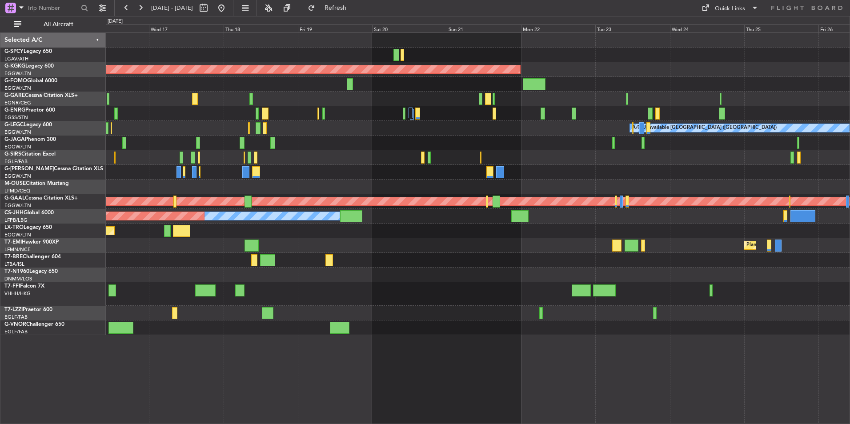
click at [528, 250] on div "AOG Maint Istanbul (Ataturk) A/C Unavailable London (Luton) Planned Maint Dusse…" at bounding box center [478, 184] width 744 height 302
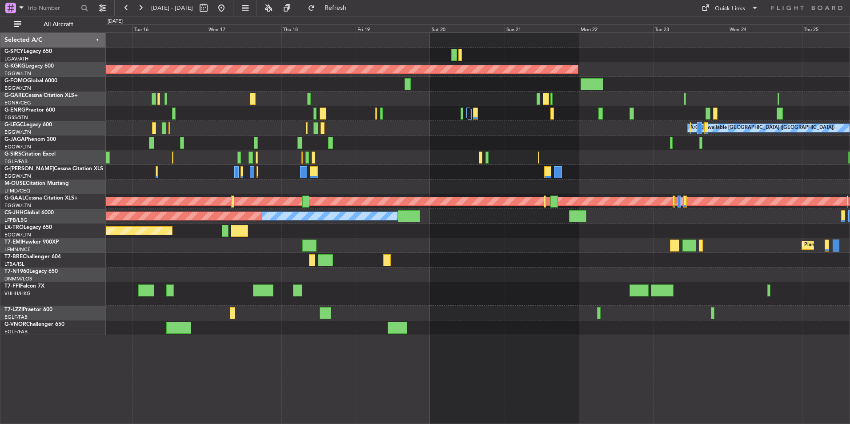
click at [572, 257] on div at bounding box center [478, 260] width 744 height 15
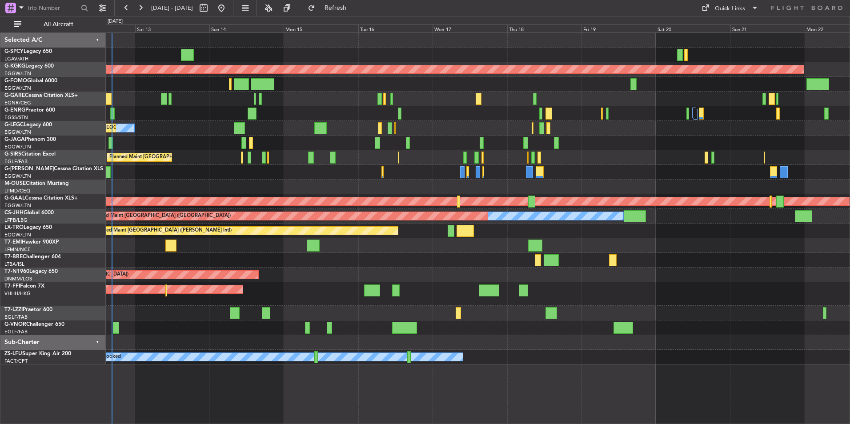
click at [431, 258] on div at bounding box center [478, 260] width 744 height 15
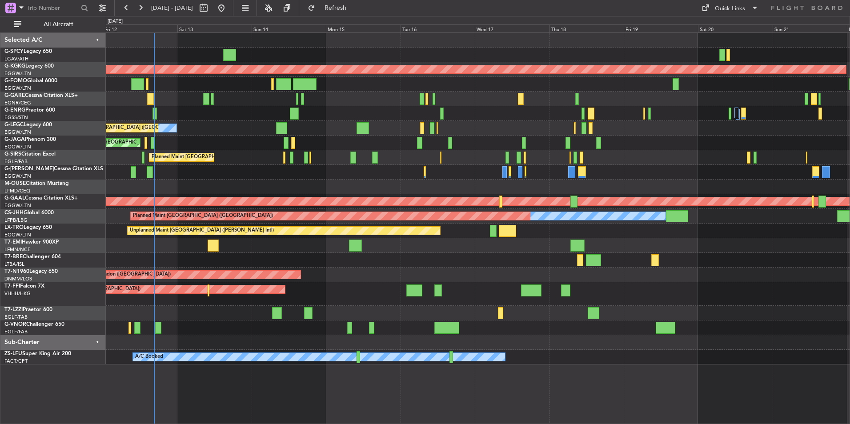
click at [714, 263] on div at bounding box center [478, 260] width 744 height 15
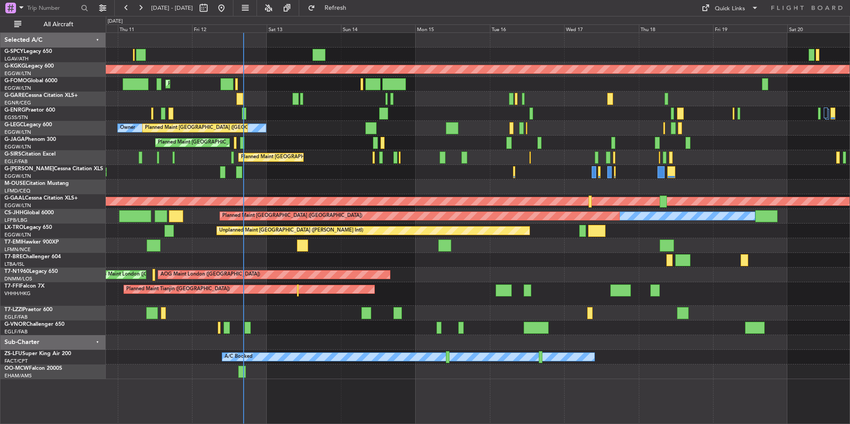
click at [592, 261] on div at bounding box center [478, 260] width 744 height 15
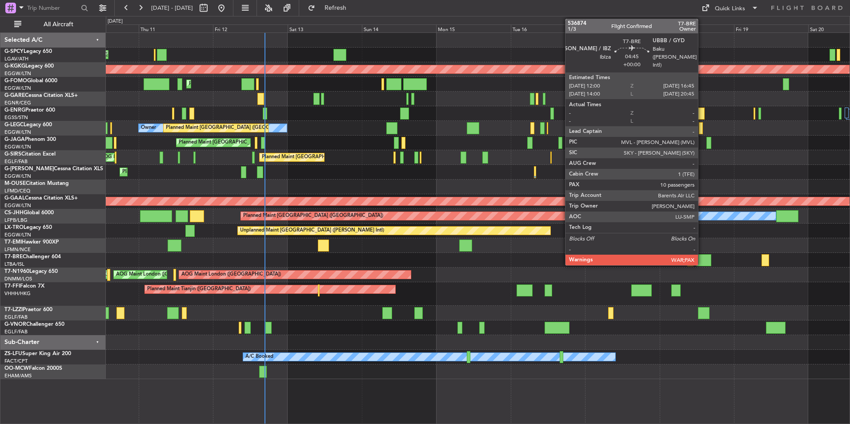
click at [702, 258] on div at bounding box center [704, 260] width 15 height 12
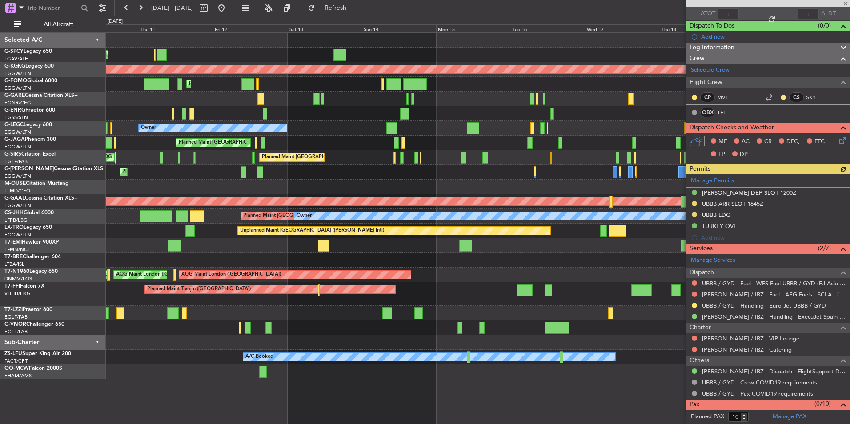
scroll to position [77, 0]
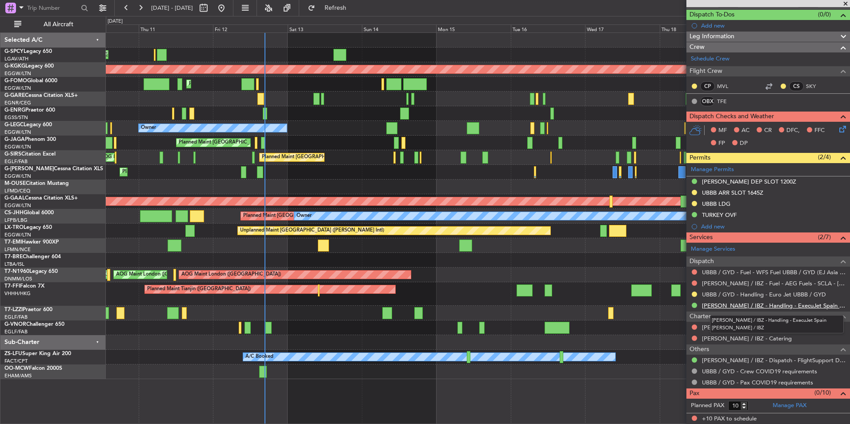
click at [767, 307] on link "LEIB / IBZ - Handling - ExecuJet Spain LEIB / IBZ" at bounding box center [774, 306] width 144 height 8
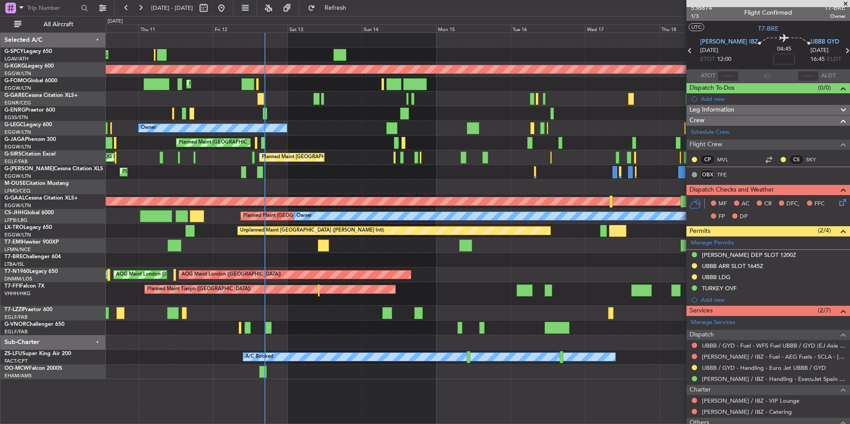
scroll to position [0, 0]
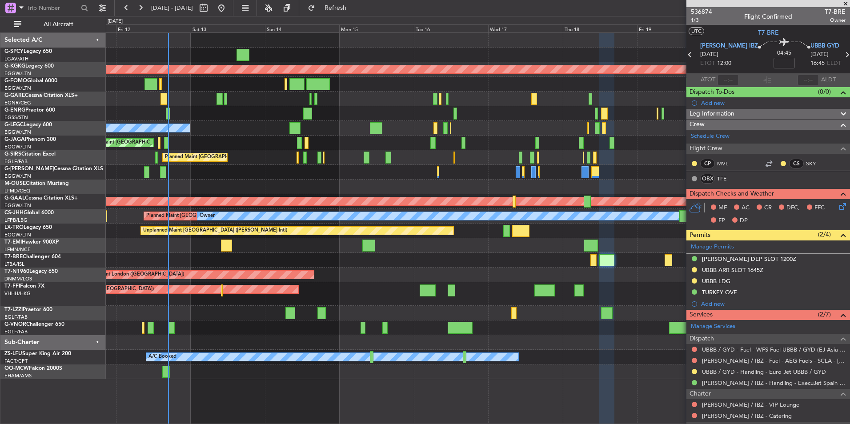
click at [381, 310] on div "Unplanned Maint Athens (Eleftherios Venizelos Intl) AOG Maint Istanbul (Ataturk…" at bounding box center [478, 206] width 744 height 346
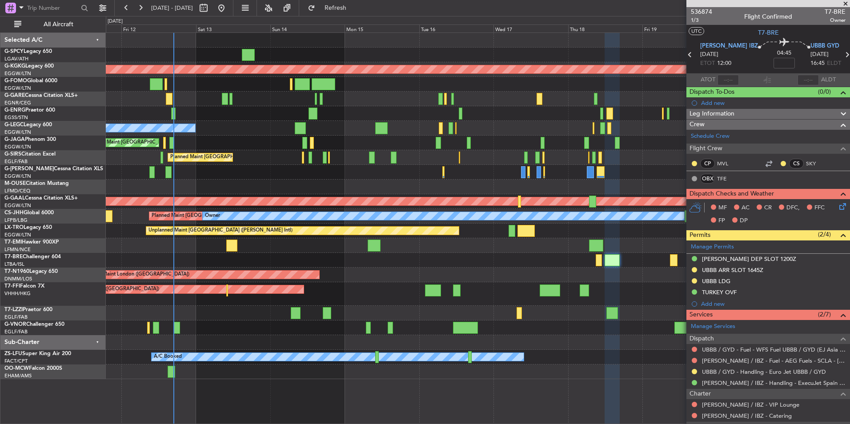
click at [463, 297] on div "Planned Maint Tianjin ([GEOGRAPHIC_DATA])" at bounding box center [478, 294] width 744 height 24
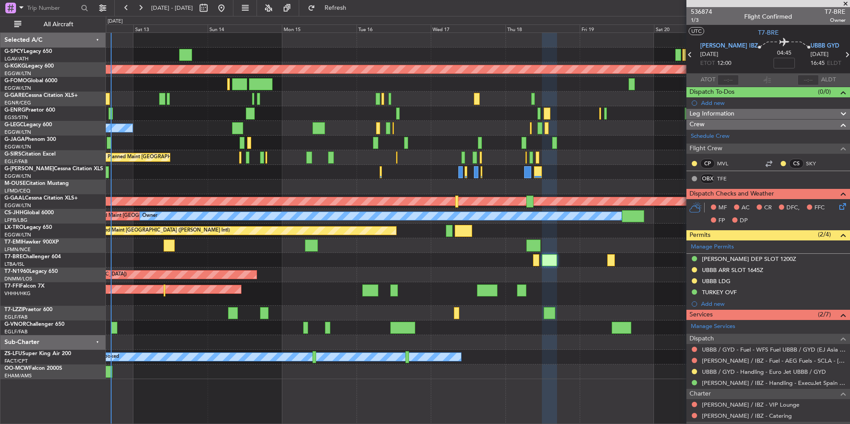
click at [217, 327] on div at bounding box center [478, 328] width 744 height 15
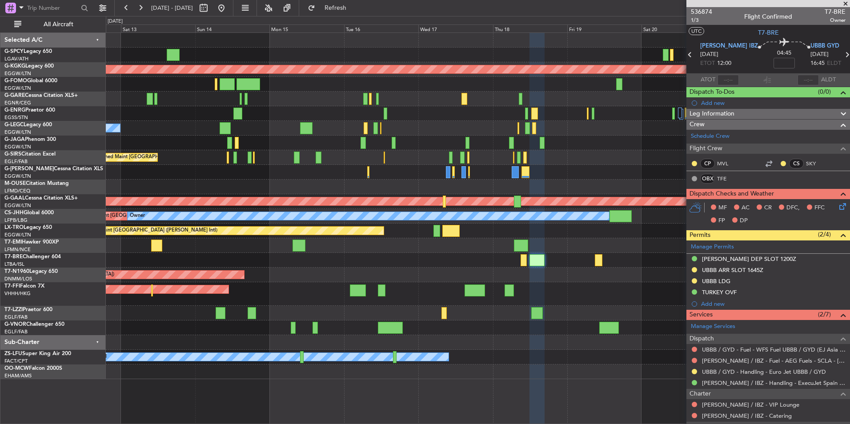
click at [226, 318] on div at bounding box center [478, 313] width 744 height 15
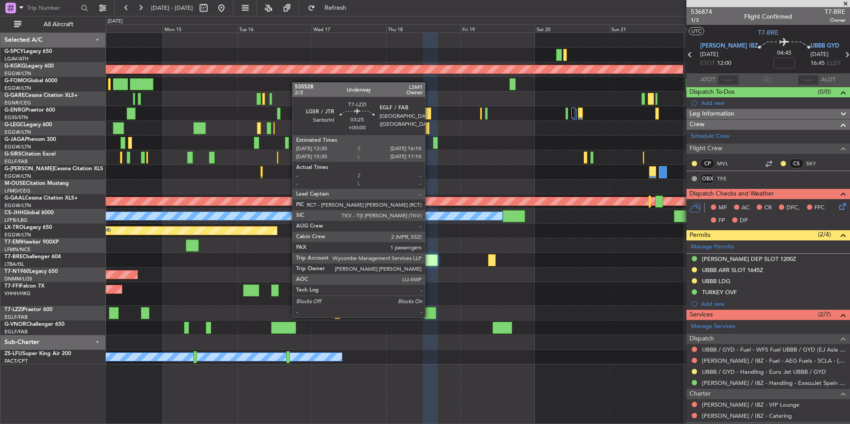
click at [429, 317] on div at bounding box center [431, 313] width 12 height 12
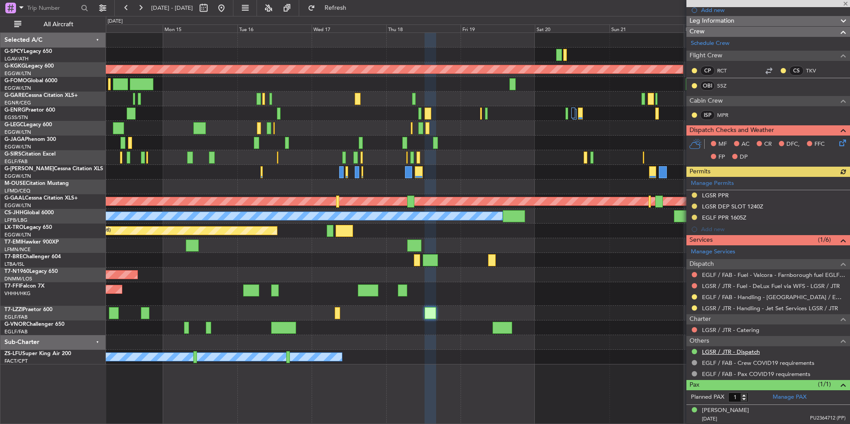
scroll to position [138, 0]
click at [788, 399] on link "Manage PAX" at bounding box center [790, 397] width 34 height 9
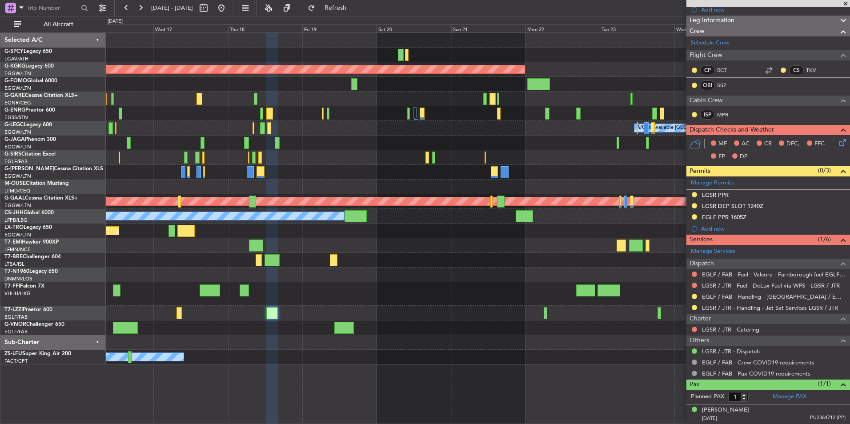
click at [212, 311] on div at bounding box center [478, 313] width 744 height 15
click at [354, 11] on span "Refresh" at bounding box center [335, 8] width 37 height 6
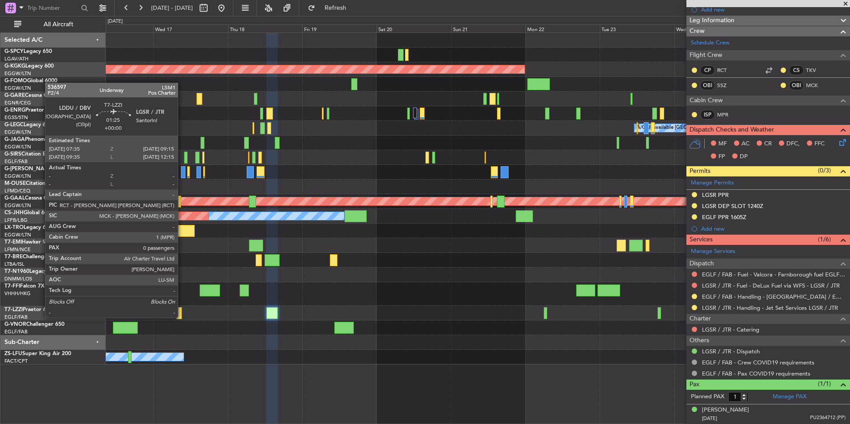
click at [181, 317] on div at bounding box center [179, 313] width 5 height 12
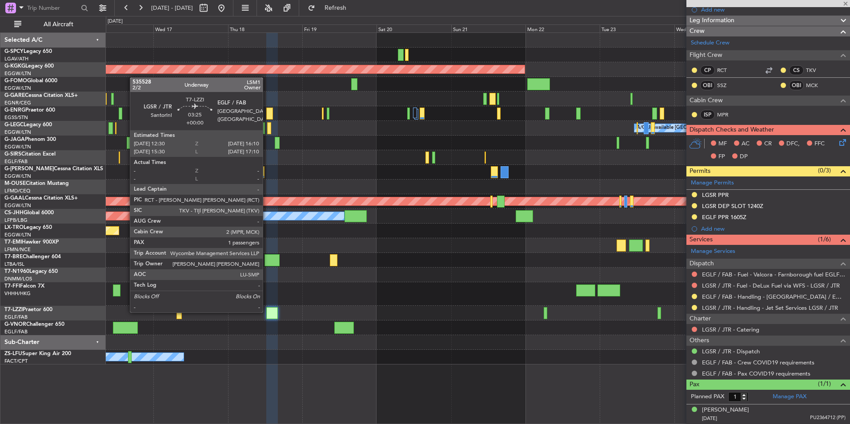
type input "0"
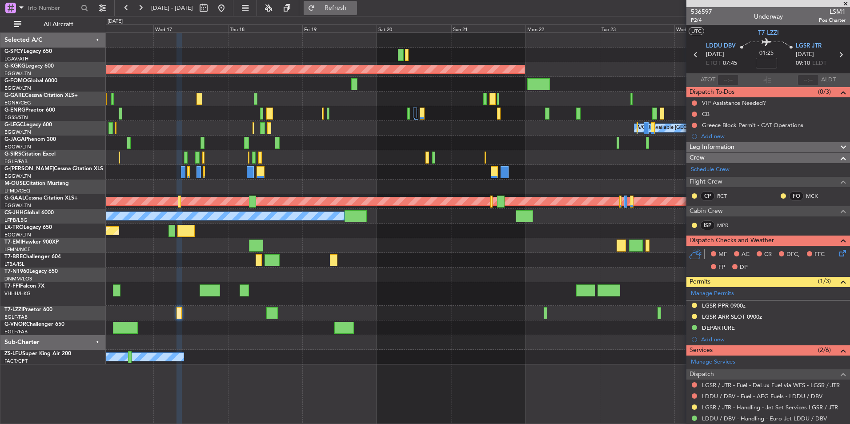
click at [351, 10] on span "Refresh" at bounding box center [335, 8] width 37 height 6
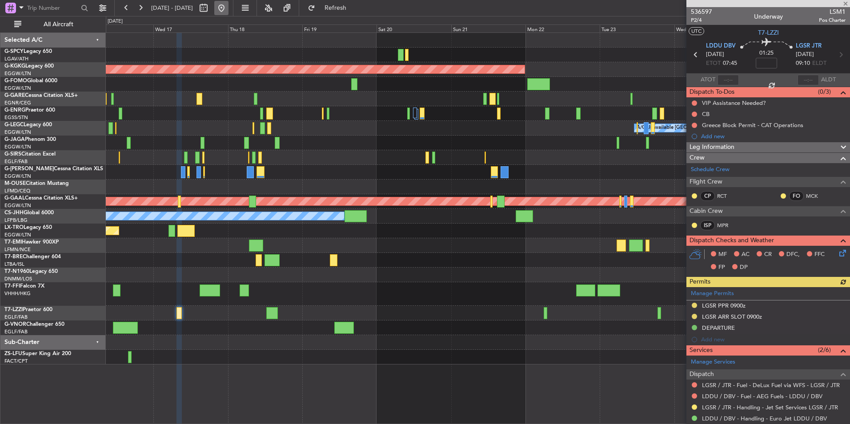
click at [229, 8] on button at bounding box center [221, 8] width 14 height 14
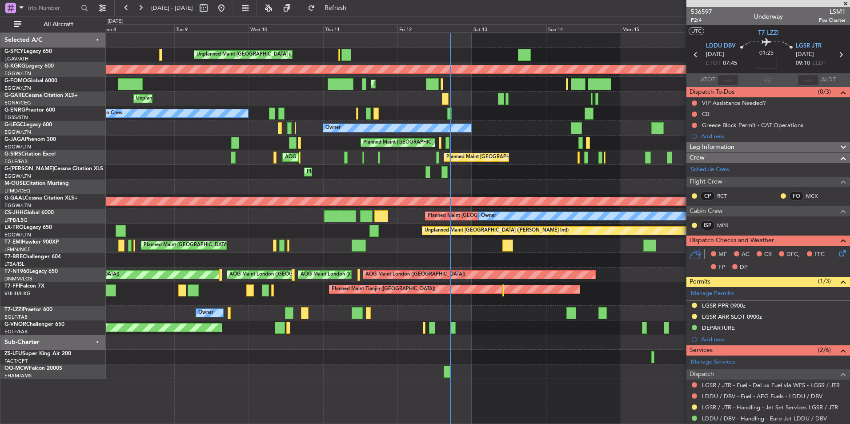
click at [431, 142] on div "Planned Maint [GEOGRAPHIC_DATA] ([GEOGRAPHIC_DATA])" at bounding box center [478, 143] width 744 height 15
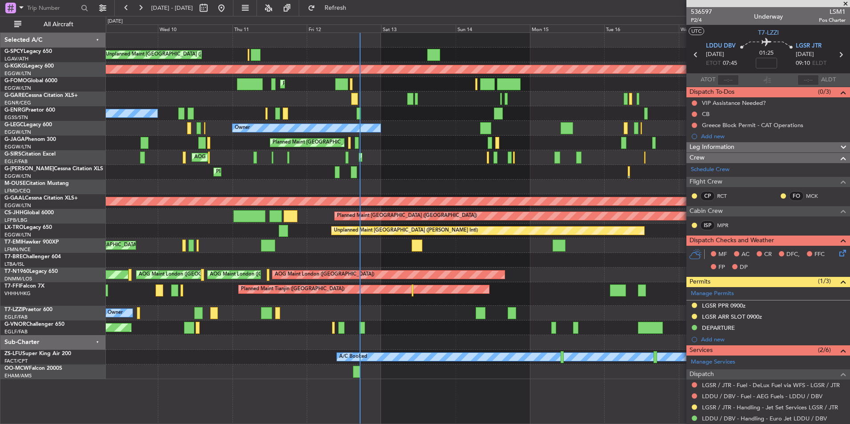
click at [225, 326] on div "Unplanned Maint Athens (Eleftherios Venizelos Intl) AOG Maint Istanbul (Ataturk…" at bounding box center [478, 206] width 744 height 346
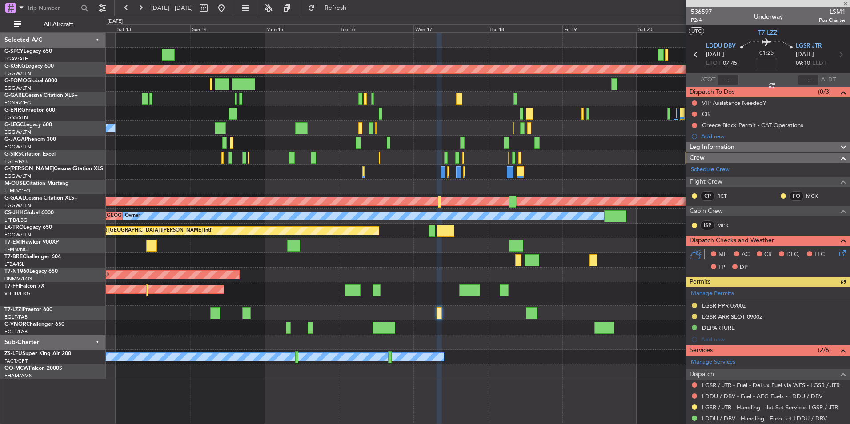
click at [380, 299] on div "Planned Maint Tianjin ([GEOGRAPHIC_DATA])" at bounding box center [478, 294] width 744 height 24
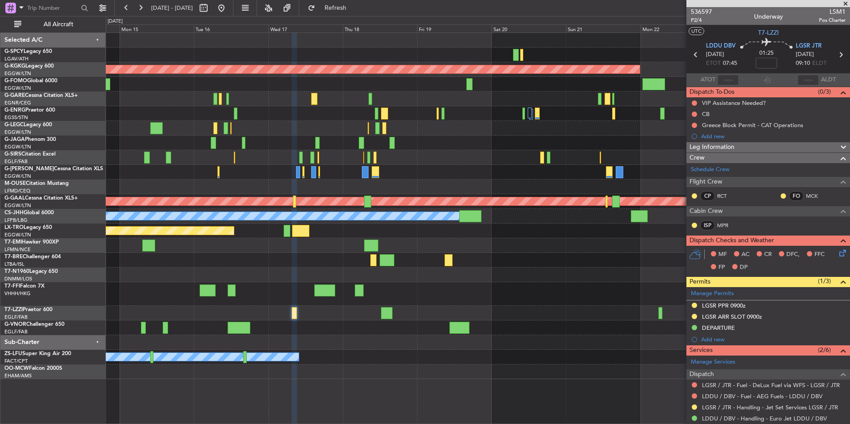
click at [402, 301] on div "Planned Maint Tianjin ([GEOGRAPHIC_DATA])" at bounding box center [478, 294] width 744 height 24
click at [391, 294] on div "Planned Maint Tianjin ([GEOGRAPHIC_DATA])" at bounding box center [478, 294] width 744 height 24
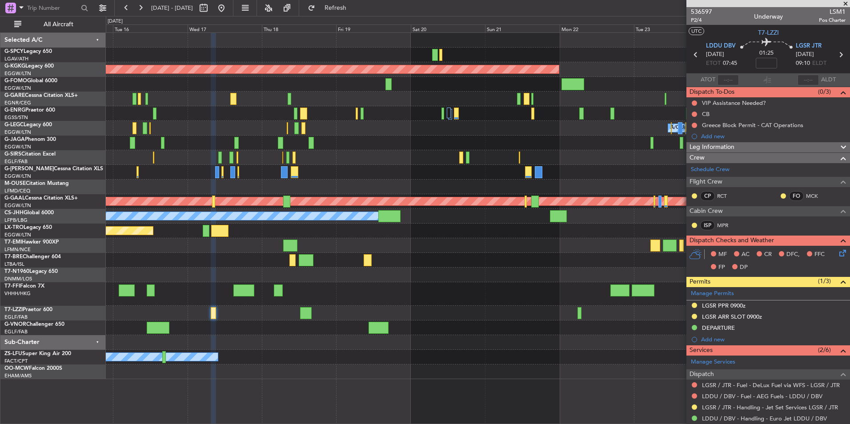
click at [362, 297] on div "Planned Maint Tianjin ([GEOGRAPHIC_DATA])" at bounding box center [478, 294] width 744 height 24
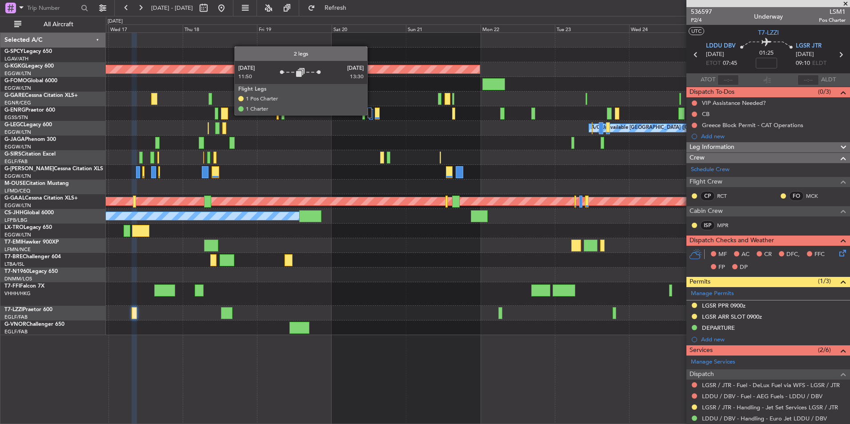
click at [371, 115] on div at bounding box center [370, 113] width 4 height 11
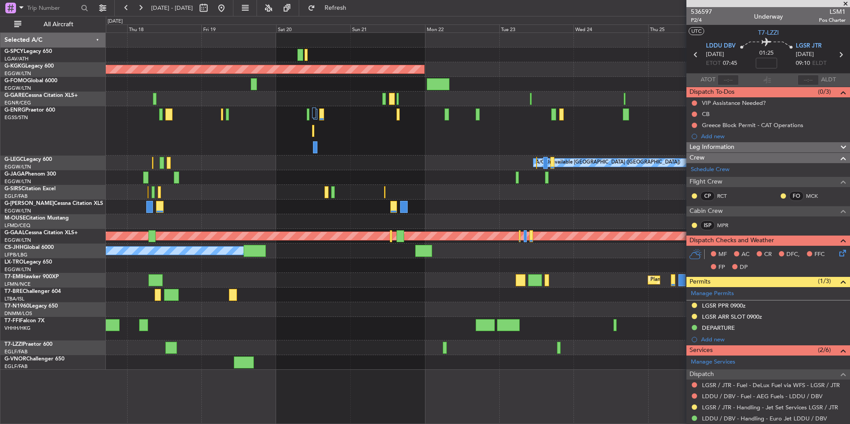
click at [314, 278] on div "Planned Maint [GEOGRAPHIC_DATA]" at bounding box center [478, 280] width 744 height 15
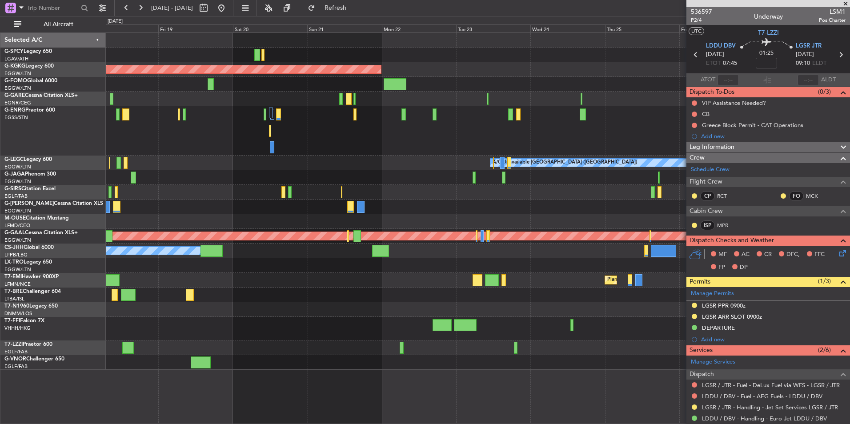
click at [318, 295] on div at bounding box center [478, 295] width 744 height 15
click at [268, 299] on div at bounding box center [478, 295] width 744 height 15
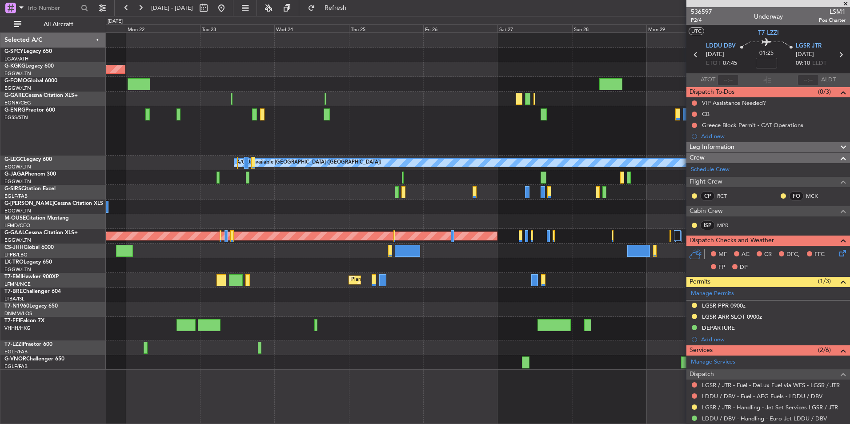
click at [229, 311] on div "AOG Maint [GEOGRAPHIC_DATA] (Ataturk) A/C Unavailable [GEOGRAPHIC_DATA] ([GEOGR…" at bounding box center [478, 201] width 744 height 337
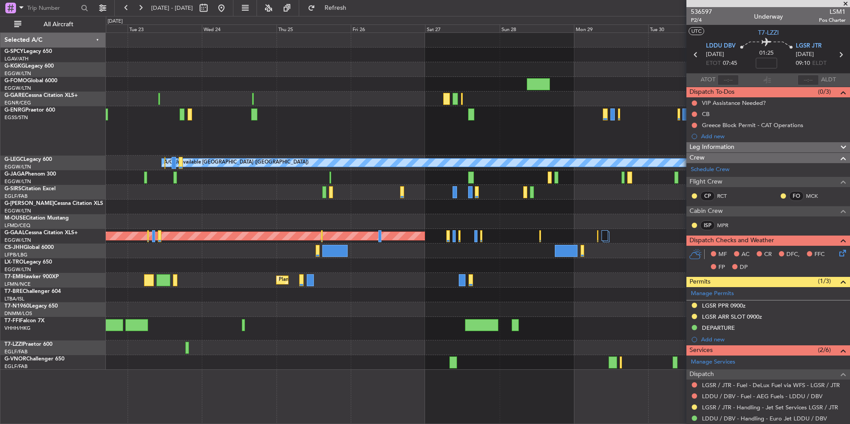
click at [224, 323] on div at bounding box center [478, 329] width 744 height 24
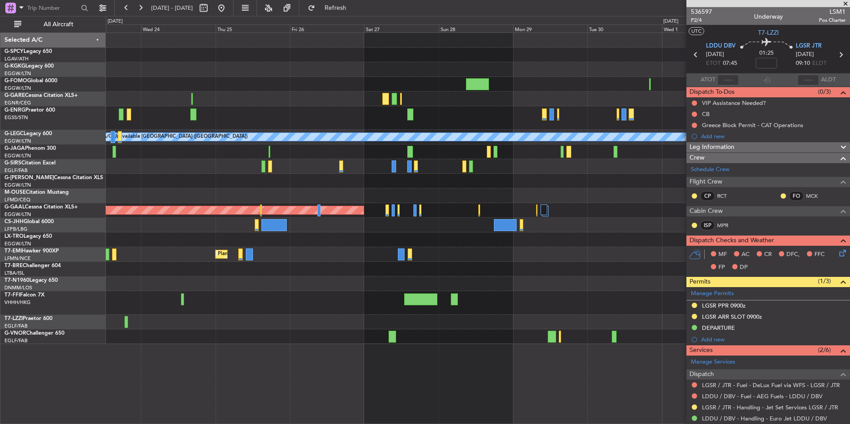
click at [244, 315] on div "AOG Maint [GEOGRAPHIC_DATA] (Ataturk) A/C Unavailable [GEOGRAPHIC_DATA] ([GEOGR…" at bounding box center [478, 188] width 744 height 311
click at [229, 11] on button at bounding box center [221, 8] width 14 height 14
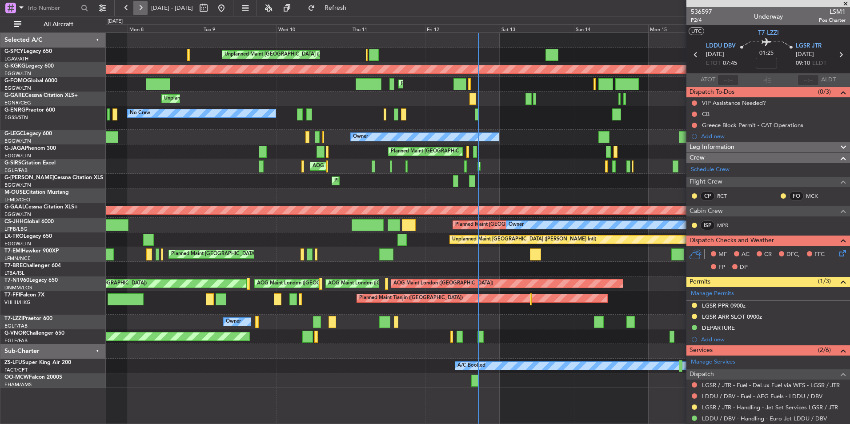
click at [135, 6] on button at bounding box center [140, 8] width 14 height 14
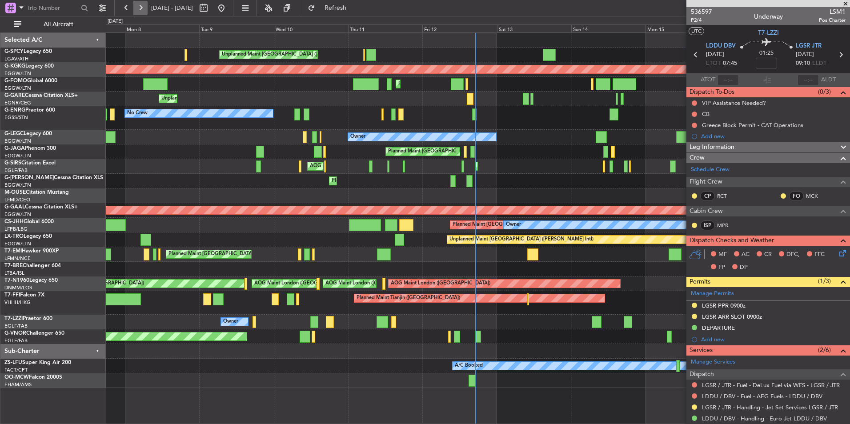
click at [137, 5] on button at bounding box center [140, 8] width 14 height 14
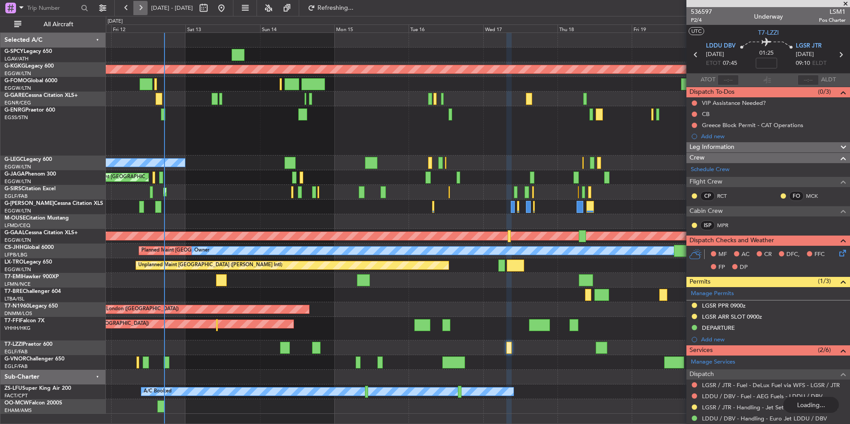
click at [137, 5] on button at bounding box center [140, 8] width 14 height 14
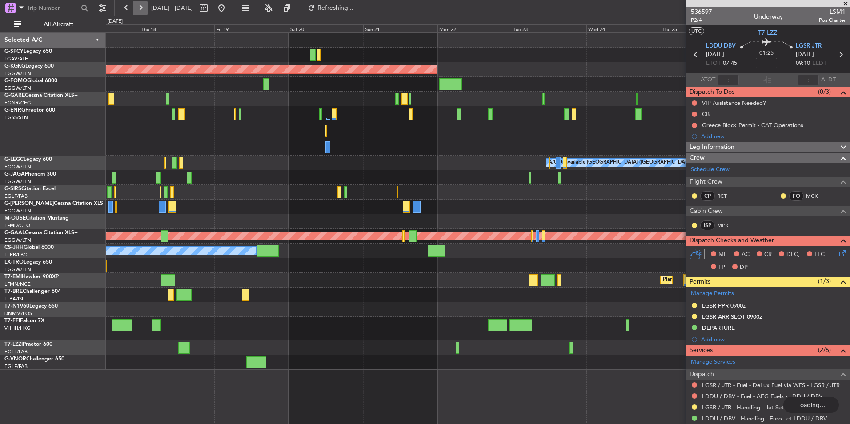
click at [137, 5] on button at bounding box center [140, 8] width 14 height 14
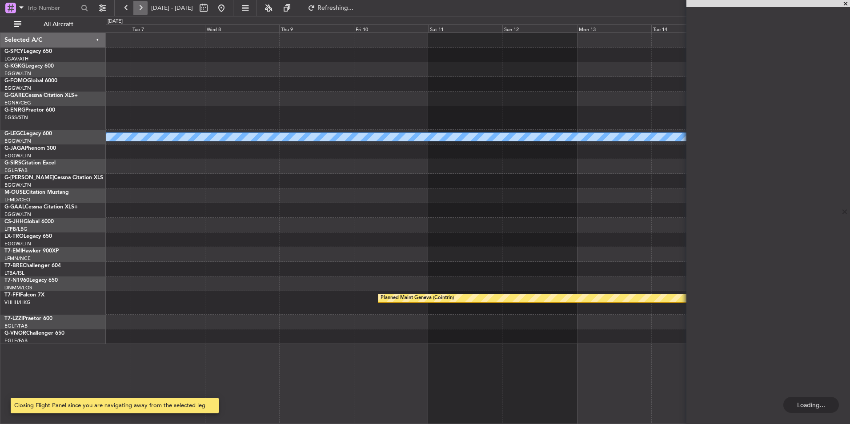
click at [137, 5] on button at bounding box center [140, 8] width 14 height 14
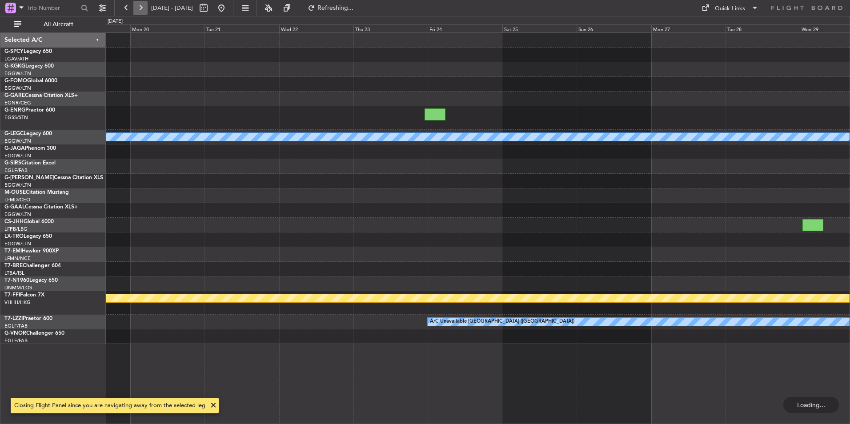
click at [137, 5] on button at bounding box center [140, 8] width 14 height 14
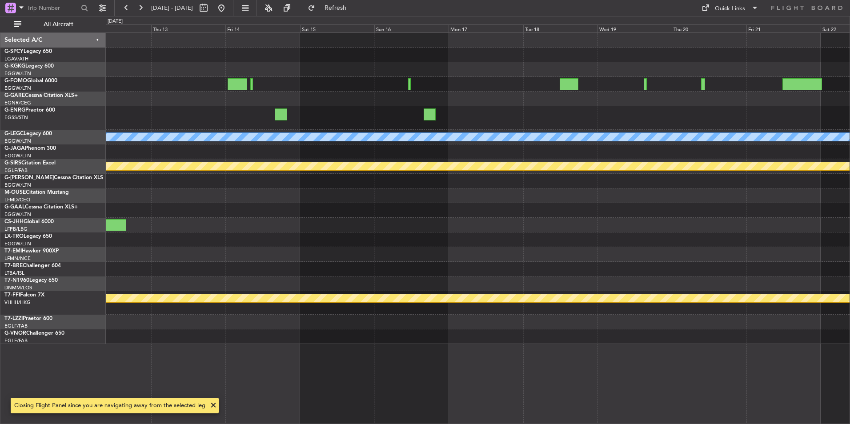
click at [129, 214] on div at bounding box center [478, 210] width 744 height 15
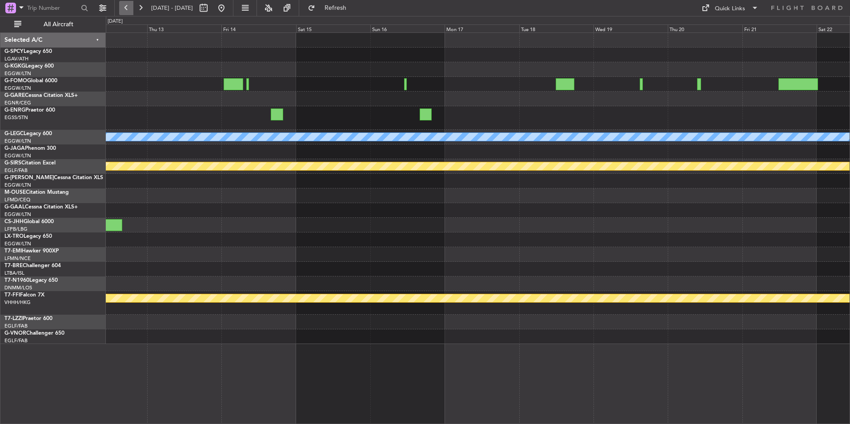
click at [125, 11] on button at bounding box center [126, 8] width 14 height 14
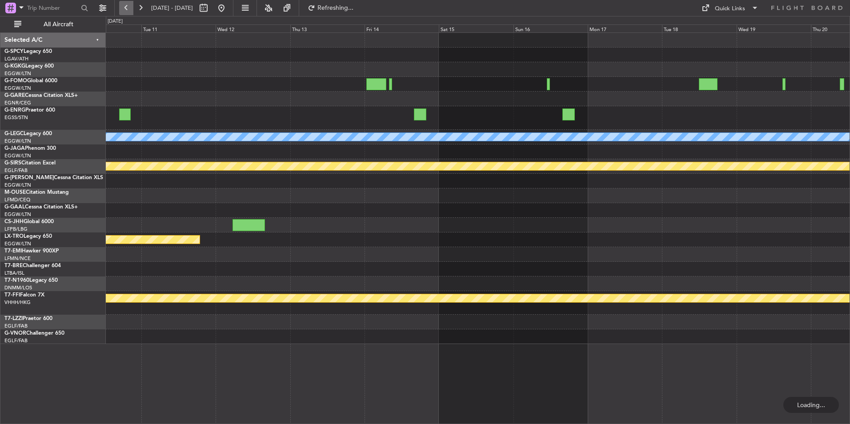
click at [125, 11] on button at bounding box center [126, 8] width 14 height 14
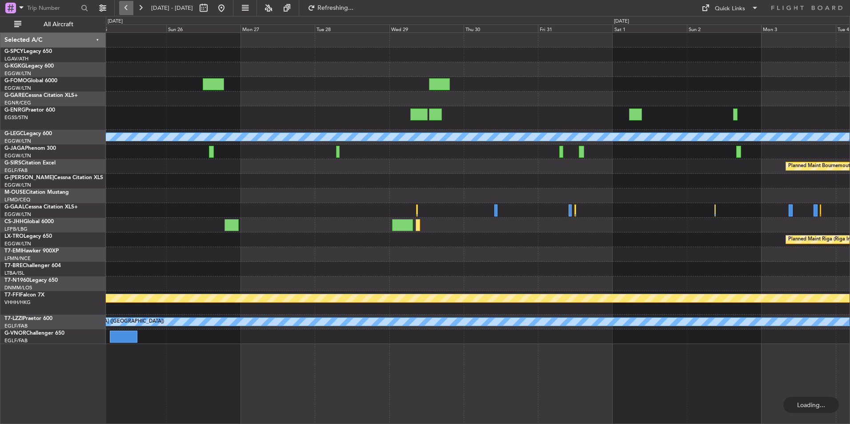
click at [125, 11] on button at bounding box center [126, 8] width 14 height 14
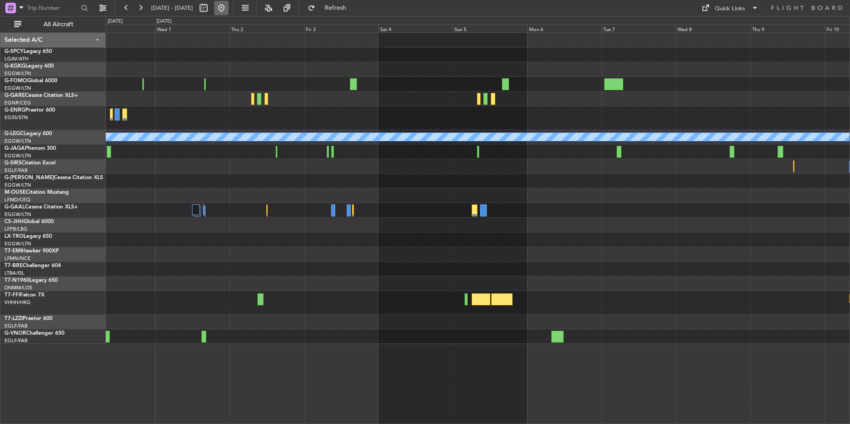
click at [229, 13] on button at bounding box center [221, 8] width 14 height 14
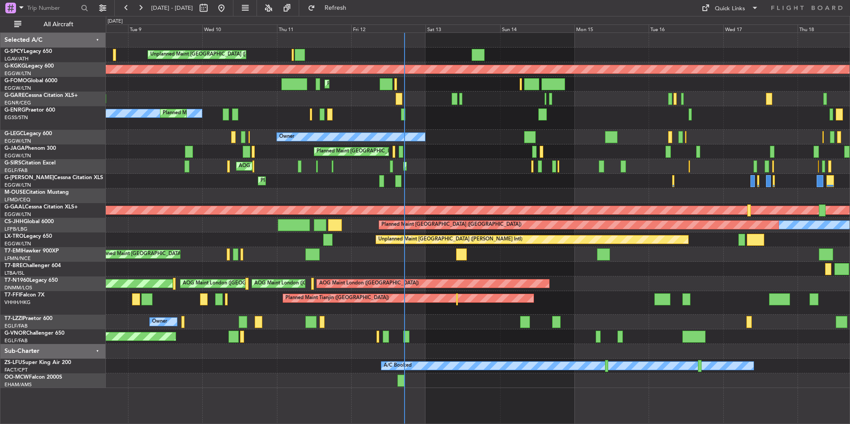
click at [363, 328] on div "Owner" at bounding box center [478, 322] width 744 height 15
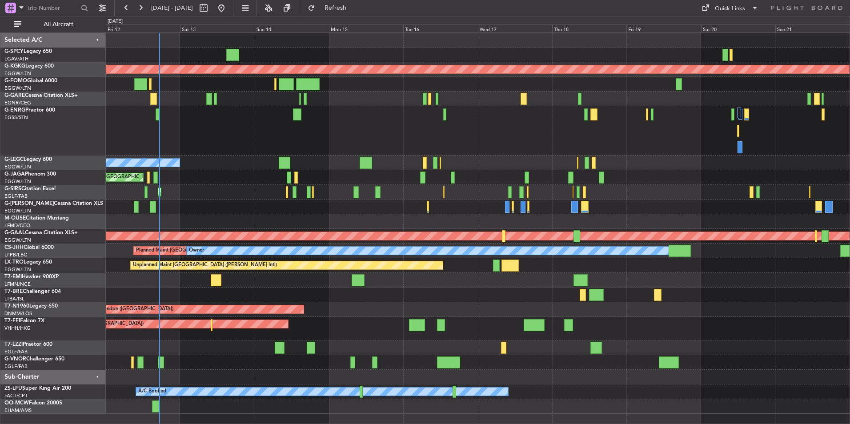
click at [220, 128] on div "No Crew Planned Maint London (Stansted)" at bounding box center [478, 130] width 744 height 49
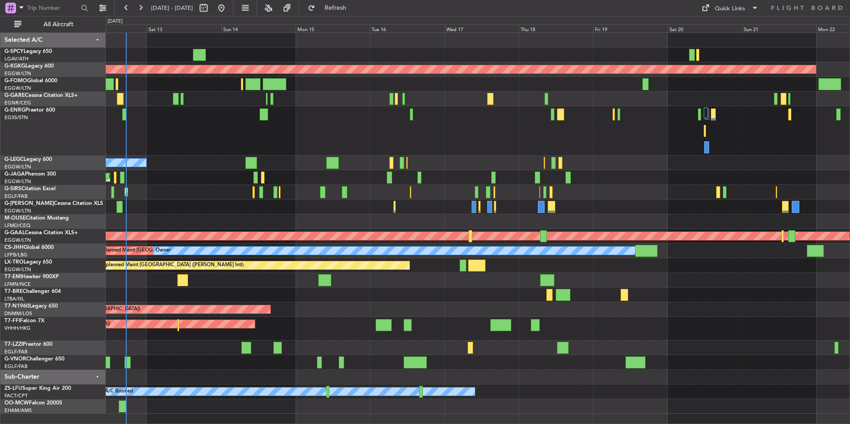
click at [166, 159] on div "Unplanned Maint Athens (Eleftherios Venizelos Intl) AOG Maint Istanbul (Ataturk…" at bounding box center [478, 223] width 744 height 381
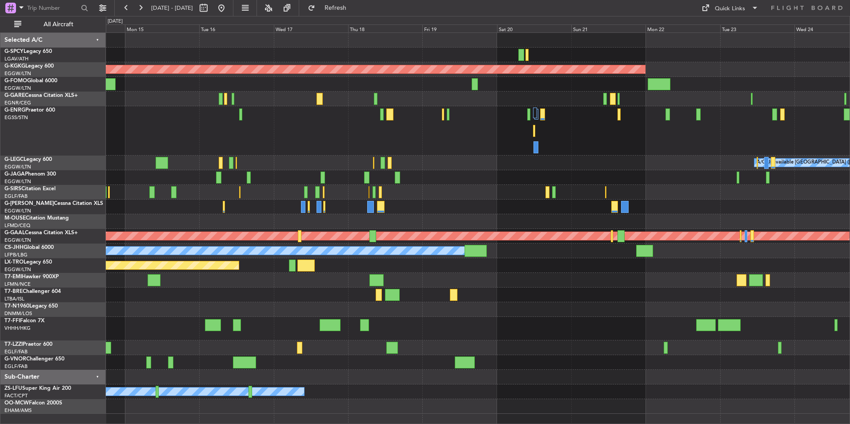
click at [177, 198] on div "AOG Maint Istanbul (Ataturk) A/C Unavailable London (Luton) Owner Planned Maint…" at bounding box center [478, 223] width 744 height 381
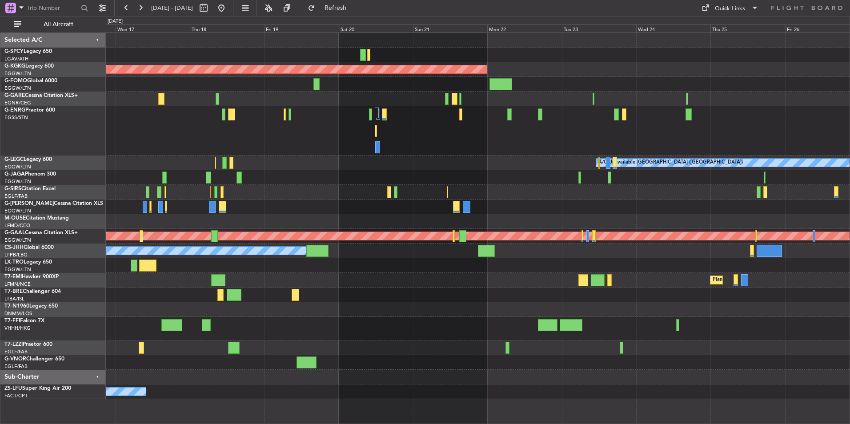
click at [270, 181] on div "AOG Maint Istanbul (Ataturk) A/C Unavailable London (Luton) Planned Maint Dusse…" at bounding box center [478, 216] width 744 height 366
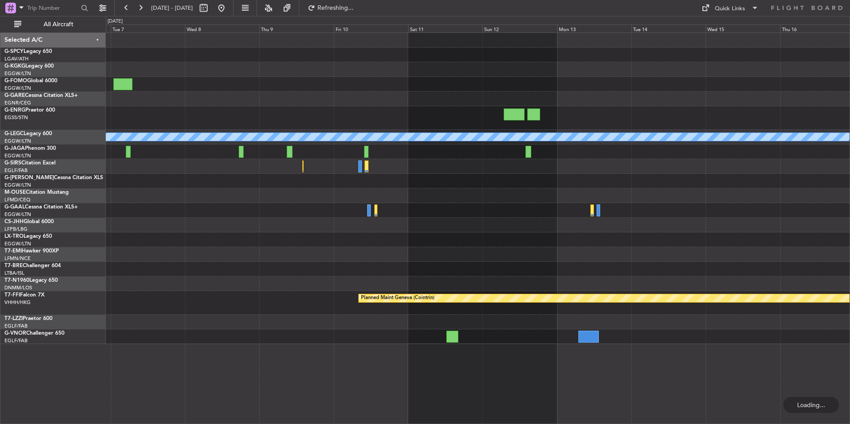
click at [351, 258] on div at bounding box center [478, 254] width 744 height 15
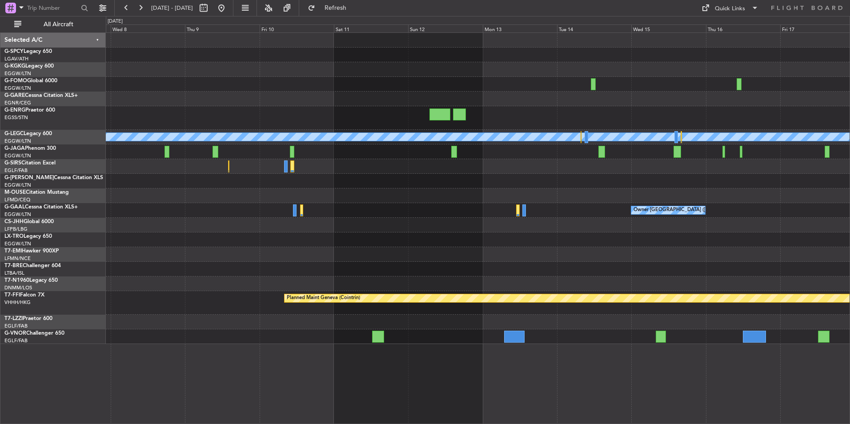
click at [244, 245] on div at bounding box center [478, 240] width 744 height 15
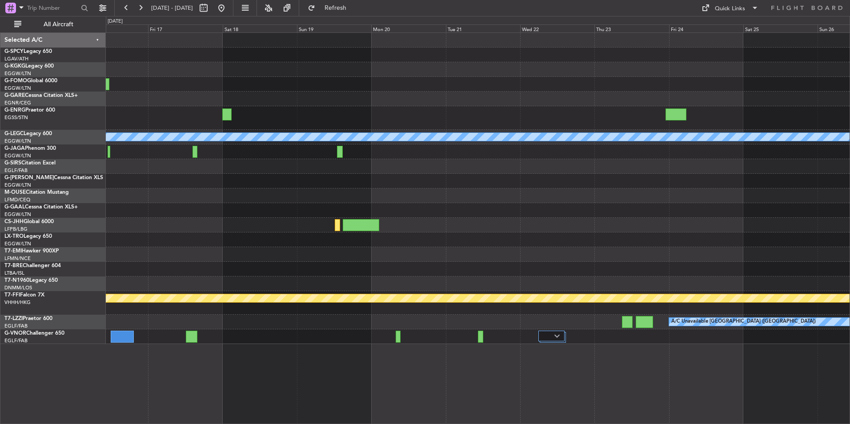
click at [198, 253] on div at bounding box center [478, 254] width 744 height 15
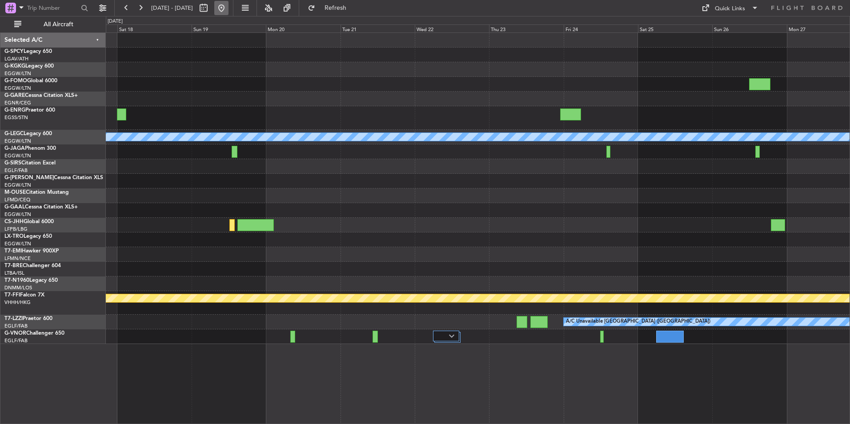
click at [229, 14] on button at bounding box center [221, 8] width 14 height 14
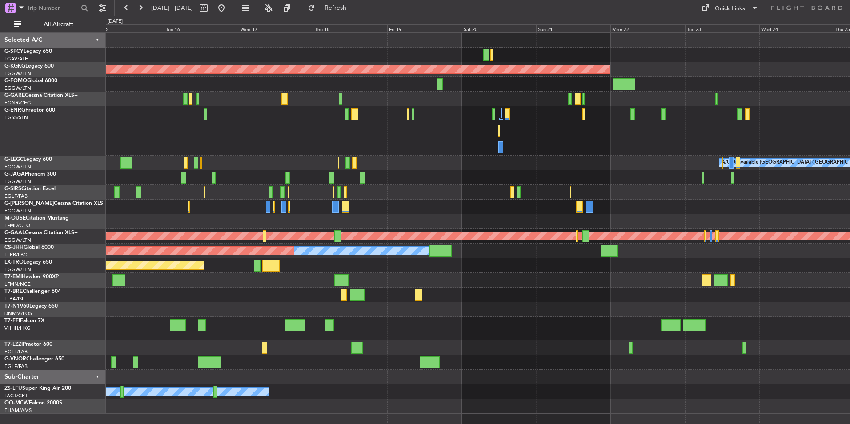
click at [346, 108] on div at bounding box center [478, 130] width 744 height 49
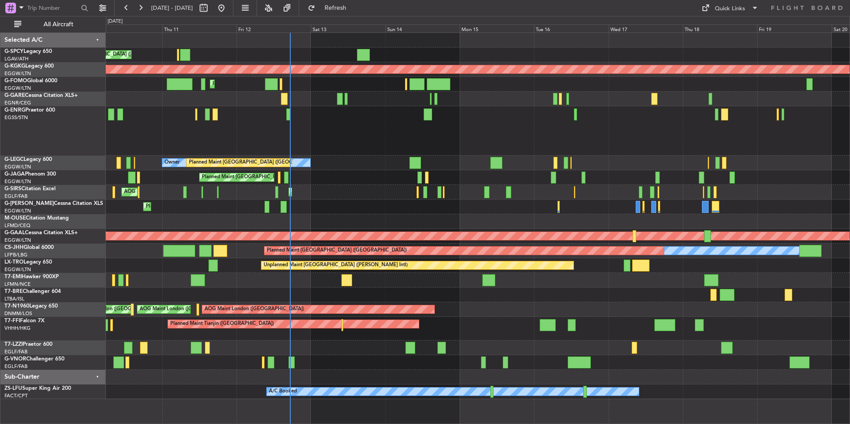
click at [850, 146] on html "15 Sep 2025 - 25 Sep 2025 Refresh Quick Links All Aircraft Unplanned Maint Athe…" at bounding box center [425, 212] width 850 height 424
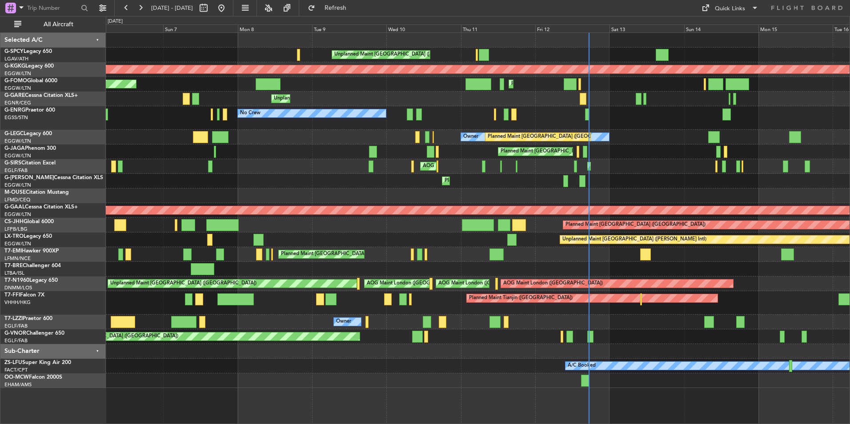
click at [675, 140] on div "Owner Planned Maint London (Luton)" at bounding box center [478, 137] width 744 height 15
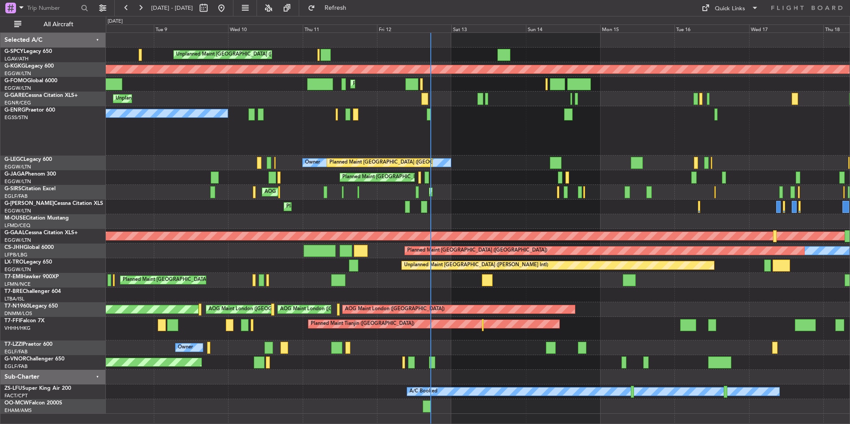
click at [508, 169] on div "Owner Planned Maint London (Luton)" at bounding box center [478, 163] width 744 height 15
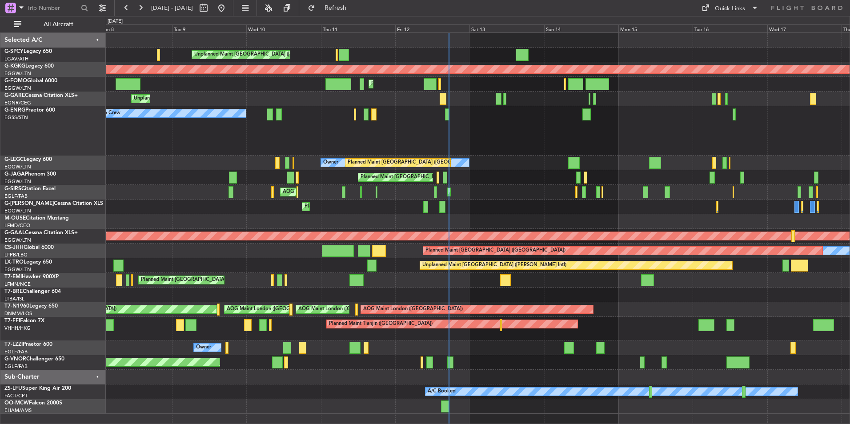
click at [497, 131] on div "Unplanned Maint Athens (Eleftherios Venizelos Intl) AOG Maint Istanbul (Ataturk…" at bounding box center [478, 223] width 744 height 381
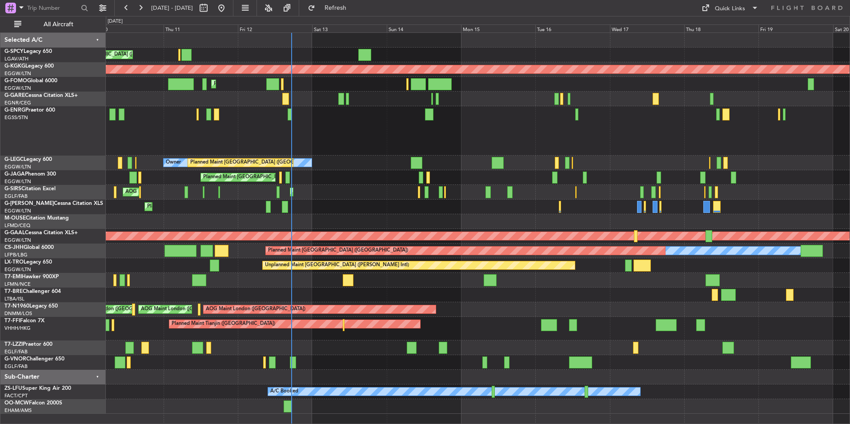
click at [306, 162] on div "Unplanned Maint Athens (Eleftherios Venizelos Intl) AOG Maint Istanbul (Ataturk…" at bounding box center [478, 223] width 744 height 381
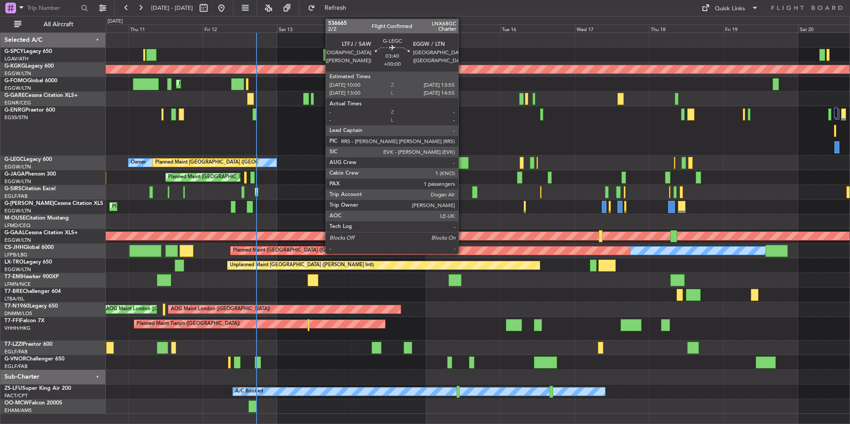
click at [463, 163] on div at bounding box center [463, 163] width 12 height 12
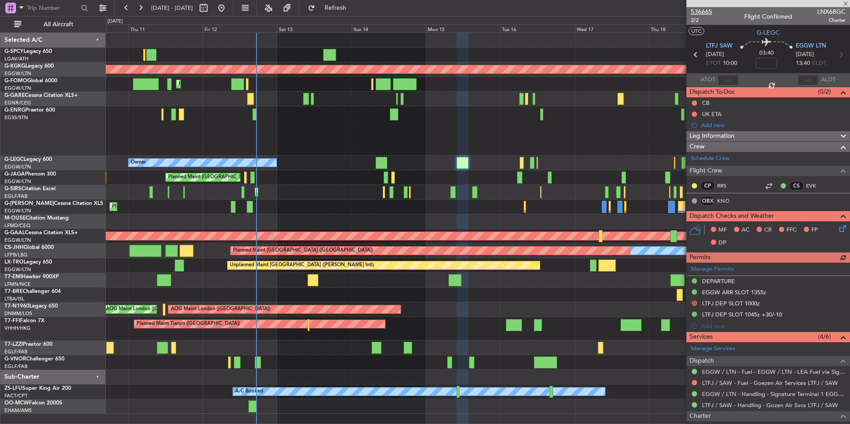
click at [700, 11] on span "536665" at bounding box center [701, 11] width 21 height 9
click at [347, 11] on button "Refresh" at bounding box center [330, 8] width 53 height 14
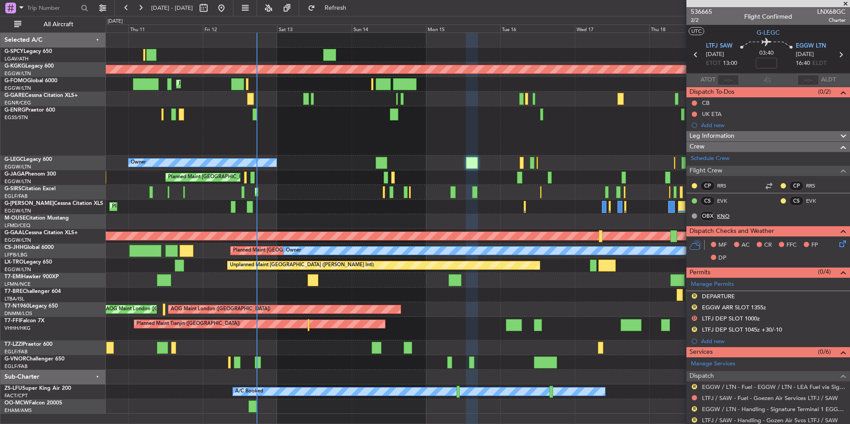
click at [724, 216] on link "KNO" at bounding box center [727, 216] width 20 height 8
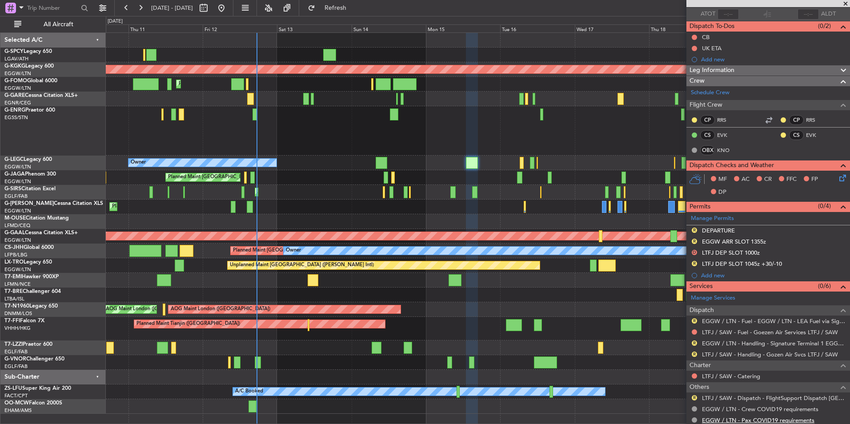
scroll to position [124, 0]
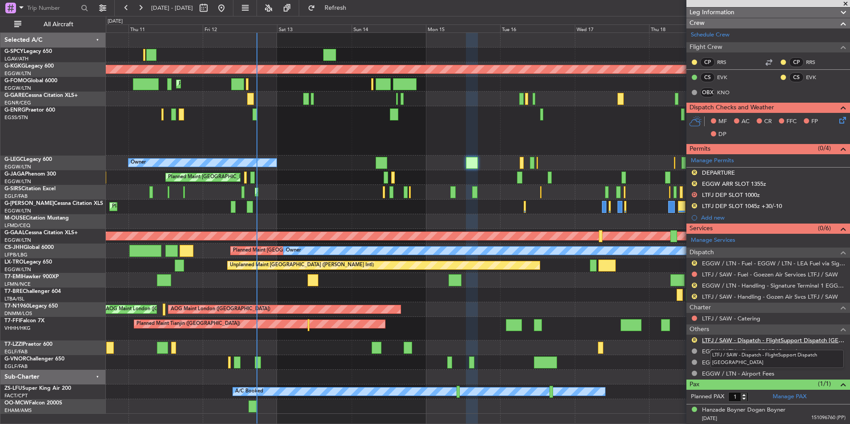
click at [789, 339] on link "LTFJ / SAW - Dispatch - FlightSupport Dispatch UK" at bounding box center [774, 341] width 144 height 8
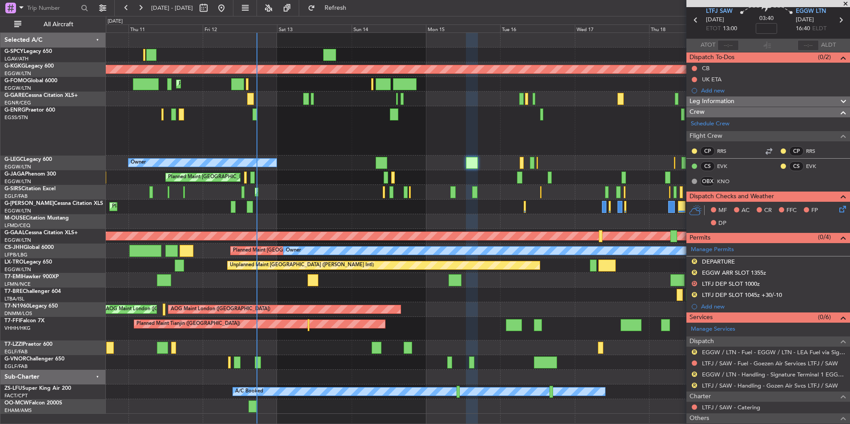
scroll to position [0, 0]
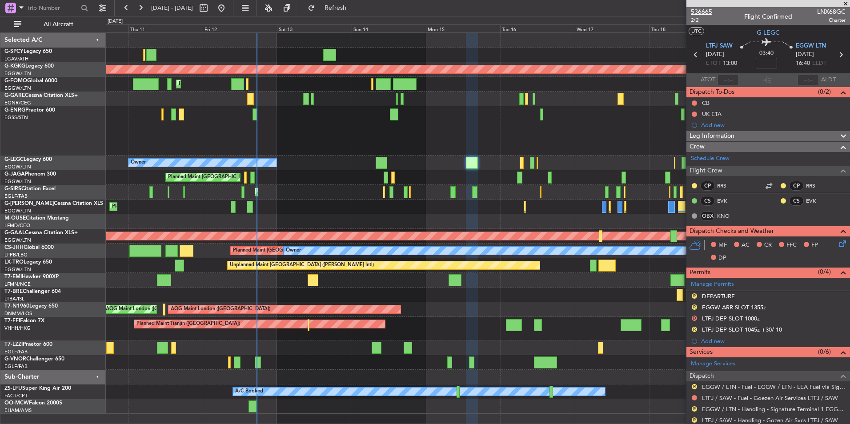
click at [708, 13] on span "536665" at bounding box center [701, 11] width 21 height 9
click at [848, 3] on span at bounding box center [846, 4] width 9 height 8
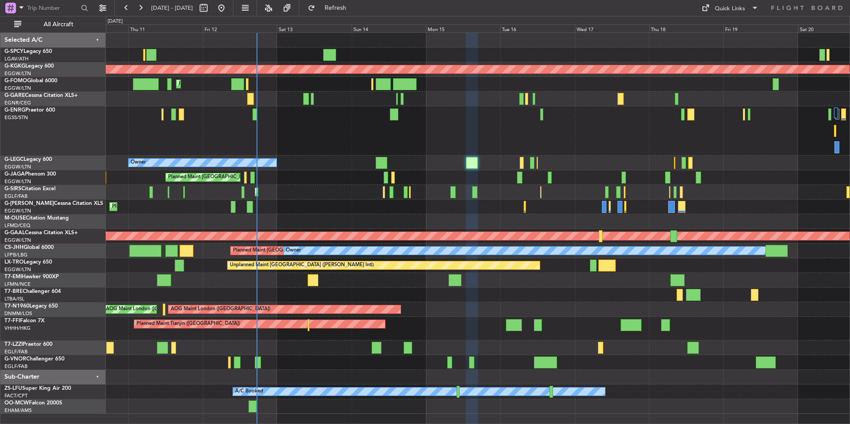
type input "0"
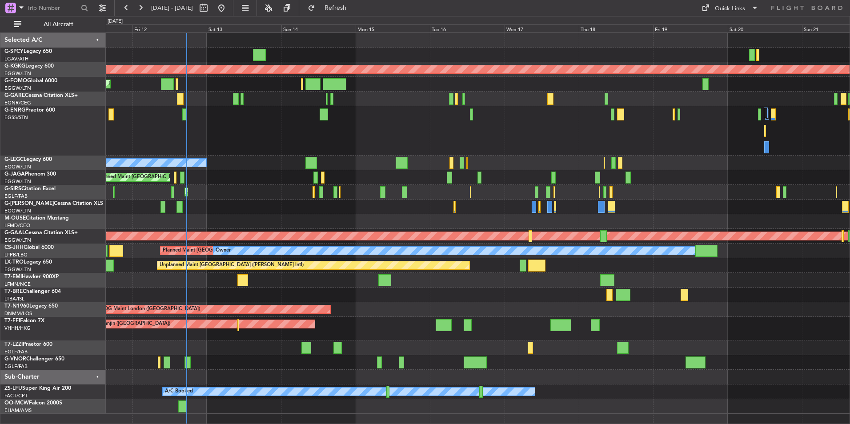
click at [315, 284] on div "Unplanned Maint [GEOGRAPHIC_DATA] ([PERSON_NAME] Intl) AOG Maint [GEOGRAPHIC_DA…" at bounding box center [478, 223] width 744 height 381
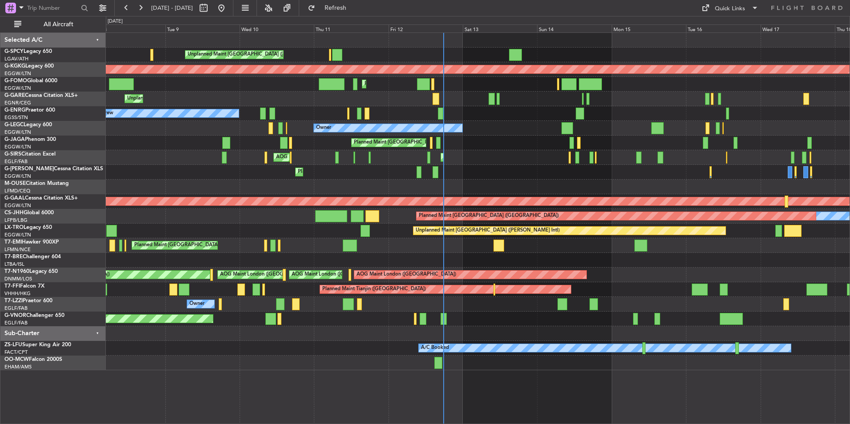
click at [109, 185] on div "Unplanned Maint [GEOGRAPHIC_DATA] ([PERSON_NAME] Intl) AOG Maint [GEOGRAPHIC_DA…" at bounding box center [478, 202] width 744 height 338
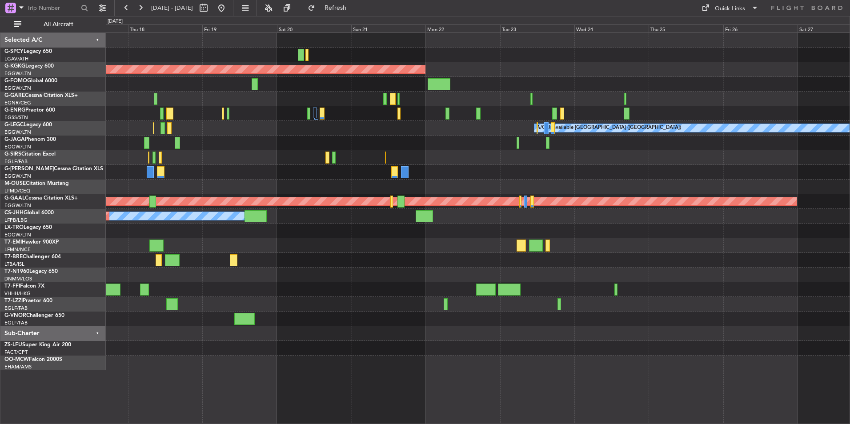
click at [311, 224] on div "AOG Maint [GEOGRAPHIC_DATA] (Ataturk) A/C Unavailable [GEOGRAPHIC_DATA] ([GEOGR…" at bounding box center [478, 202] width 744 height 338
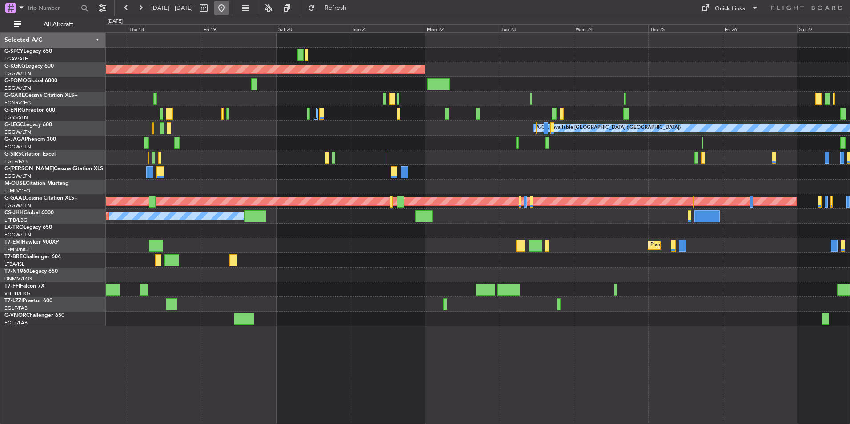
click at [229, 12] on button at bounding box center [221, 8] width 14 height 14
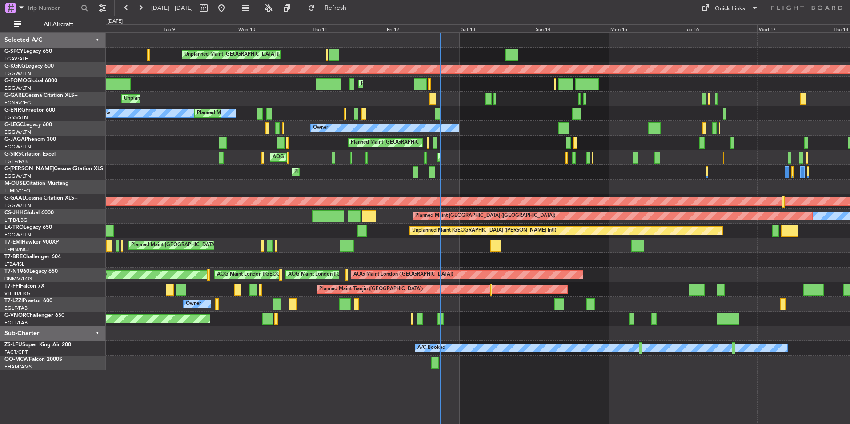
click at [417, 133] on div "Unplanned Maint [GEOGRAPHIC_DATA] ([PERSON_NAME] Intl) AOG Maint [GEOGRAPHIC_DA…" at bounding box center [478, 202] width 744 height 338
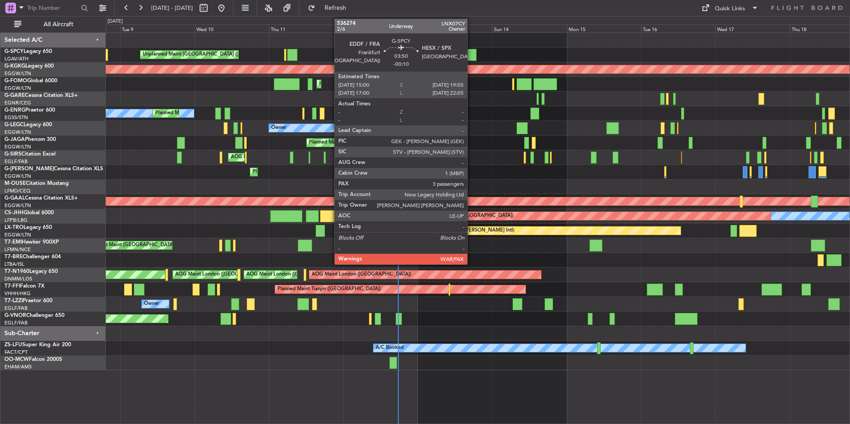
click at [471, 56] on div at bounding box center [470, 55] width 13 height 12
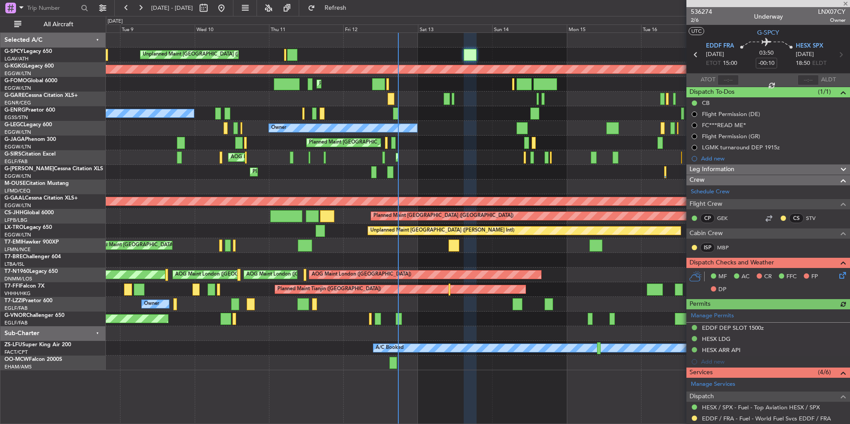
scroll to position [178, 0]
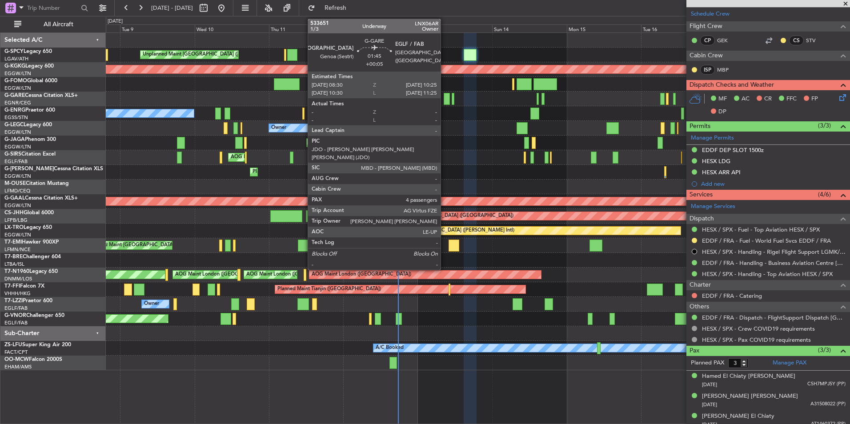
click at [445, 101] on div at bounding box center [447, 99] width 6 height 12
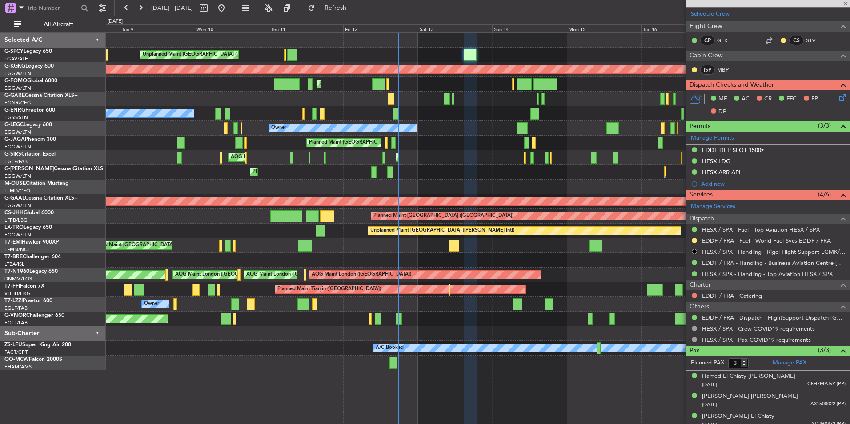
type input "+00:05"
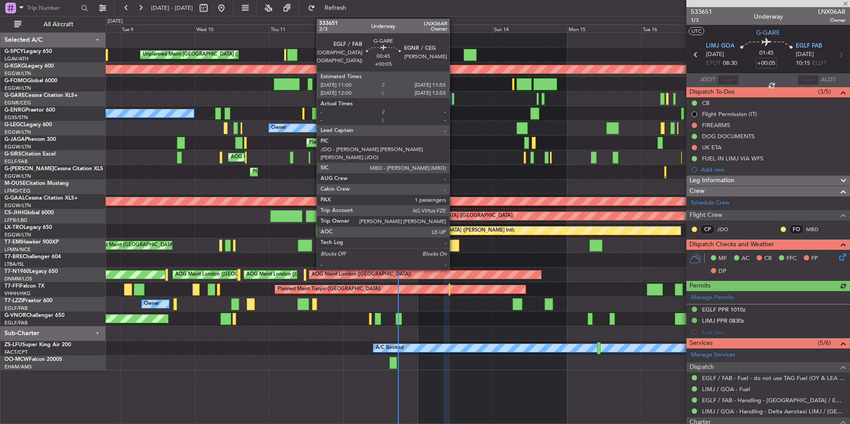
click at [454, 100] on div at bounding box center [453, 99] width 3 height 12
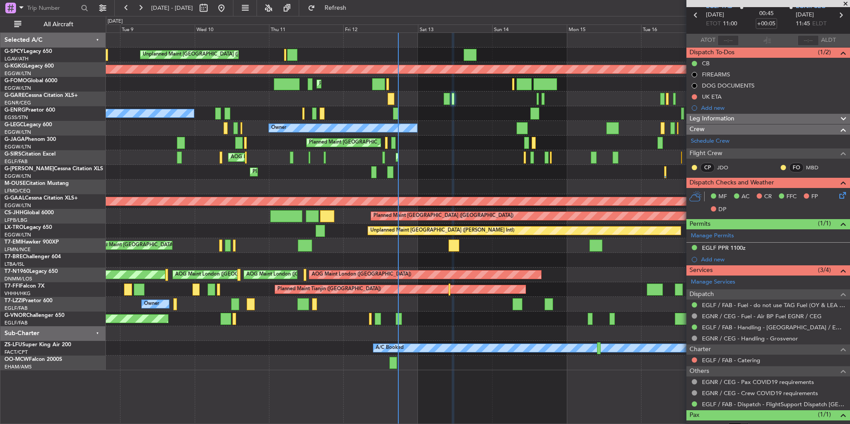
scroll to position [70, 0]
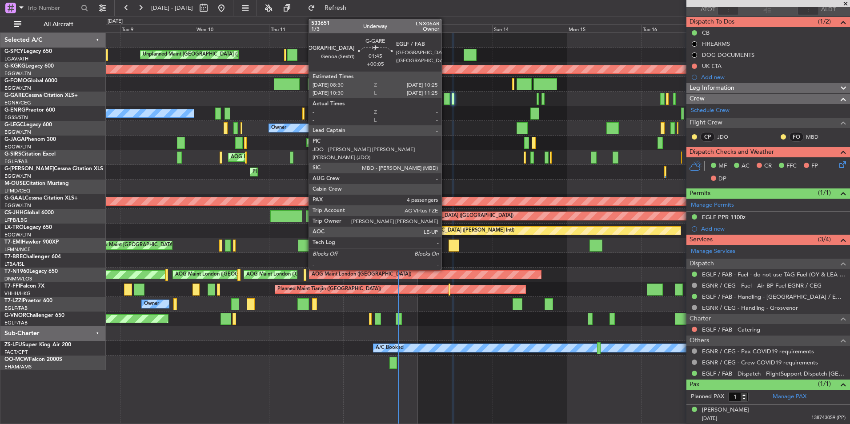
click at [446, 99] on div at bounding box center [447, 99] width 6 height 12
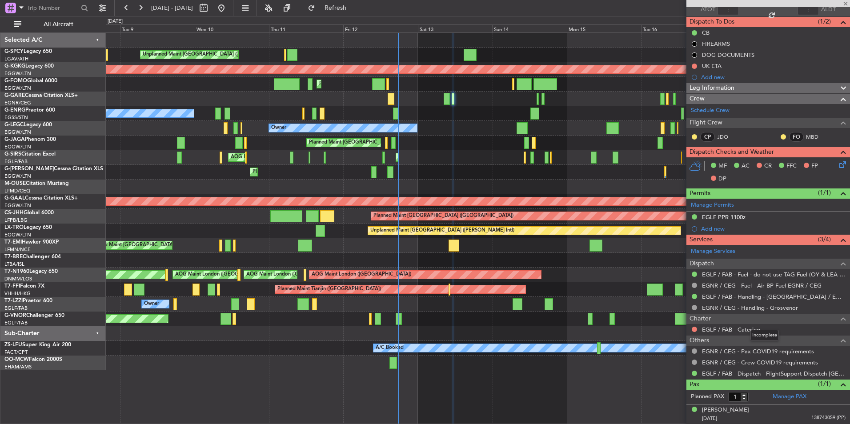
type input "4"
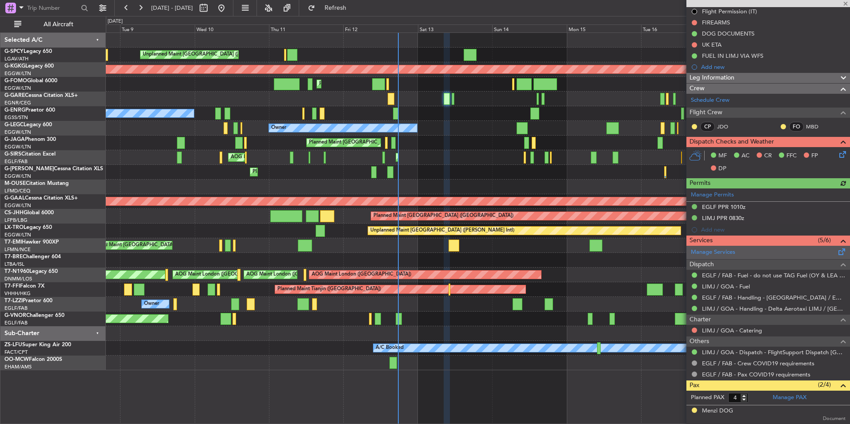
scroll to position [161, 0]
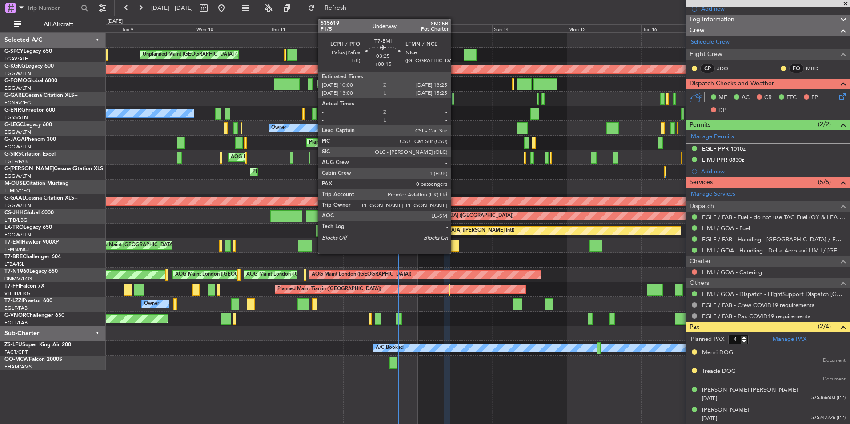
click at [455, 245] on div at bounding box center [454, 246] width 11 height 12
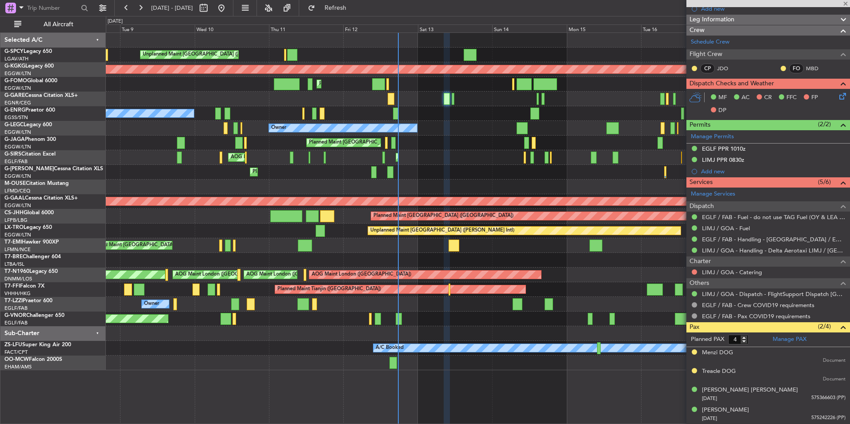
type input "+00:15"
type input "0"
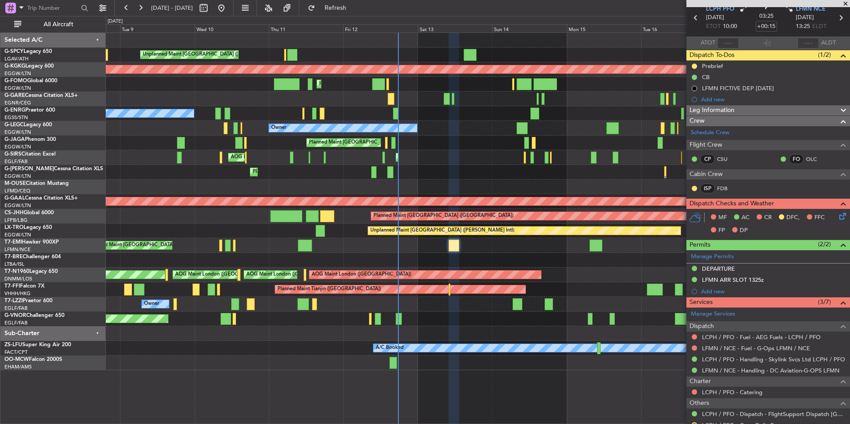
scroll to position [68, 0]
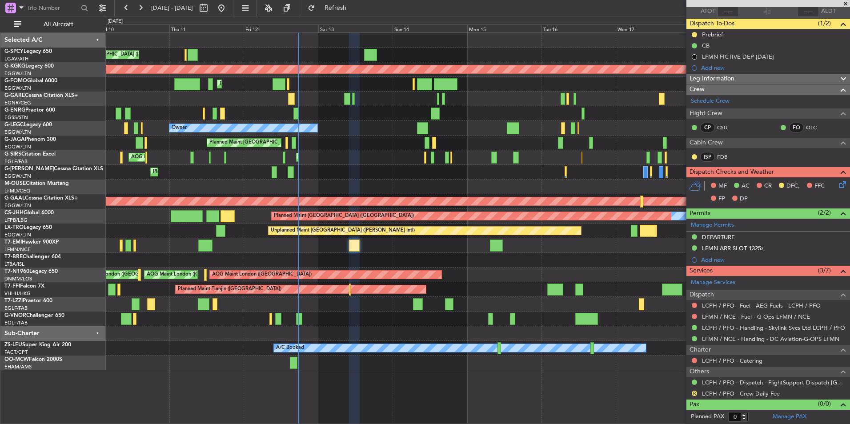
click at [483, 280] on div "Unplanned Maint [GEOGRAPHIC_DATA] ([PERSON_NAME] Intl) AOG Maint [GEOGRAPHIC_DA…" at bounding box center [478, 202] width 744 height 338
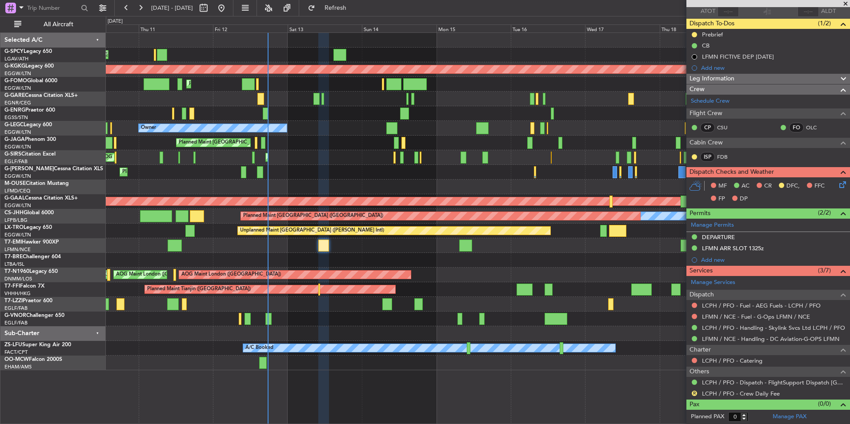
click at [486, 282] on div "Unplanned Maint [GEOGRAPHIC_DATA] ([PERSON_NAME] Intl) AOG Maint [GEOGRAPHIC_DA…" at bounding box center [478, 202] width 744 height 338
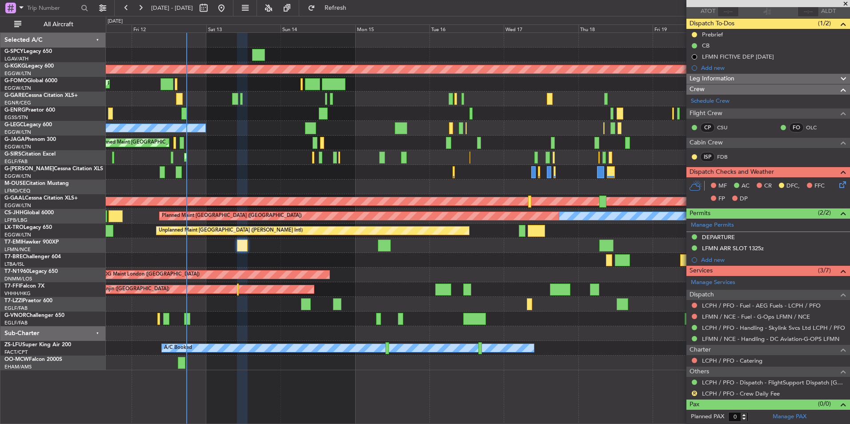
click at [412, 294] on div "Planned Maint Tianjin ([GEOGRAPHIC_DATA])" at bounding box center [478, 289] width 744 height 15
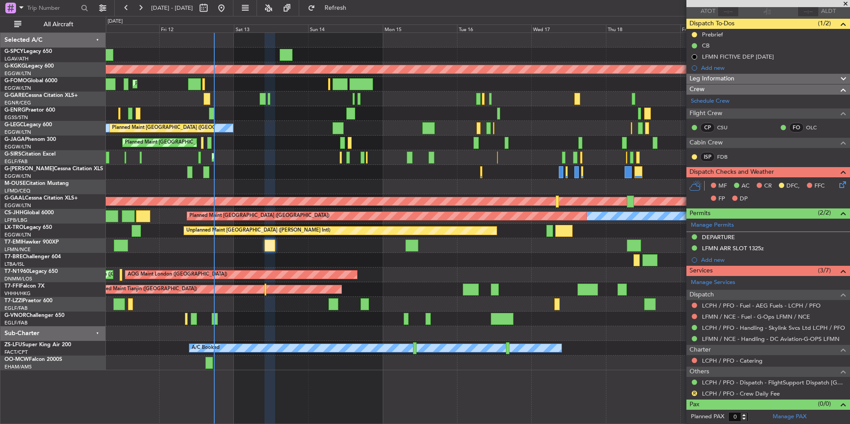
click at [535, 296] on div "Planned Maint Tianjin ([GEOGRAPHIC_DATA])" at bounding box center [478, 289] width 744 height 15
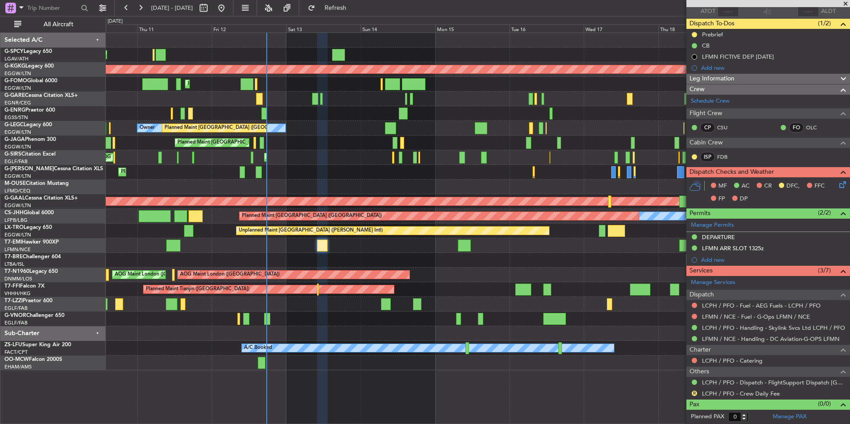
click at [481, 294] on div "Planned Maint Tianjin ([GEOGRAPHIC_DATA])" at bounding box center [478, 289] width 744 height 15
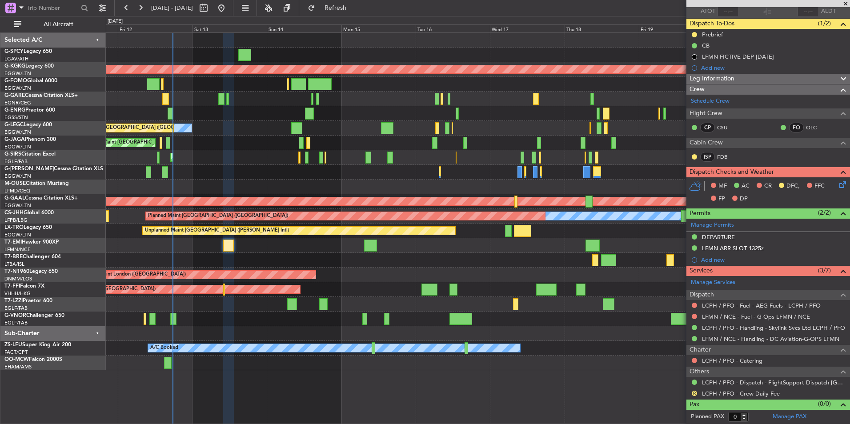
click at [297, 278] on div "Unplanned Maint [GEOGRAPHIC_DATA] ([PERSON_NAME] Intl) AOG Maint [GEOGRAPHIC_DA…" at bounding box center [478, 202] width 744 height 338
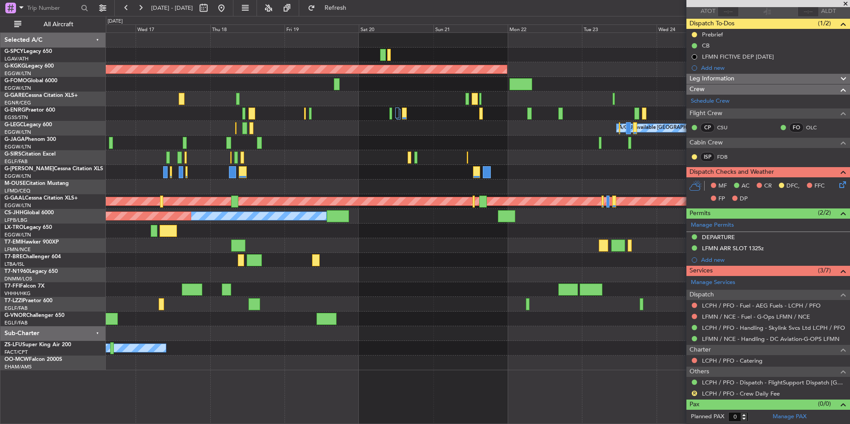
click at [147, 250] on div "AOG Maint [GEOGRAPHIC_DATA] (Ataturk) A/C Unavailable [GEOGRAPHIC_DATA] ([GEOGR…" at bounding box center [478, 202] width 744 height 338
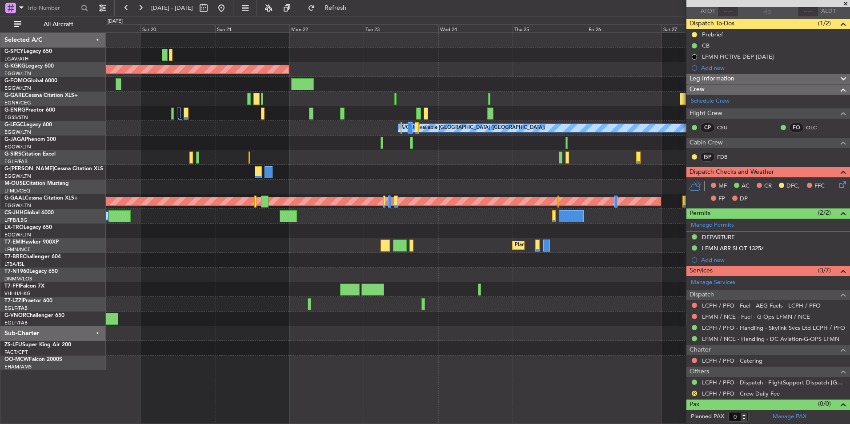
click at [113, 243] on div "Planned Maint [GEOGRAPHIC_DATA]" at bounding box center [478, 245] width 744 height 15
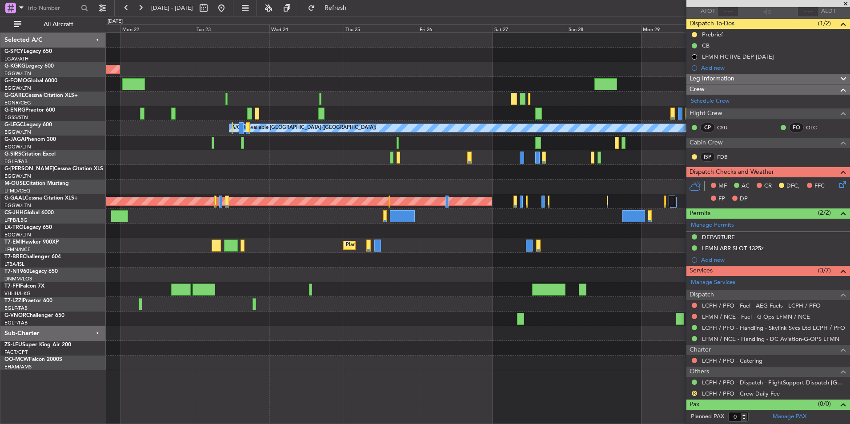
click at [153, 286] on div at bounding box center [478, 289] width 744 height 15
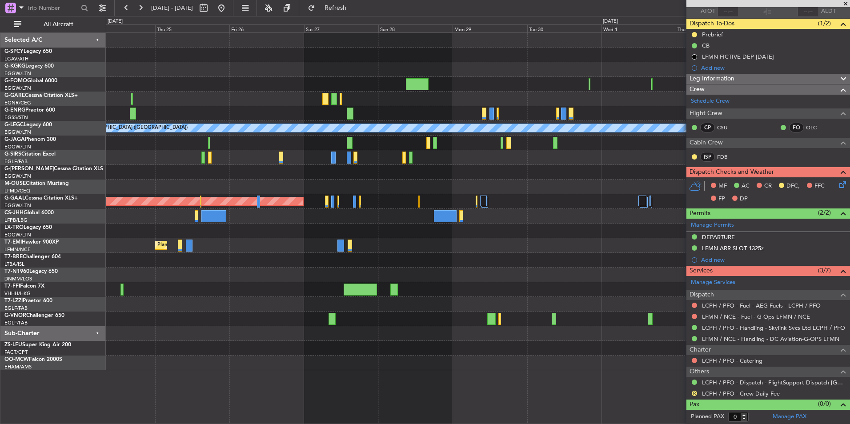
click at [246, 306] on div at bounding box center [478, 304] width 744 height 15
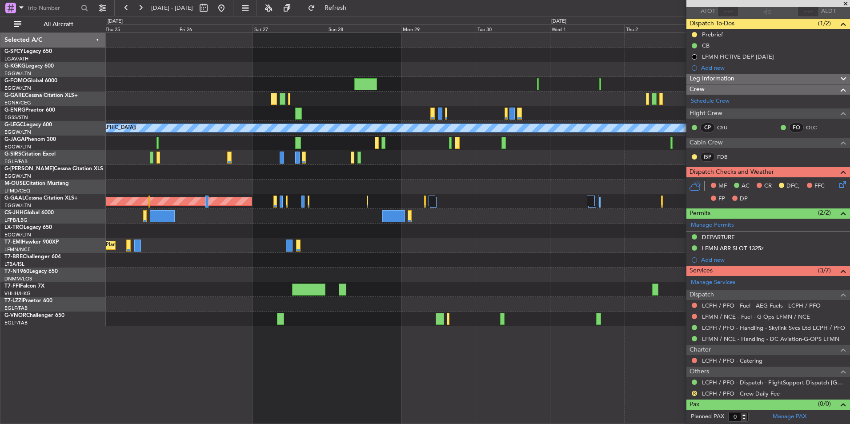
click at [362, 310] on div "A/C Unavailable [GEOGRAPHIC_DATA] ([GEOGRAPHIC_DATA]) Planned [GEOGRAPHIC_DATA]…" at bounding box center [478, 180] width 744 height 294
click at [229, 9] on button at bounding box center [221, 8] width 14 height 14
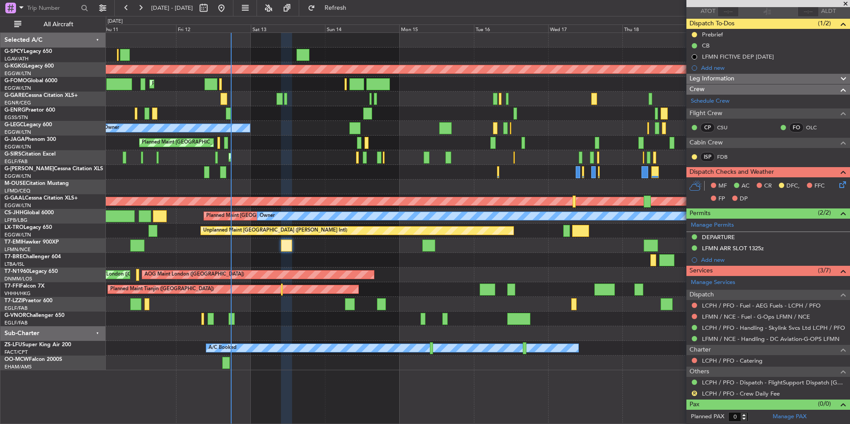
click at [313, 256] on div at bounding box center [478, 260] width 744 height 15
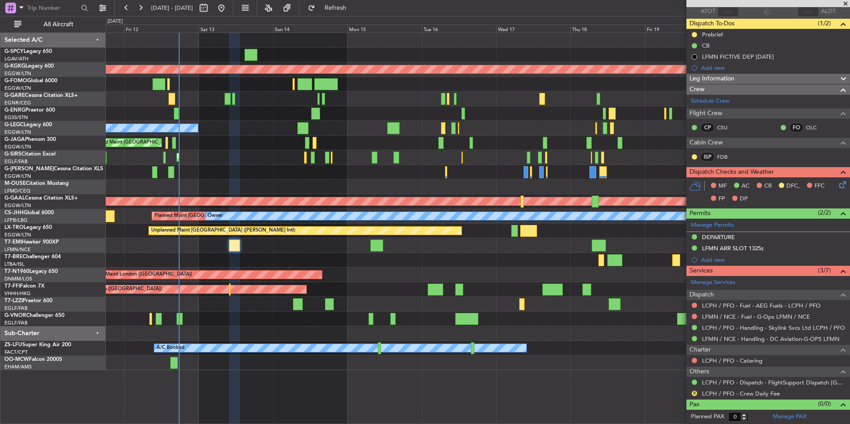
click at [311, 257] on div at bounding box center [478, 260] width 744 height 15
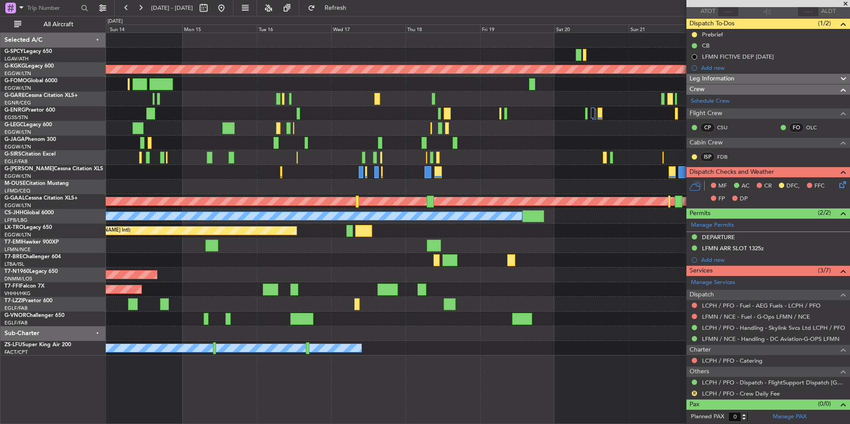
click at [236, 252] on div "AOG Maint [GEOGRAPHIC_DATA] (Ataturk) Planned Maint [GEOGRAPHIC_DATA] ([GEOGRAP…" at bounding box center [478, 194] width 744 height 323
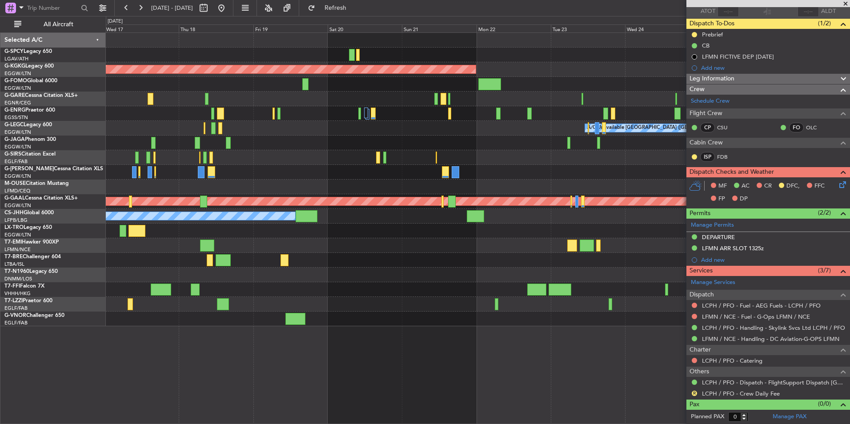
click at [302, 274] on div "AOG Maint [GEOGRAPHIC_DATA] (Ataturk) A/C Unavailable [GEOGRAPHIC_DATA] ([GEOGR…" at bounding box center [478, 180] width 744 height 294
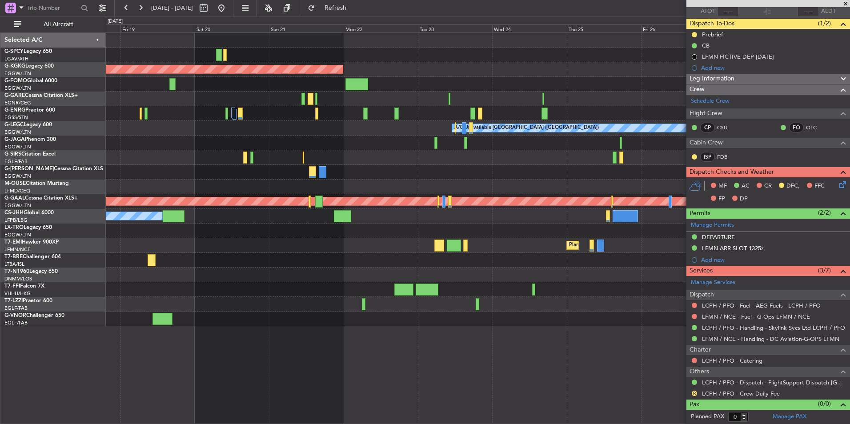
click at [226, 263] on div "AOG Maint [GEOGRAPHIC_DATA] (Ataturk) A/C Unavailable [GEOGRAPHIC_DATA] ([GEOGR…" at bounding box center [478, 180] width 744 height 294
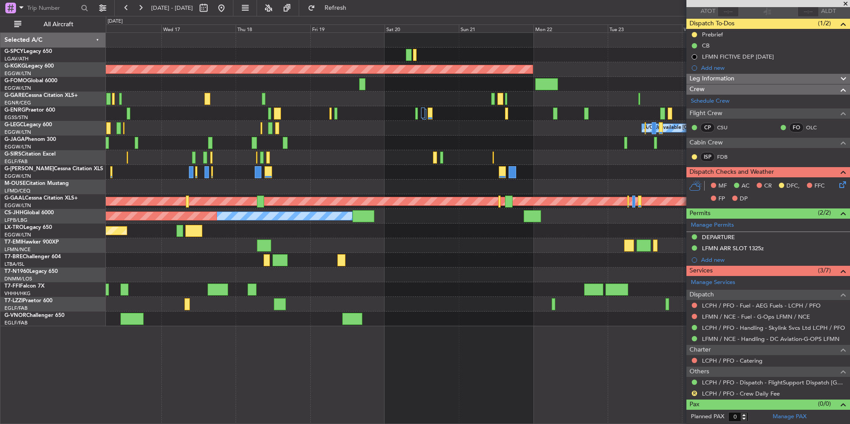
click at [536, 273] on div "AOG Maint London ([GEOGRAPHIC_DATA])" at bounding box center [478, 275] width 744 height 15
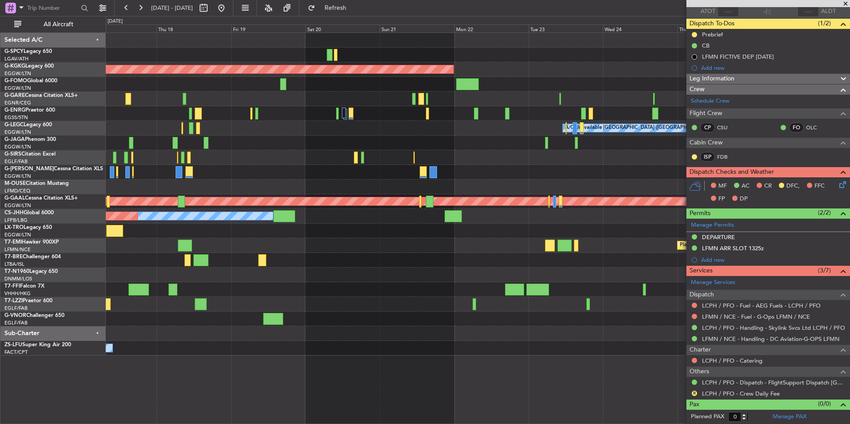
click at [269, 252] on div "AOG Maint [GEOGRAPHIC_DATA] (Ataturk) A/C Unavailable [GEOGRAPHIC_DATA] ([GEOGR…" at bounding box center [478, 194] width 744 height 323
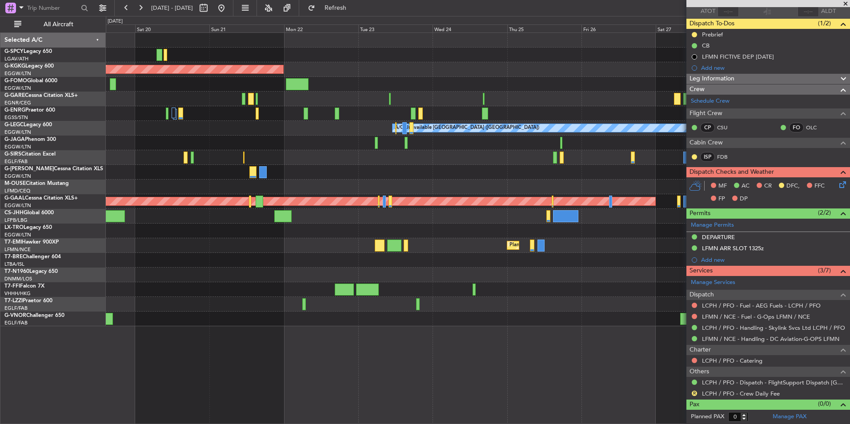
click at [22, 239] on div "AOG Maint [GEOGRAPHIC_DATA] (Ataturk) A/C Unavailable [GEOGRAPHIC_DATA] ([GEOGR…" at bounding box center [425, 220] width 850 height 408
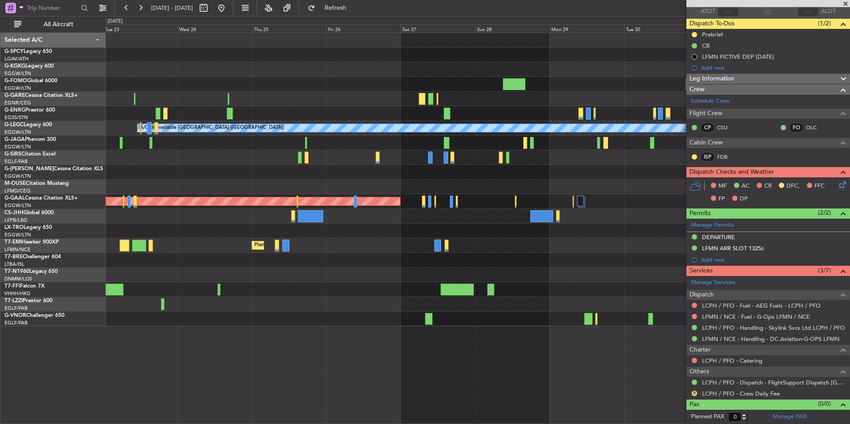
click at [229, 278] on div "AOG Maint [GEOGRAPHIC_DATA] (Ataturk) A/C Unavailable [GEOGRAPHIC_DATA] ([GEOGR…" at bounding box center [478, 180] width 744 height 294
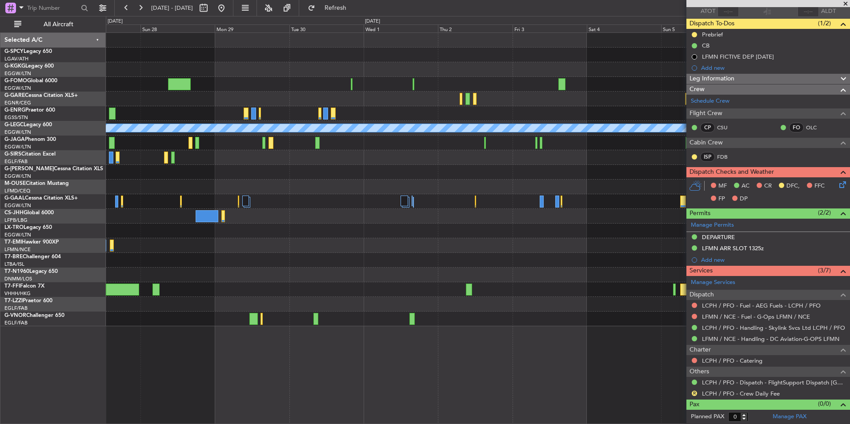
click at [592, 262] on div "A/C Unavailable [GEOGRAPHIC_DATA] ([GEOGRAPHIC_DATA]) Planned [GEOGRAPHIC_DATA]…" at bounding box center [478, 180] width 744 height 294
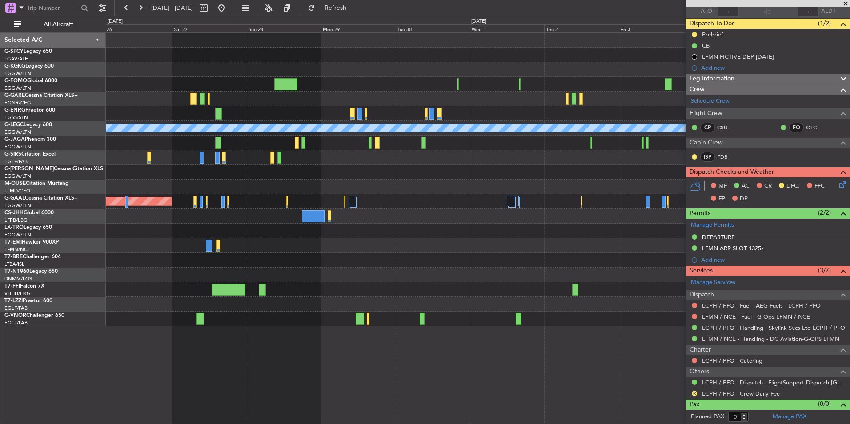
click at [671, 248] on div "A/C Unavailable [GEOGRAPHIC_DATA] ([GEOGRAPHIC_DATA]) Planned [GEOGRAPHIC_DATA]…" at bounding box center [478, 180] width 744 height 294
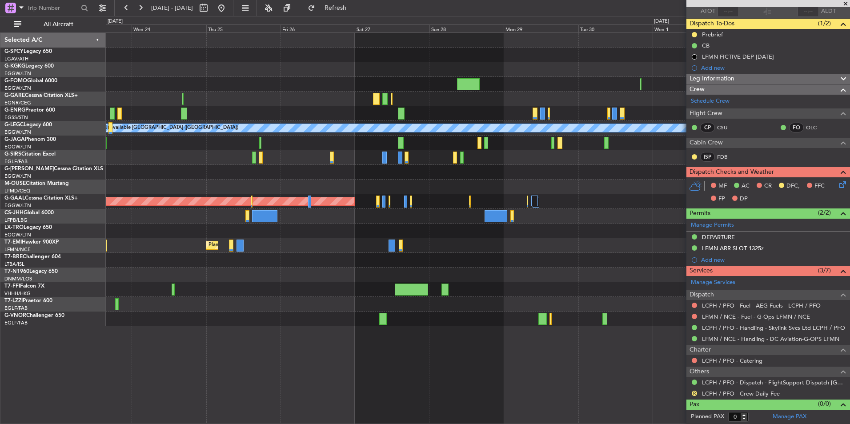
click at [671, 243] on div "AOG Maint [GEOGRAPHIC_DATA] (Ataturk) A/C Unavailable [GEOGRAPHIC_DATA] ([GEOGR…" at bounding box center [478, 180] width 744 height 294
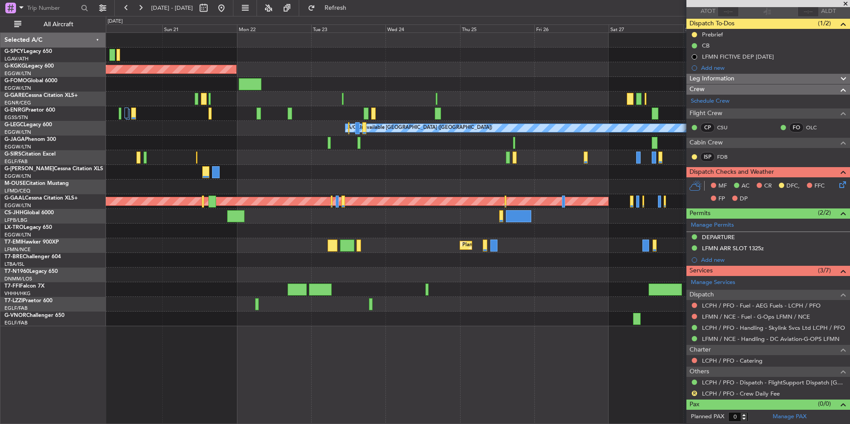
click at [555, 258] on div "AOG Maint [GEOGRAPHIC_DATA] (Ataturk) A/C Unavailable [GEOGRAPHIC_DATA] ([GEOGR…" at bounding box center [478, 180] width 744 height 294
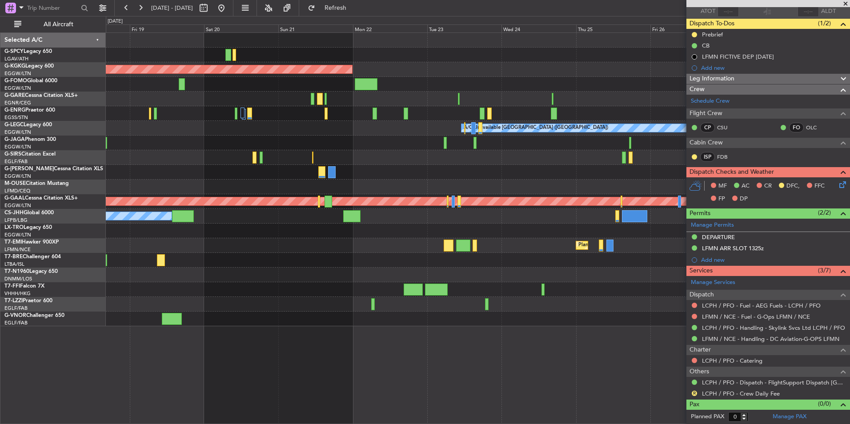
click at [570, 259] on div "AOG Maint [GEOGRAPHIC_DATA] (Ataturk) A/C Unavailable [GEOGRAPHIC_DATA] ([GEOGR…" at bounding box center [478, 180] width 744 height 294
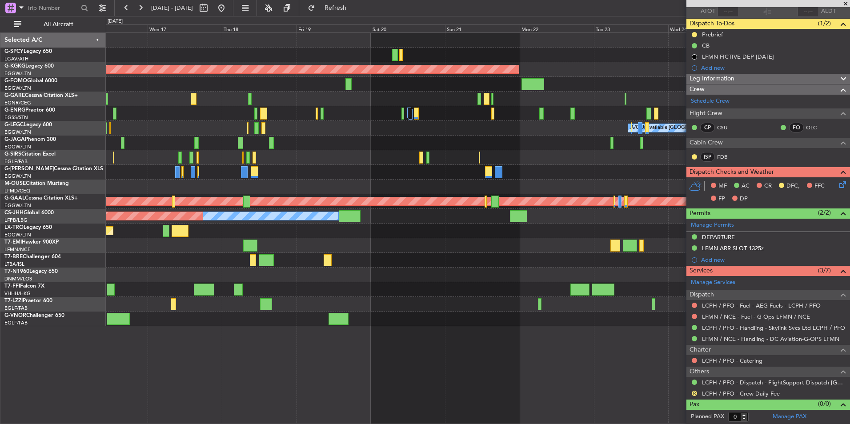
click at [457, 278] on div "AOG Maint [GEOGRAPHIC_DATA] (Ataturk) A/C Unavailable [GEOGRAPHIC_DATA] ([GEOGR…" at bounding box center [478, 180] width 744 height 294
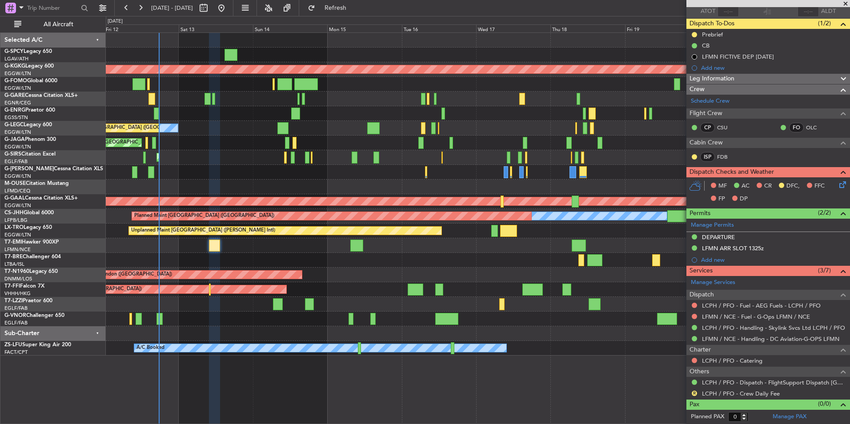
click at [652, 294] on div "Unplanned Maint [GEOGRAPHIC_DATA] ([PERSON_NAME] Intl) AOG Maint [GEOGRAPHIC_DA…" at bounding box center [478, 194] width 744 height 323
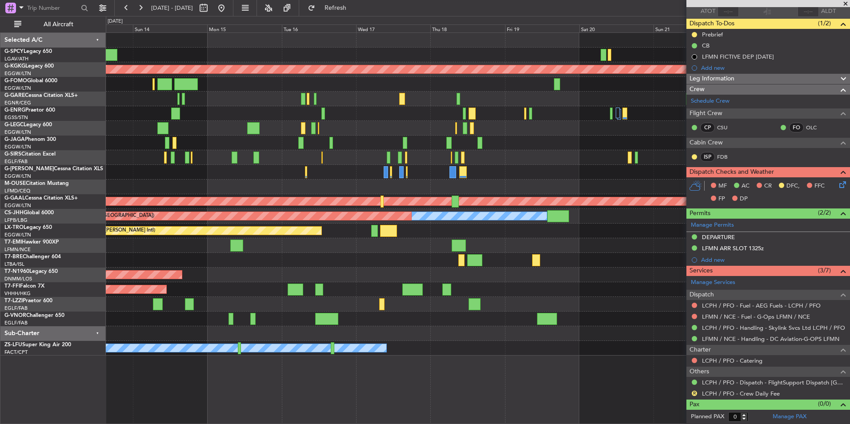
click at [353, 268] on div "AOG Maint [GEOGRAPHIC_DATA] (Ataturk) Planned Maint [GEOGRAPHIC_DATA] ([GEOGRAP…" at bounding box center [478, 194] width 744 height 323
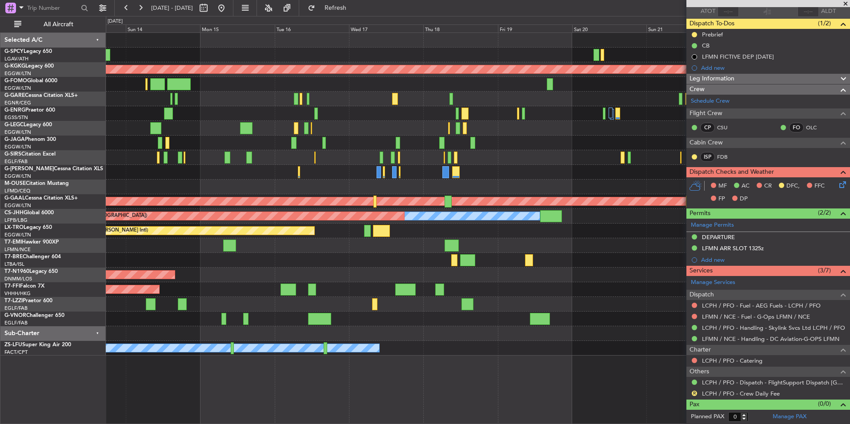
click at [302, 258] on div at bounding box center [478, 260] width 744 height 15
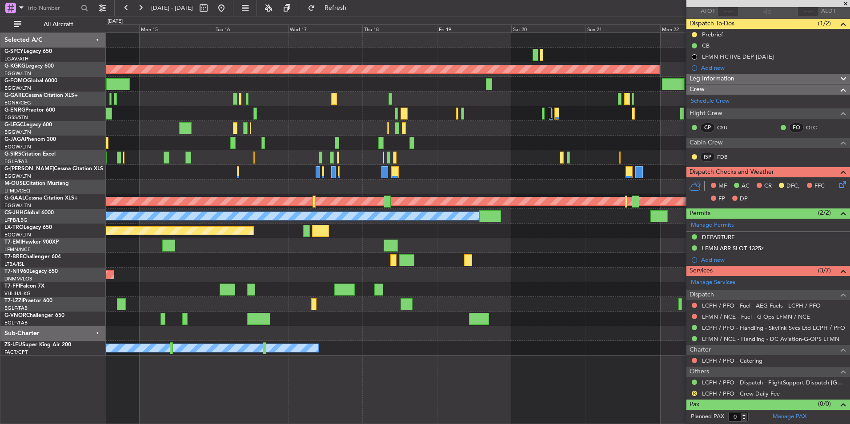
click at [228, 247] on div "Planned Maint [GEOGRAPHIC_DATA]" at bounding box center [478, 245] width 744 height 15
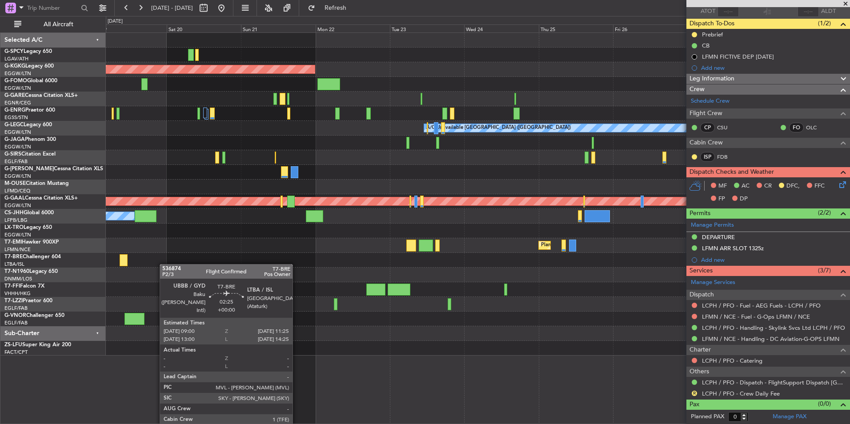
click at [152, 265] on div at bounding box center [478, 260] width 744 height 15
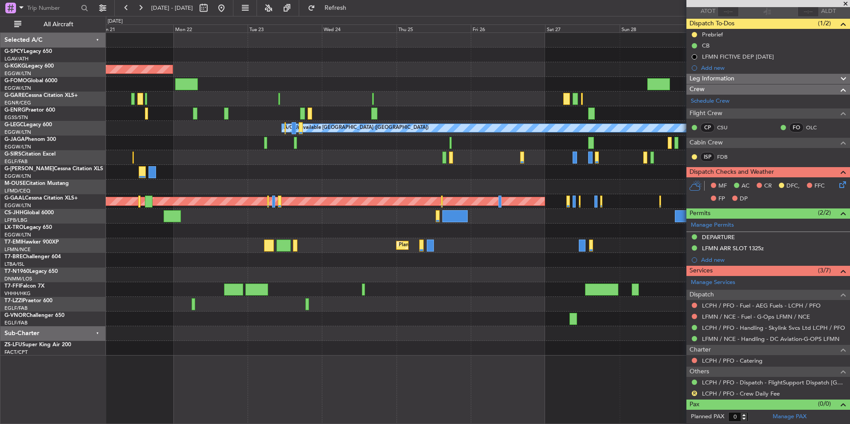
click at [156, 259] on div "AOG Maint [GEOGRAPHIC_DATA] (Ataturk) A/C Unavailable [GEOGRAPHIC_DATA] ([GEOGR…" at bounding box center [478, 194] width 744 height 323
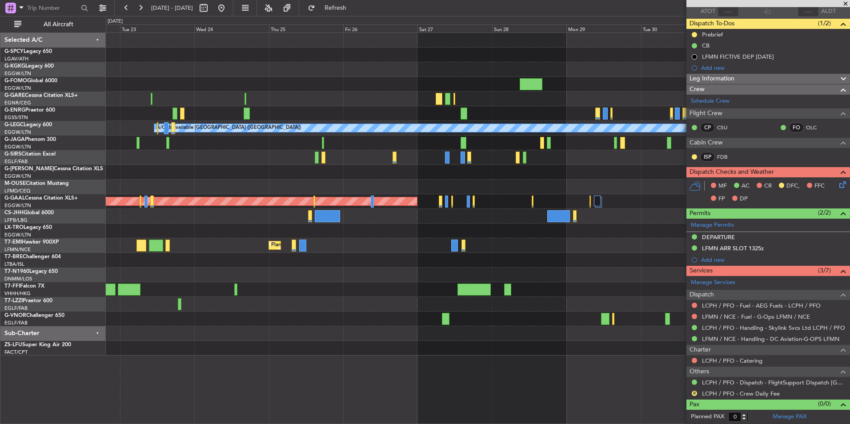
click at [271, 294] on div at bounding box center [478, 289] width 744 height 15
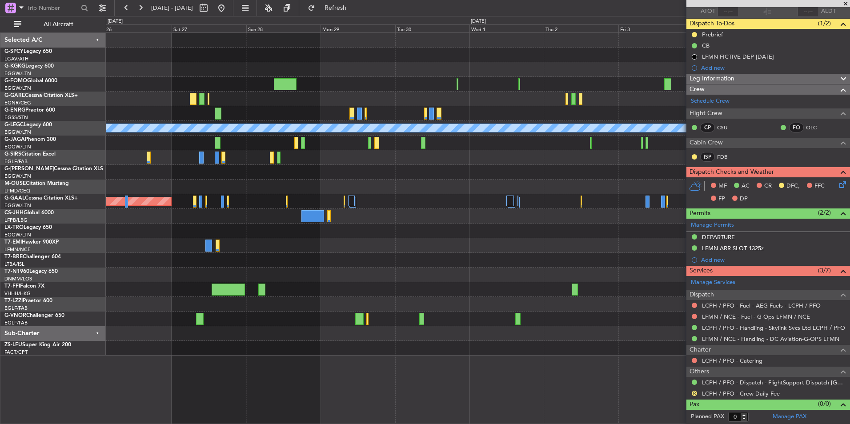
click at [191, 281] on div at bounding box center [478, 275] width 744 height 15
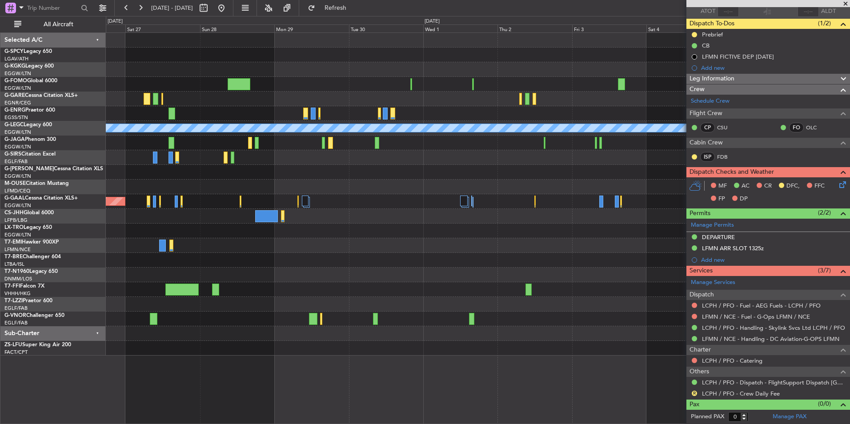
click at [301, 273] on div "A/C Unavailable [GEOGRAPHIC_DATA] ([GEOGRAPHIC_DATA]) Planned [GEOGRAPHIC_DATA]…" at bounding box center [478, 194] width 744 height 323
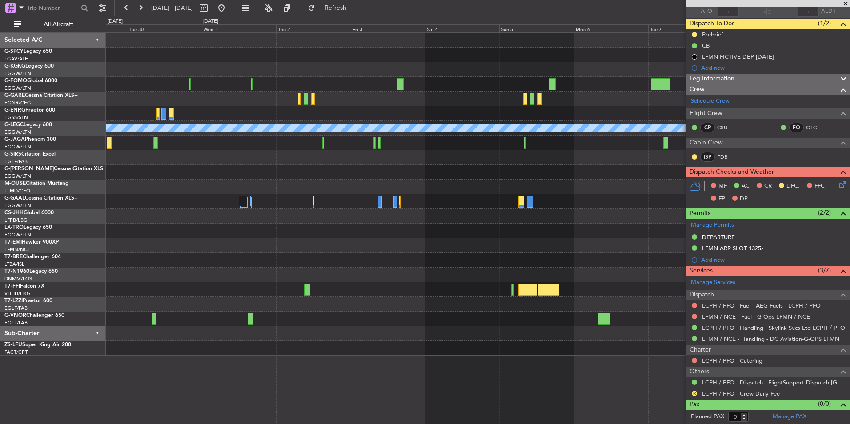
click at [175, 274] on div "A/C Unavailable [GEOGRAPHIC_DATA] ([GEOGRAPHIC_DATA]) Planned Maint Geneva ([GE…" at bounding box center [478, 194] width 744 height 323
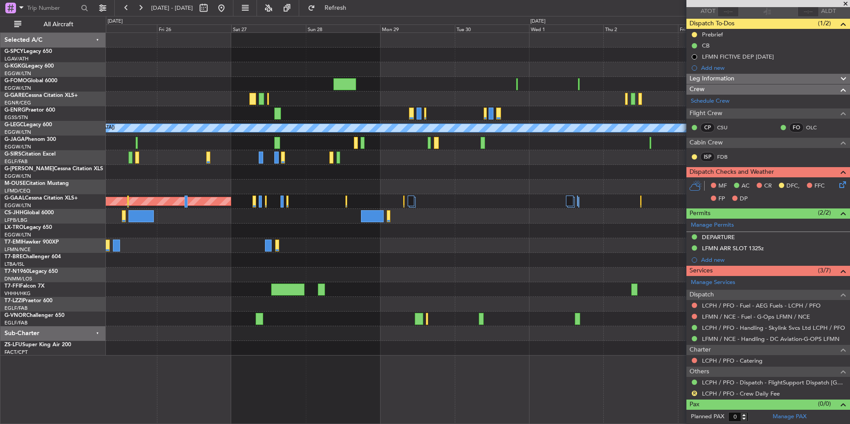
click at [552, 272] on div "A/C Unavailable [GEOGRAPHIC_DATA] ([GEOGRAPHIC_DATA]) Planned [GEOGRAPHIC_DATA]…" at bounding box center [478, 194] width 744 height 323
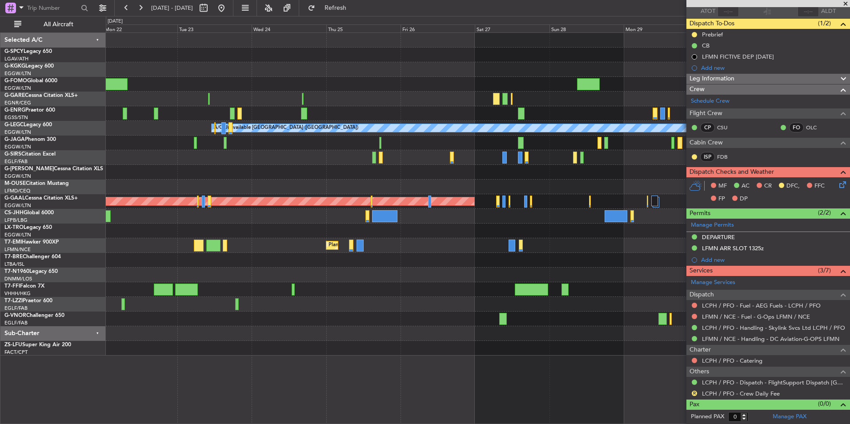
click at [555, 274] on div at bounding box center [478, 275] width 744 height 15
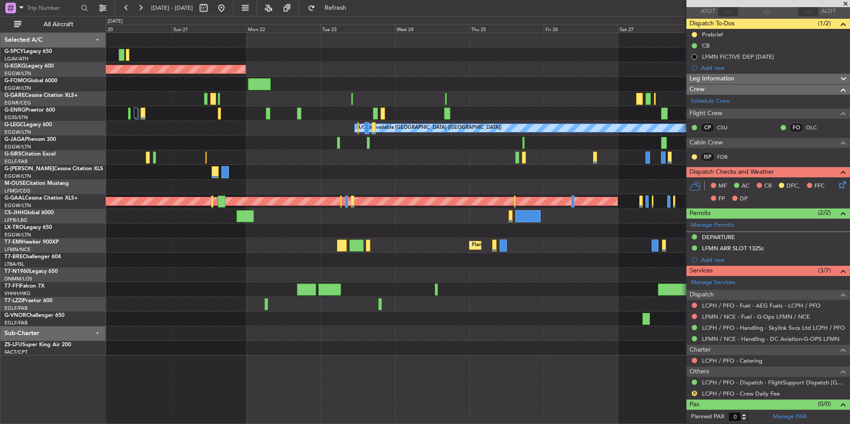
click at [520, 271] on div at bounding box center [478, 275] width 744 height 15
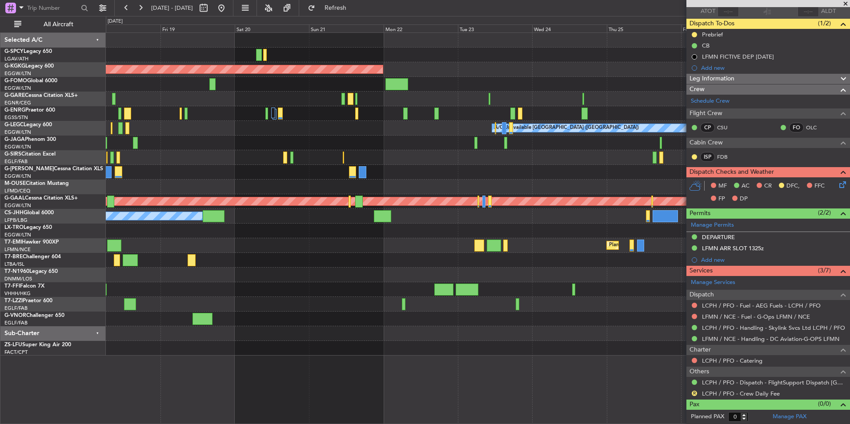
click at [576, 270] on div at bounding box center [478, 275] width 744 height 15
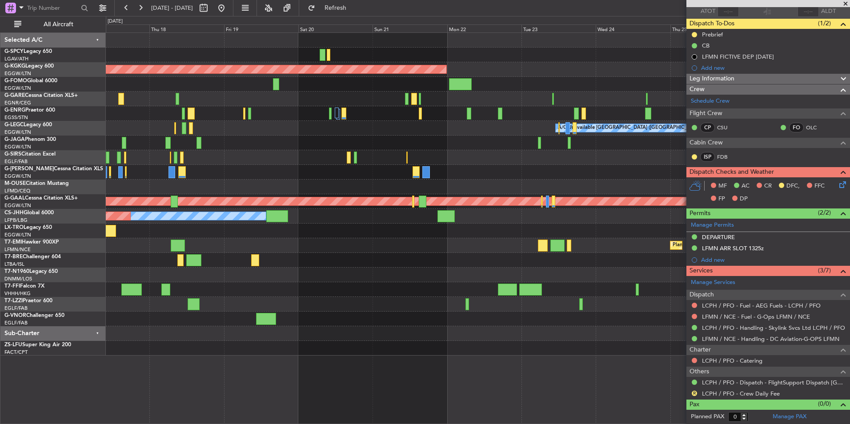
click at [395, 279] on div "AOG Maint [GEOGRAPHIC_DATA] (Ataturk) A/C Unavailable [GEOGRAPHIC_DATA] ([GEOGR…" at bounding box center [478, 194] width 744 height 323
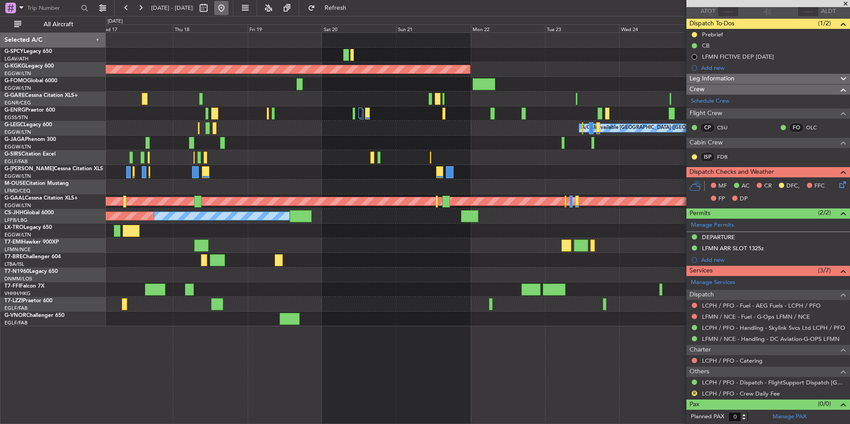
click at [229, 7] on button at bounding box center [221, 8] width 14 height 14
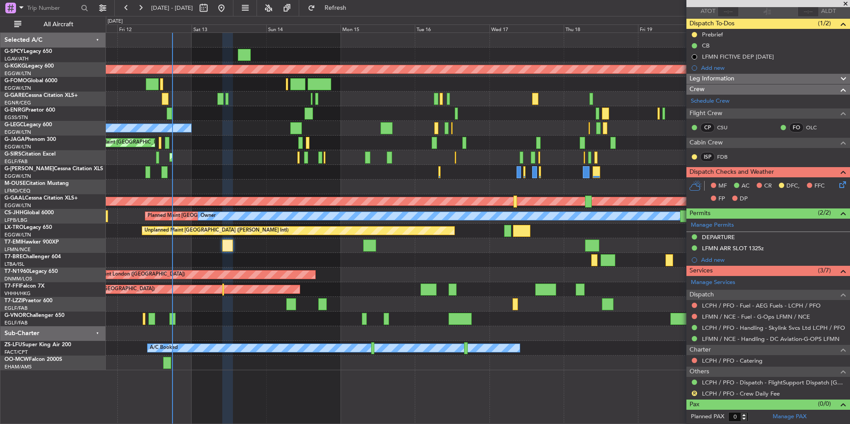
click at [189, 182] on div "Unplanned Maint [GEOGRAPHIC_DATA] ([PERSON_NAME] Intl) AOG Maint [GEOGRAPHIC_DA…" at bounding box center [478, 202] width 744 height 338
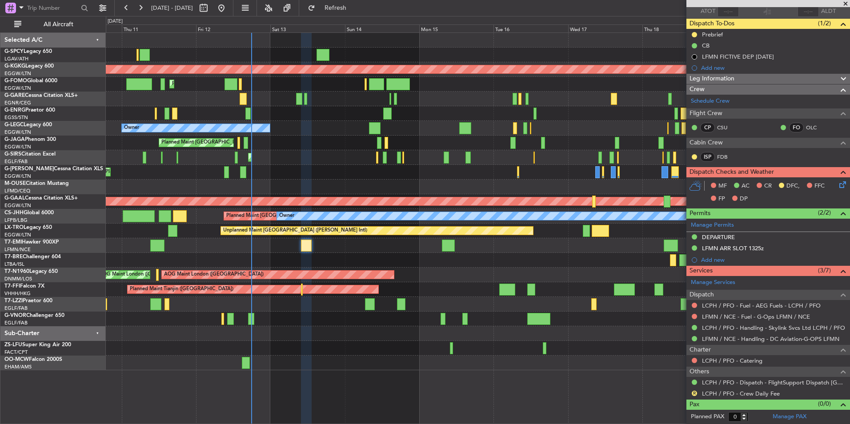
click at [554, 265] on div at bounding box center [478, 260] width 744 height 15
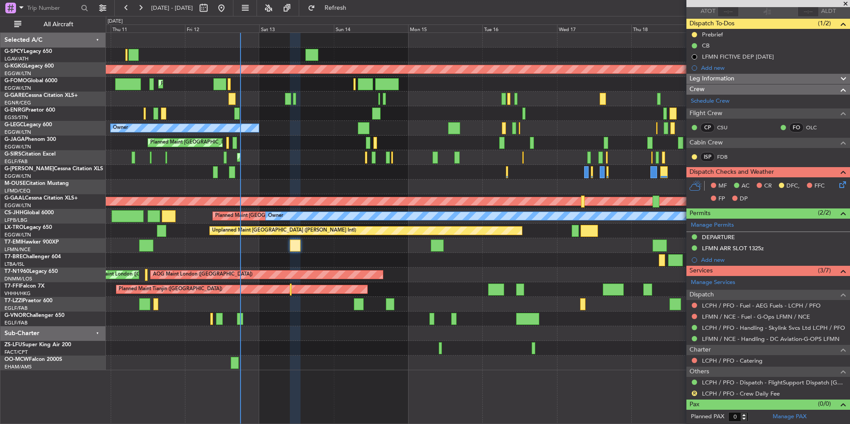
click at [265, 113] on div "Planned Maint [GEOGRAPHIC_DATA] ([GEOGRAPHIC_DATA]) No Crew" at bounding box center [478, 113] width 744 height 15
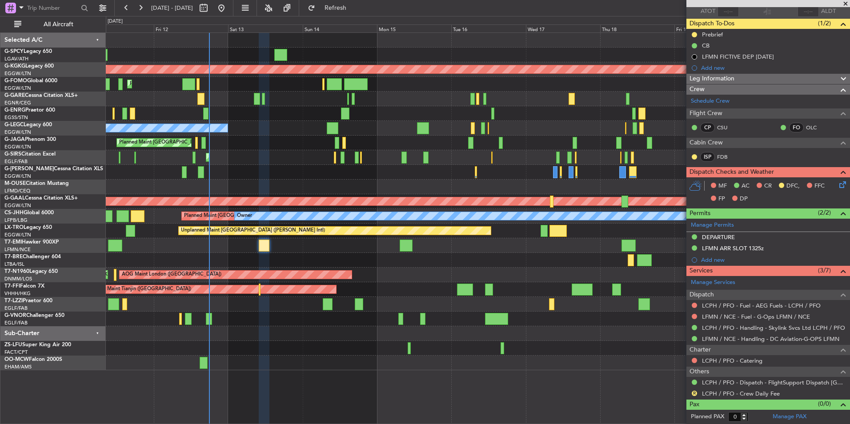
click at [315, 122] on div "Unplanned Maint [GEOGRAPHIC_DATA] ([PERSON_NAME] Intl) AOG Maint [GEOGRAPHIC_DA…" at bounding box center [478, 202] width 744 height 338
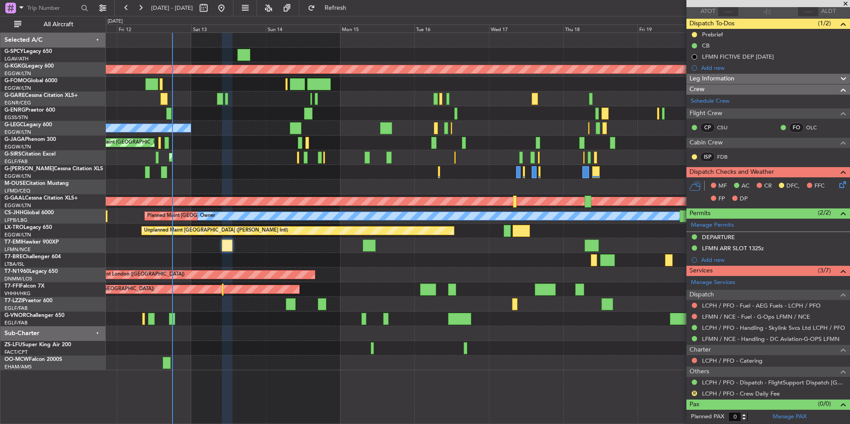
click at [239, 118] on div "Planned Maint [GEOGRAPHIC_DATA] ([GEOGRAPHIC_DATA]) No Crew" at bounding box center [478, 113] width 744 height 15
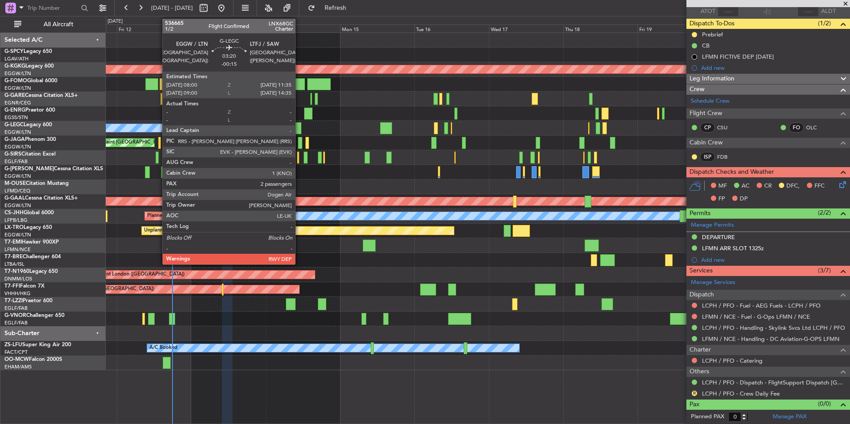
click at [299, 131] on div at bounding box center [295, 128] width 11 height 12
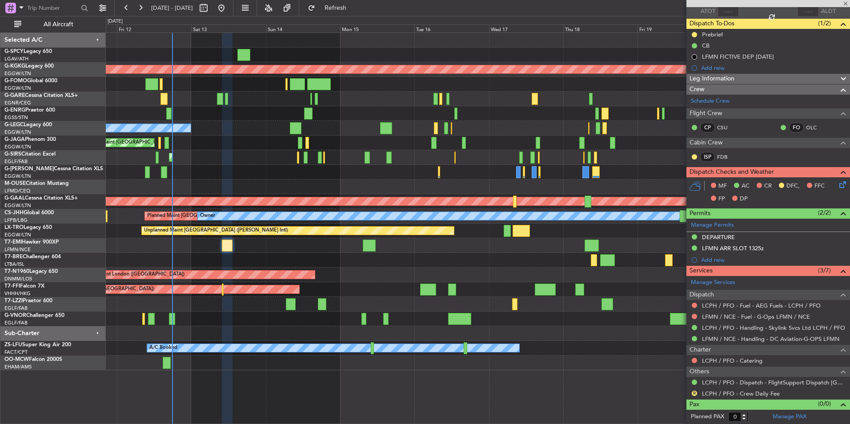
type input "-00:15"
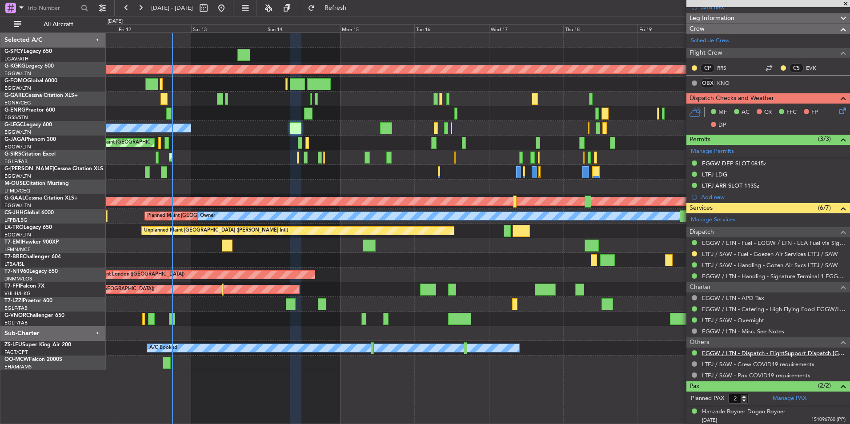
scroll to position [133, 0]
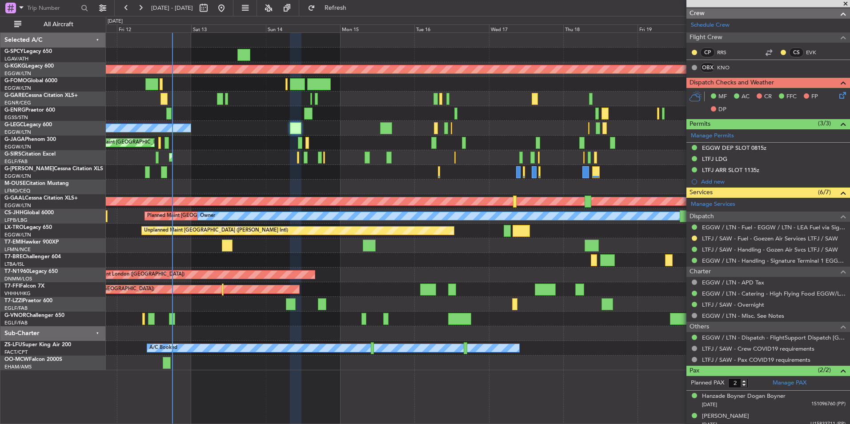
click at [848, 3] on span at bounding box center [846, 4] width 9 height 8
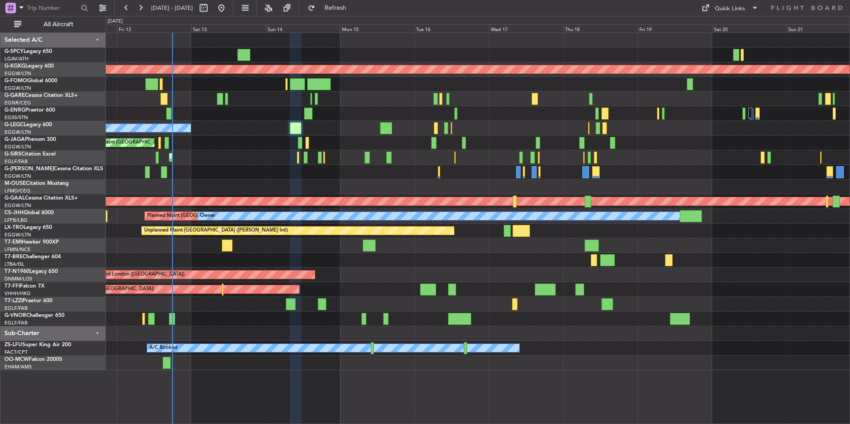
type input "0"
